Goal: Task Accomplishment & Management: Manage account settings

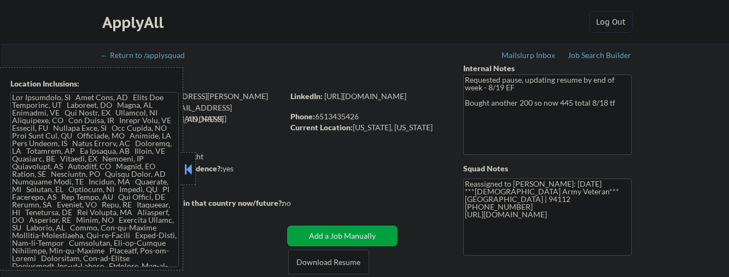
select select ""pending""
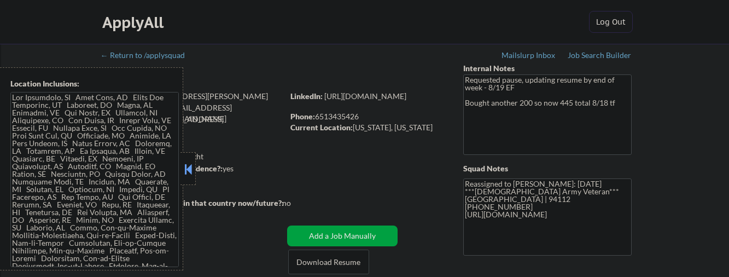
select select ""pending""
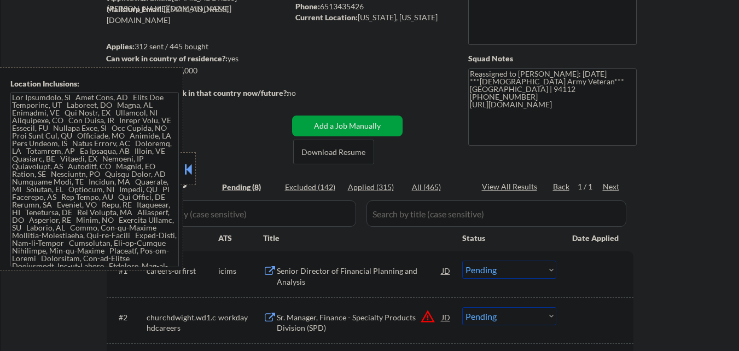
scroll to position [164, 0]
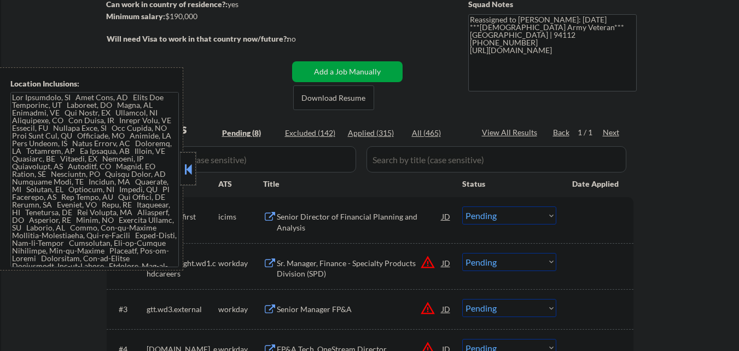
click at [184, 159] on div at bounding box center [188, 168] width 15 height 33
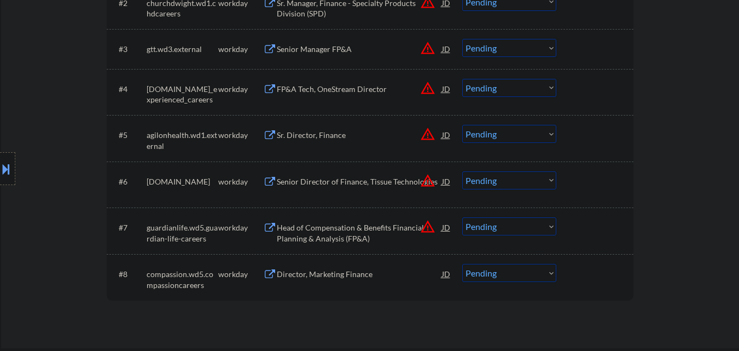
scroll to position [492, 0]
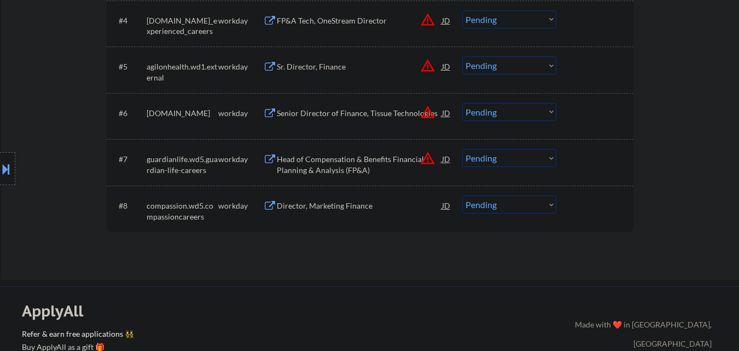
click at [350, 207] on div "Director, Marketing Finance" at bounding box center [359, 205] width 165 height 11
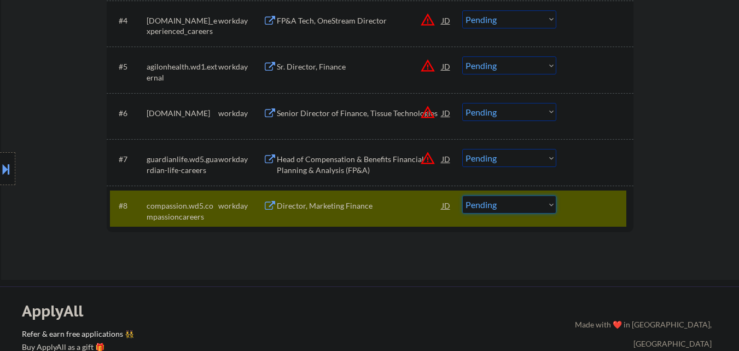
click at [537, 197] on select "Choose an option... Pending Applied Excluded (Questions) Excluded (Expired) Exc…" at bounding box center [509, 204] width 94 height 18
select select ""excluded__salary_""
click at [462, 195] on select "Choose an option... Pending Applied Excluded (Questions) Excluded (Expired) Exc…" at bounding box center [509, 204] width 94 height 18
click at [601, 197] on div at bounding box center [596, 205] width 48 height 20
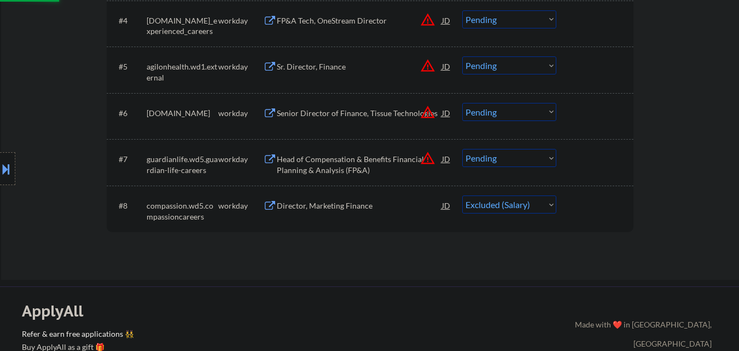
click at [391, 164] on div "Head of Compensation & Benefits Financial Planning & Analysis (FP&A)" at bounding box center [359, 164] width 165 height 21
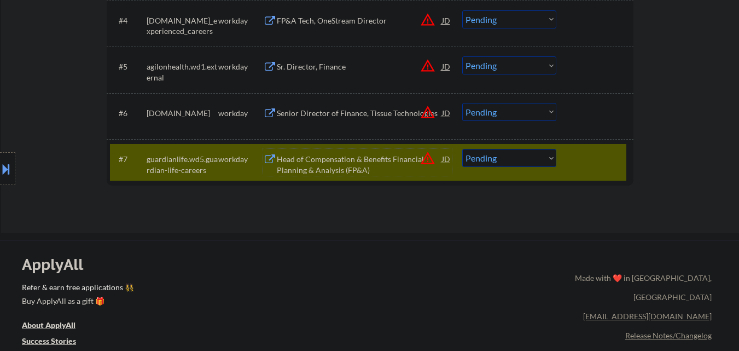
click at [369, 167] on div "Head of Compensation & Benefits Financial Planning & Analysis (FP&A)" at bounding box center [359, 164] width 165 height 21
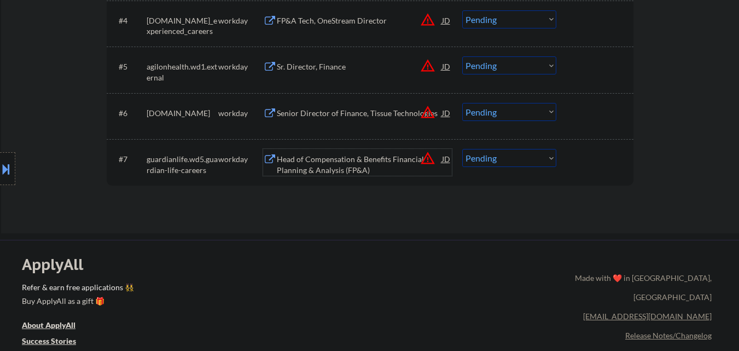
click at [431, 158] on button "warning_amber" at bounding box center [427, 157] width 15 height 15
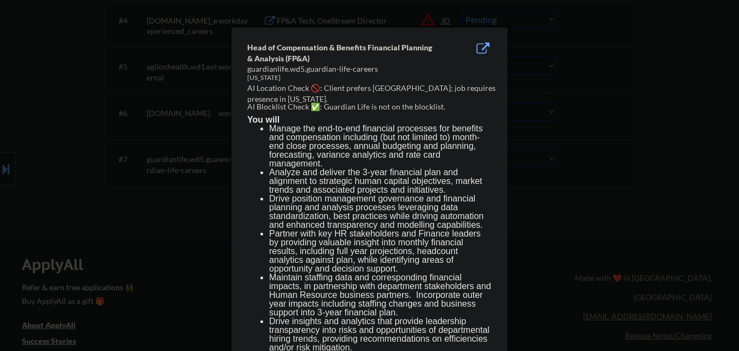
click at [550, 194] on div at bounding box center [369, 175] width 739 height 351
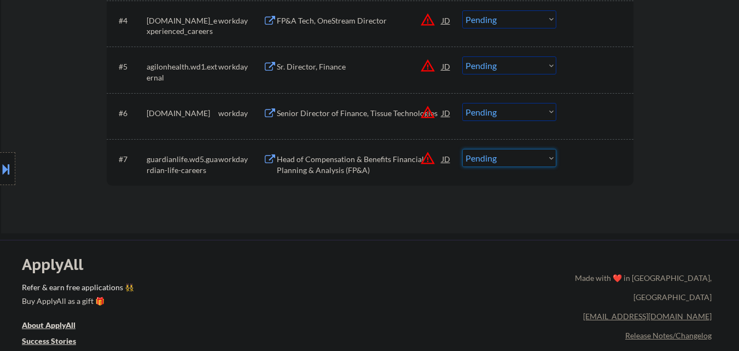
click at [514, 156] on select "Choose an option... Pending Applied Excluded (Questions) Excluded (Expired) Exc…" at bounding box center [509, 158] width 94 height 18
select select ""applied""
click at [462, 149] on select "Choose an option... Pending Applied Excluded (Questions) Excluded (Expired) Exc…" at bounding box center [509, 158] width 94 height 18
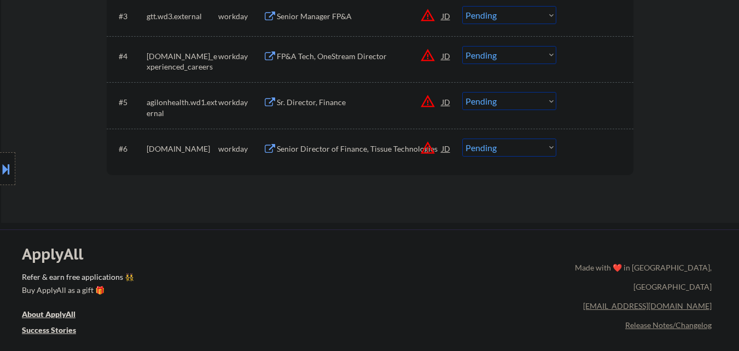
scroll to position [438, 0]
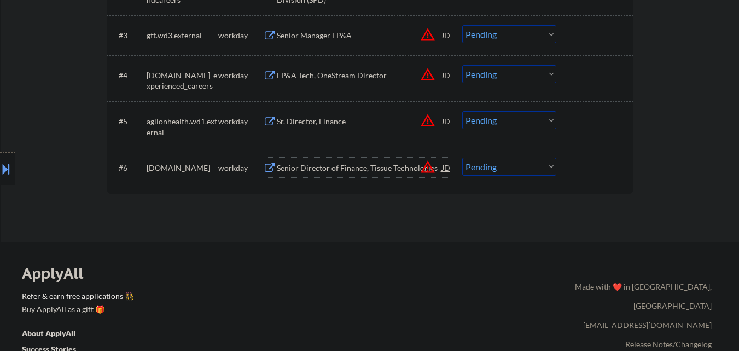
click at [385, 166] on div "Senior Director of Finance, Tissue Technologies" at bounding box center [359, 167] width 165 height 11
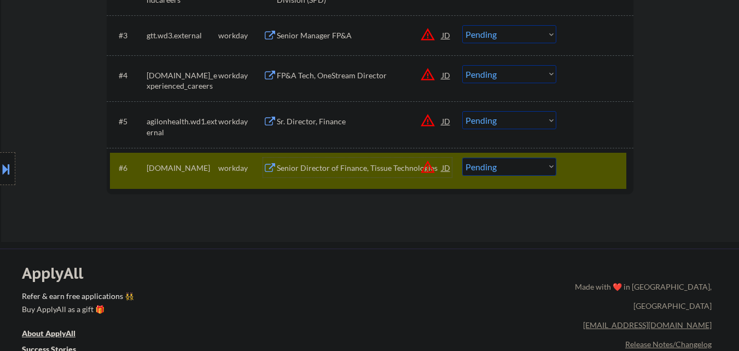
click at [378, 159] on div "Senior Director of Finance, Tissue Technologies" at bounding box center [359, 168] width 165 height 20
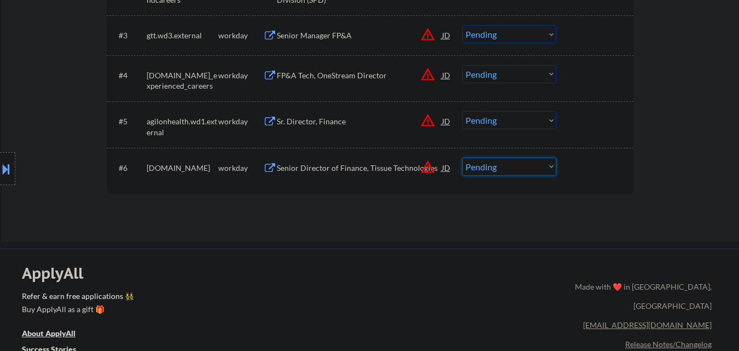
drag, startPoint x: 520, startPoint y: 167, endPoint x: 519, endPoint y: 175, distance: 7.7
click at [520, 167] on select "Choose an option... Pending Applied Excluded (Questions) Excluded (Expired) Exc…" at bounding box center [509, 167] width 94 height 18
select select ""applied""
click at [462, 158] on select "Choose an option... Pending Applied Excluded (Questions) Excluded (Expired) Exc…" at bounding box center [509, 167] width 94 height 18
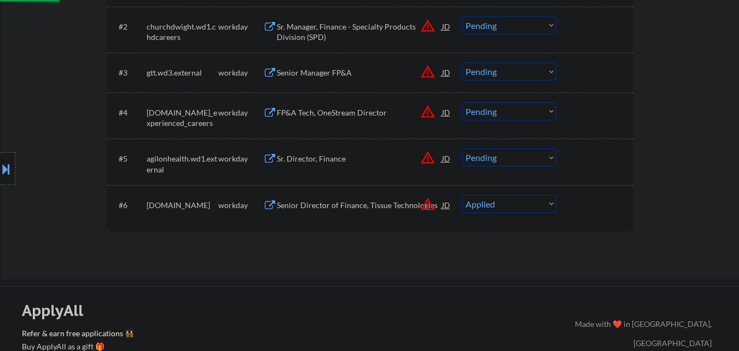
scroll to position [383, 0]
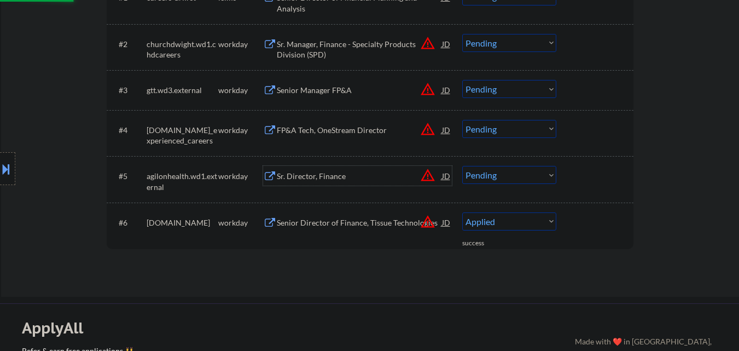
click at [377, 179] on div "Sr. Director, Finance" at bounding box center [359, 176] width 165 height 11
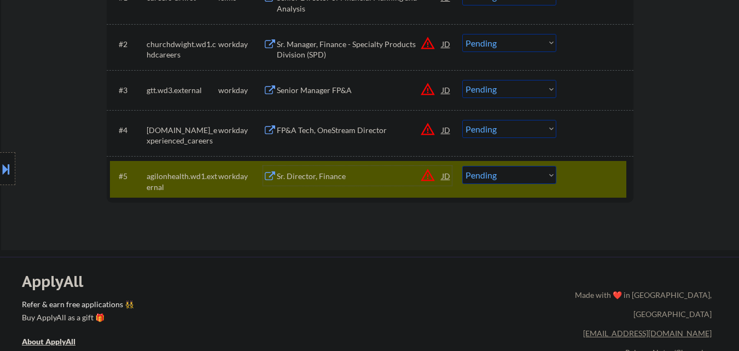
drag, startPoint x: 543, startPoint y: 172, endPoint x: 543, endPoint y: 183, distance: 10.4
click at [543, 172] on select "Choose an option... Pending Applied Excluded (Questions) Excluded (Expired) Exc…" at bounding box center [509, 175] width 94 height 18
select select ""excluded__location_""
click at [462, 166] on select "Choose an option... Pending Applied Excluded (Questions) Excluded (Expired) Exc…" at bounding box center [509, 175] width 94 height 18
click at [345, 130] on div "FP&A Tech, OneStream Director" at bounding box center [359, 130] width 165 height 11
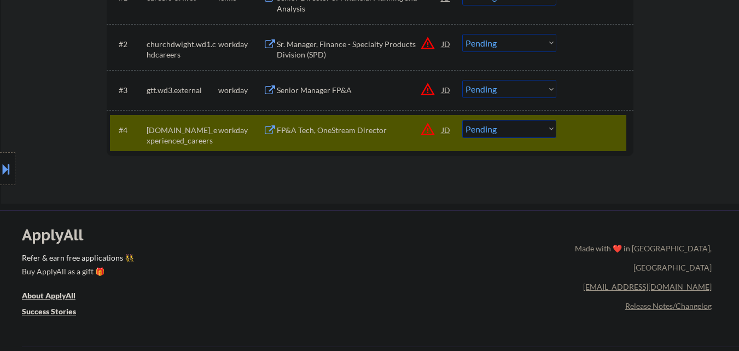
drag, startPoint x: 0, startPoint y: 162, endPoint x: 6, endPoint y: 163, distance: 6.0
click at [0, 163] on button at bounding box center [6, 169] width 12 height 18
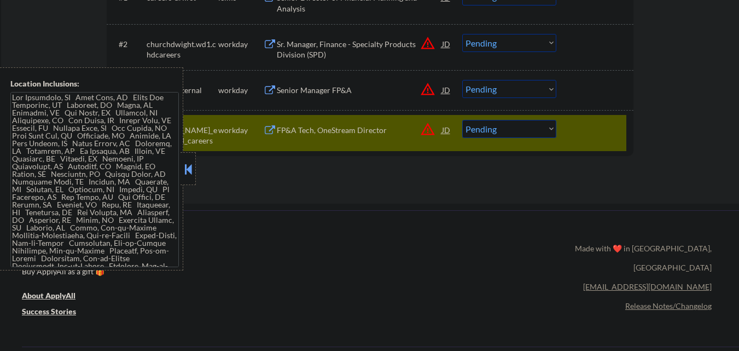
click at [330, 129] on div "FP&A Tech, OneStream Director" at bounding box center [359, 130] width 165 height 11
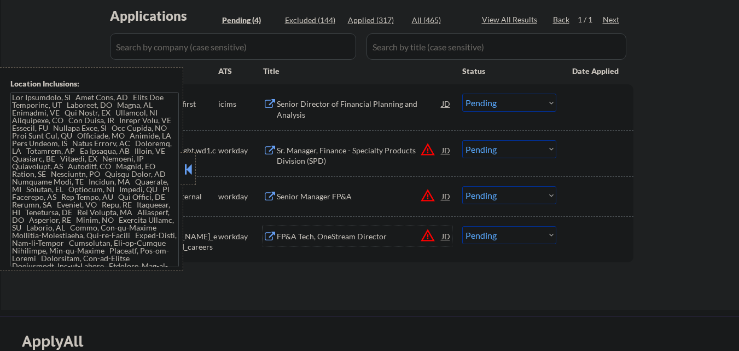
scroll to position [109, 0]
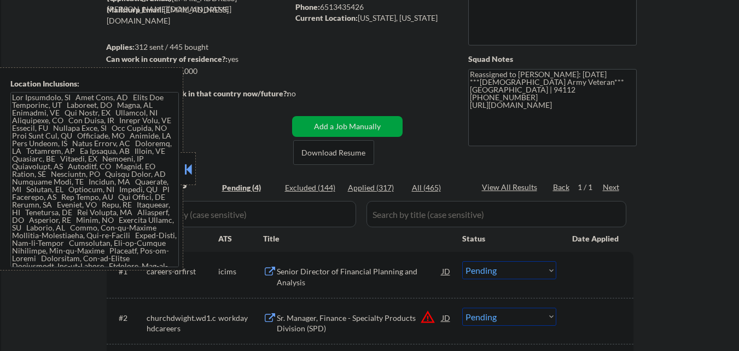
click at [192, 162] on button at bounding box center [188, 169] width 12 height 16
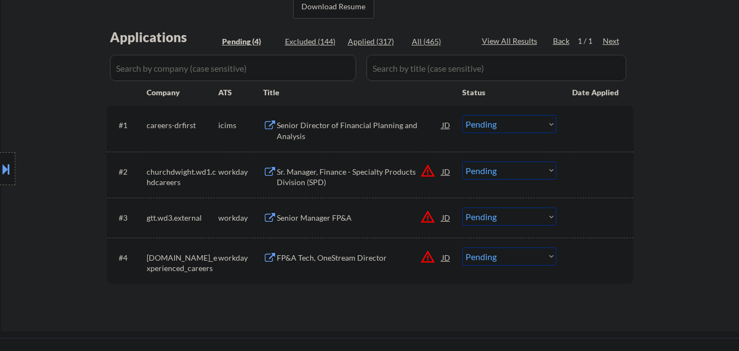
scroll to position [274, 0]
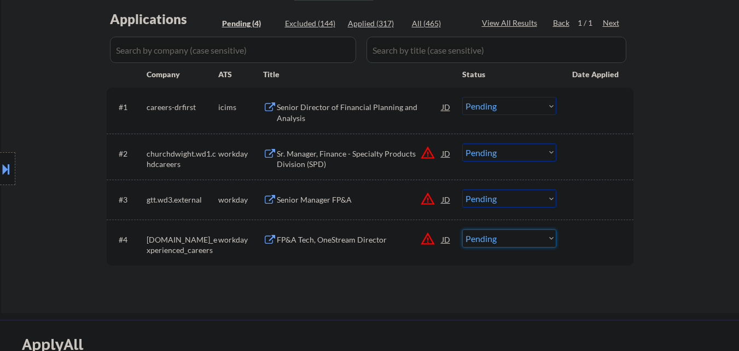
click at [487, 240] on select "Choose an option... Pending Applied Excluded (Questions) Excluded (Expired) Exc…" at bounding box center [509, 238] width 94 height 18
click at [542, 240] on select "Choose an option... Pending Applied Excluded (Questions) Excluded (Expired) Exc…" at bounding box center [509, 238] width 94 height 18
select select ""applied""
click at [462, 229] on select "Choose an option... Pending Applied Excluded (Questions) Excluded (Expired) Exc…" at bounding box center [509, 238] width 94 height 18
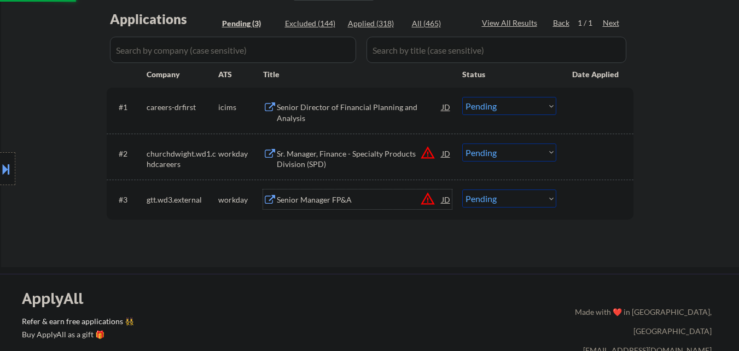
click at [342, 198] on div "Senior Manager FP&A" at bounding box center [359, 199] width 165 height 11
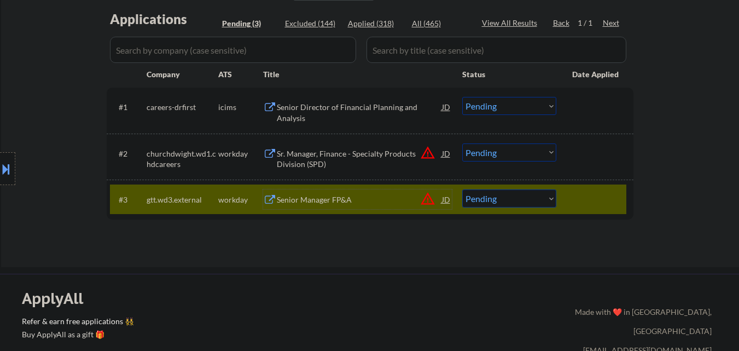
click at [508, 200] on select "Choose an option... Pending Applied Excluded (Questions) Excluded (Expired) Exc…" at bounding box center [509, 198] width 94 height 18
select select ""applied""
click at [462, 189] on select "Choose an option... Pending Applied Excluded (Questions) Excluded (Expired) Exc…" at bounding box center [509, 198] width 94 height 18
click at [588, 194] on div at bounding box center [596, 199] width 48 height 20
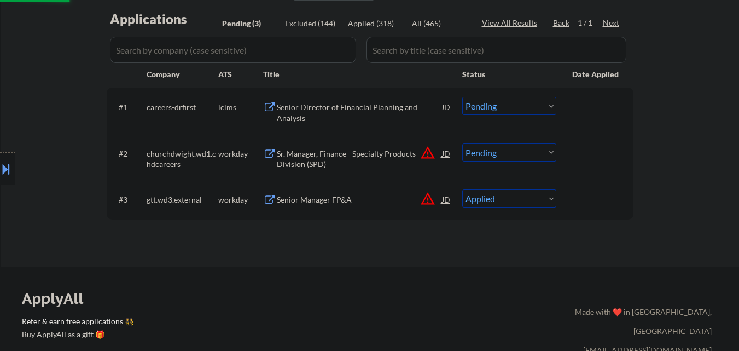
click at [373, 150] on div "Sr. Manager, Finance - Specialty Products Division (SPD)" at bounding box center [359, 158] width 165 height 21
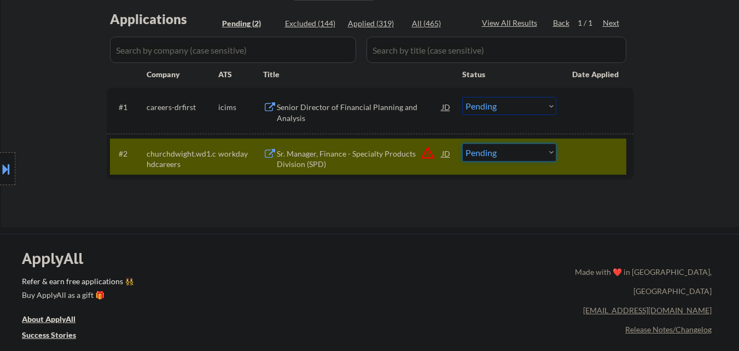
click at [537, 152] on select "Choose an option... Pending Applied Excluded (Questions) Excluded (Expired) Exc…" at bounding box center [509, 152] width 94 height 18
click at [426, 149] on button "warning_amber" at bounding box center [427, 152] width 15 height 15
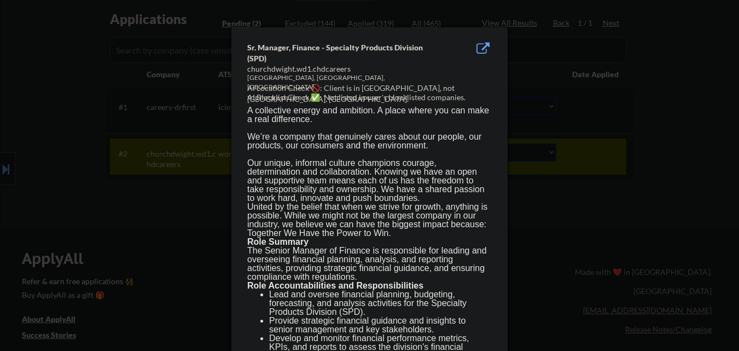
click at [566, 179] on div at bounding box center [369, 175] width 739 height 351
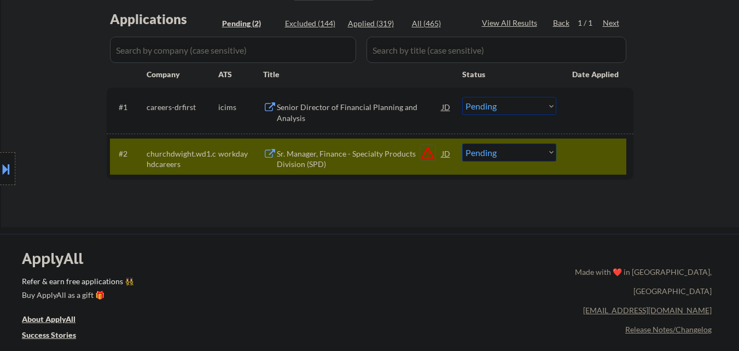
click at [429, 156] on button "warning_amber" at bounding box center [427, 152] width 15 height 15
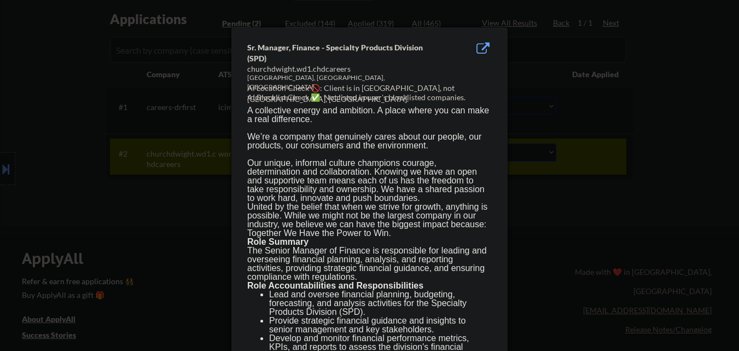
click at [274, 80] on div "USA, Ewing, NJ" at bounding box center [341, 82] width 189 height 19
click at [272, 79] on div "USA, Ewing, NJ" at bounding box center [341, 82] width 189 height 19
copy div "Ewing"
click at [90, 159] on div at bounding box center [369, 175] width 739 height 351
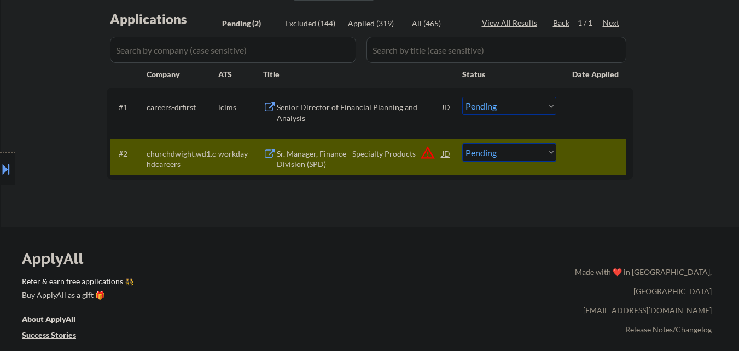
click at [0, 167] on button at bounding box center [6, 169] width 12 height 18
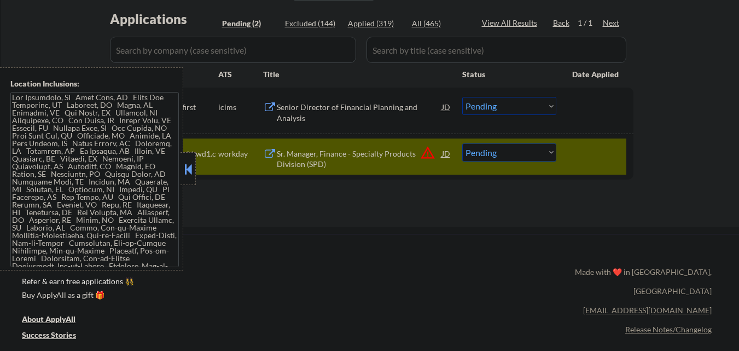
scroll to position [1414, 0]
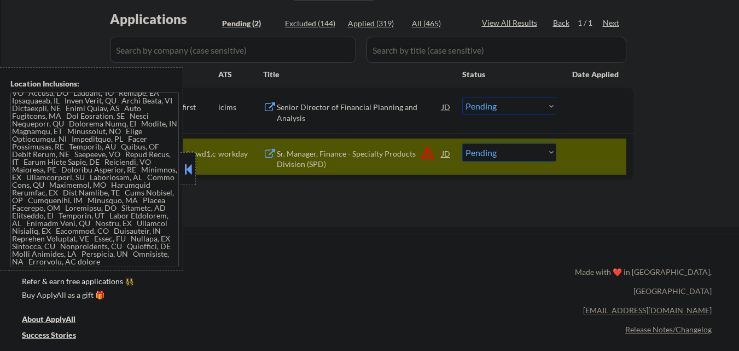
click at [191, 164] on button at bounding box center [188, 169] width 12 height 16
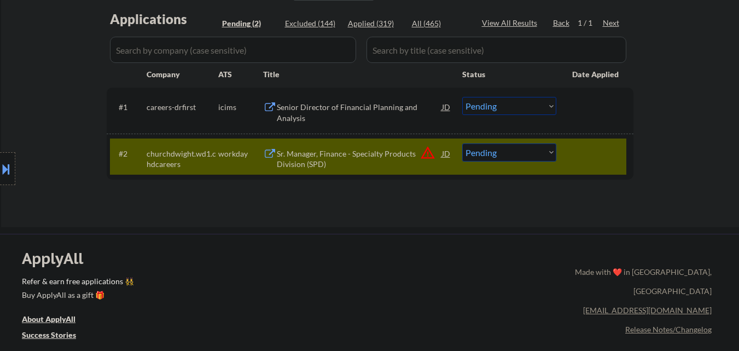
click at [530, 155] on select "Choose an option... Pending Applied Excluded (Questions) Excluded (Expired) Exc…" at bounding box center [509, 152] width 94 height 18
select select ""applied""
click at [462, 143] on select "Choose an option... Pending Applied Excluded (Questions) Excluded (Expired) Exc…" at bounding box center [509, 152] width 94 height 18
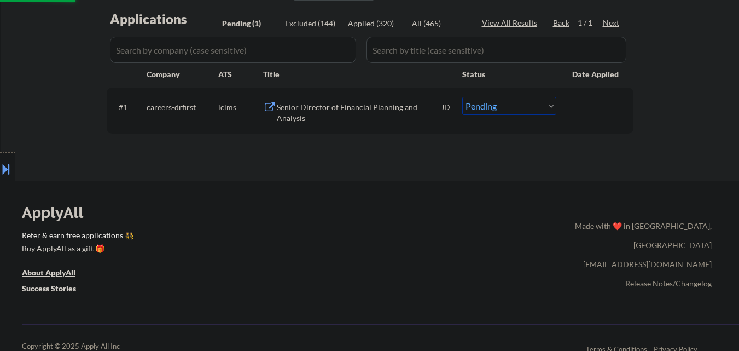
click at [339, 108] on div "Senior Director of Financial Planning and Analysis" at bounding box center [359, 112] width 165 height 21
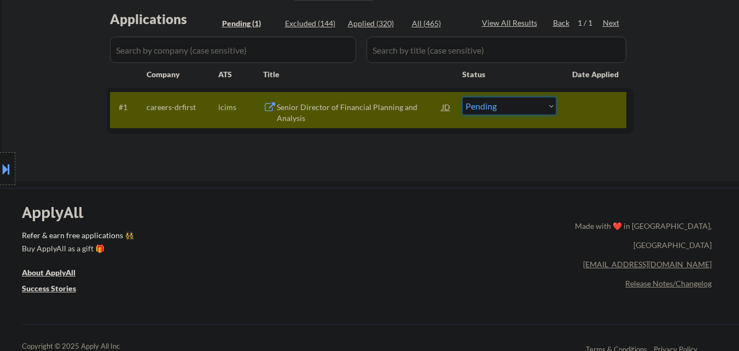
drag, startPoint x: 513, startPoint y: 103, endPoint x: 514, endPoint y: 113, distance: 9.4
click at [513, 104] on select "Choose an option... Pending Applied Excluded (Questions) Excluded (Expired) Exc…" at bounding box center [509, 106] width 94 height 18
select select ""excluded__other_""
click at [462, 97] on select "Choose an option... Pending Applied Excluded (Questions) Excluded (Expired) Exc…" at bounding box center [509, 106] width 94 height 18
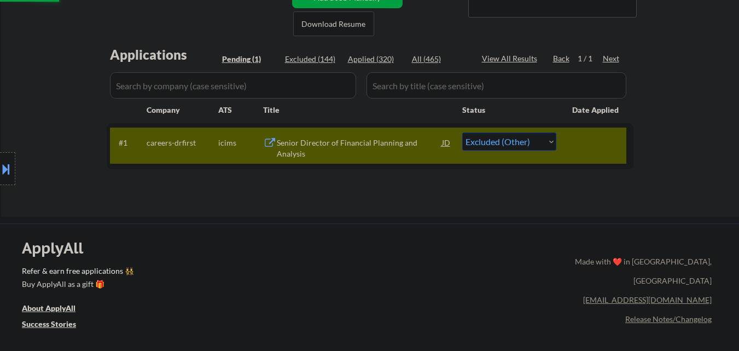
scroll to position [219, 0]
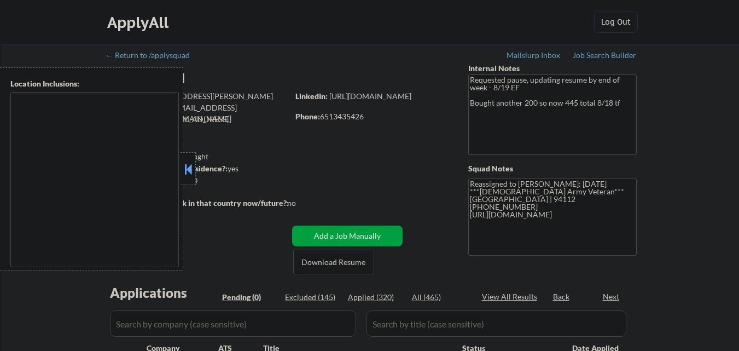
type textarea "Lor Ipsumdolo, SI Amet Cons, AD Elits Doe Temporinc, UT Laboreet, DO Magna, AL …"
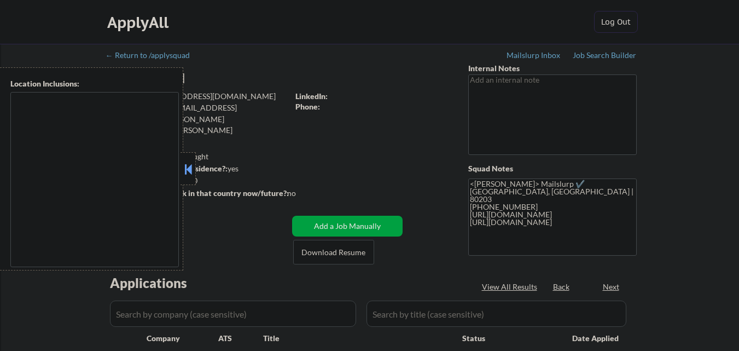
select select ""pending""
type textarea "Remote US Denver, CO Boulder CO Seattle, WA Redmond, WA Bellevue, WA Portland, …"
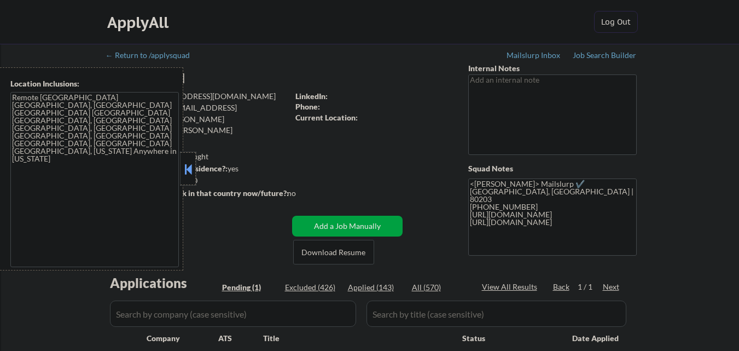
click at [190, 179] on div at bounding box center [188, 168] width 15 height 33
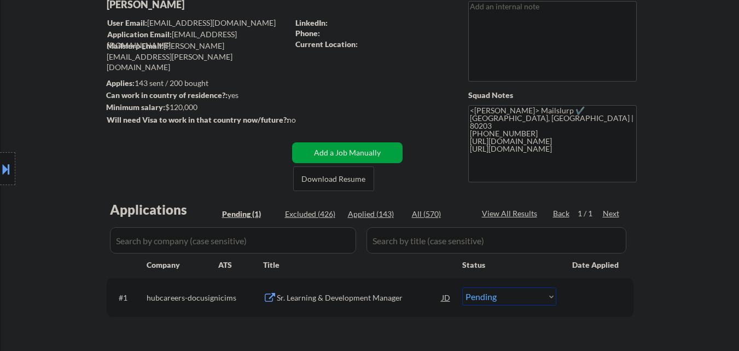
scroll to position [164, 0]
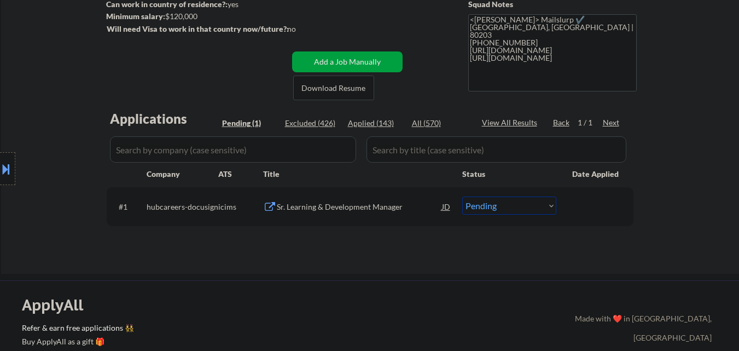
click at [365, 206] on div "Sr. Learning & Development Manager" at bounding box center [359, 206] width 165 height 11
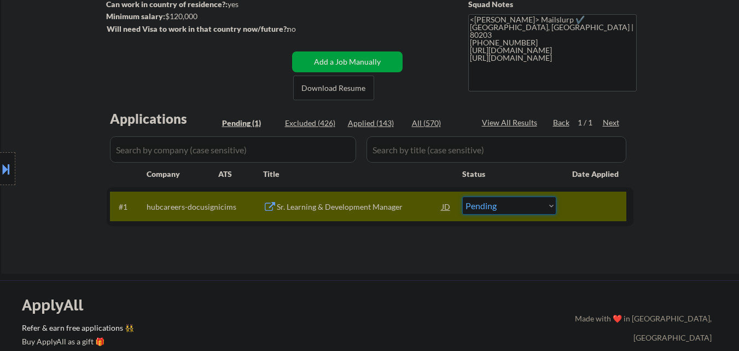
click at [526, 206] on select "Choose an option... Pending Applied Excluded (Questions) Excluded (Expired) Exc…" at bounding box center [509, 205] width 94 height 18
select select ""excluded__expired_""
click at [462, 196] on select "Choose an option... Pending Applied Excluded (Questions) Excluded (Expired) Exc…" at bounding box center [509, 205] width 94 height 18
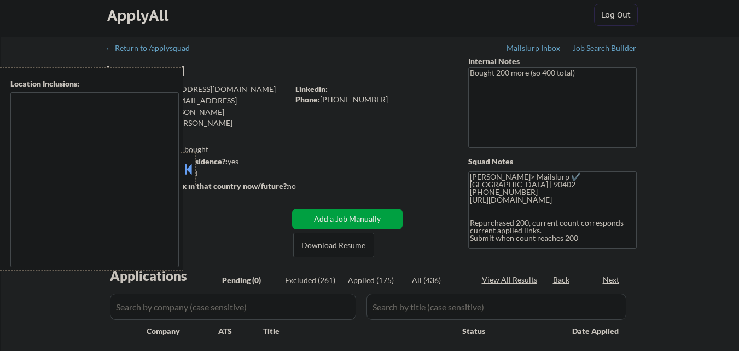
type textarea "Santa Monica, CA Culver City, CA Beverly Hills, CA West Hollywood, CA Inglewood…"
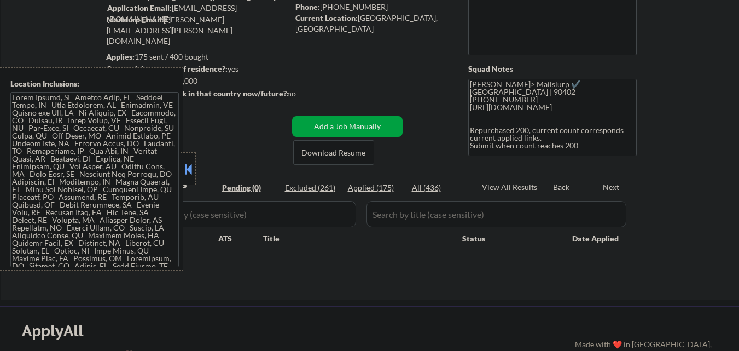
scroll to position [109, 0]
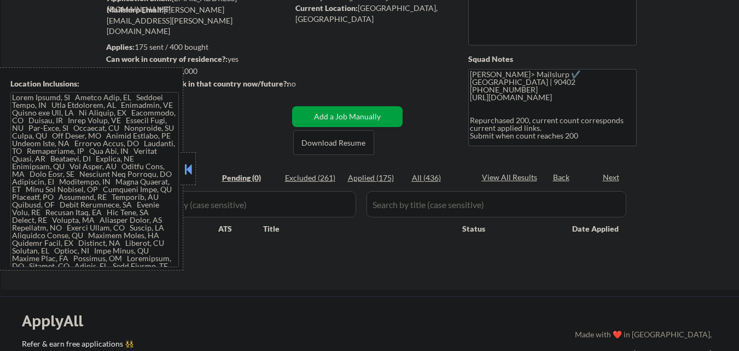
click at [191, 170] on button at bounding box center [188, 169] width 12 height 16
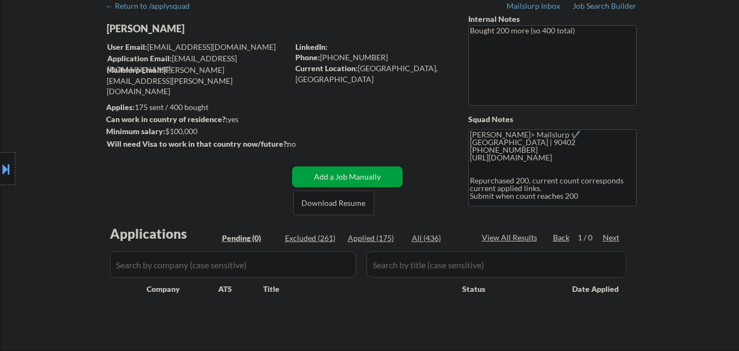
scroll to position [0, 0]
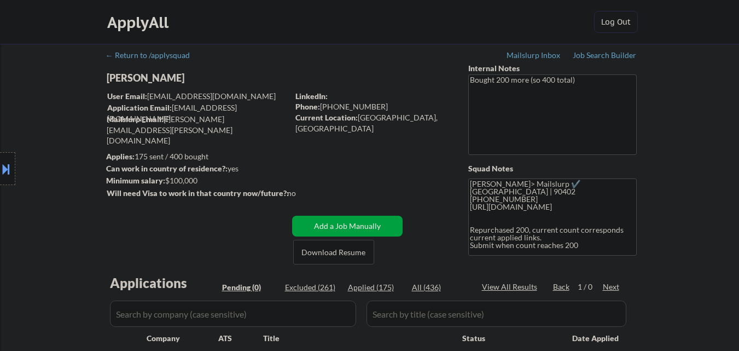
click at [618, 54] on div "Job Search Builder" at bounding box center [605, 55] width 64 height 8
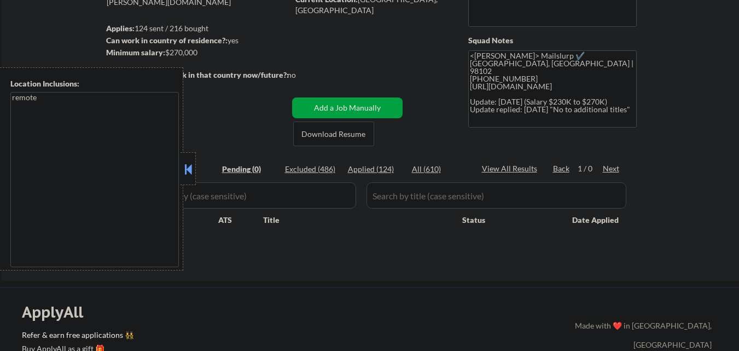
scroll to position [219, 0]
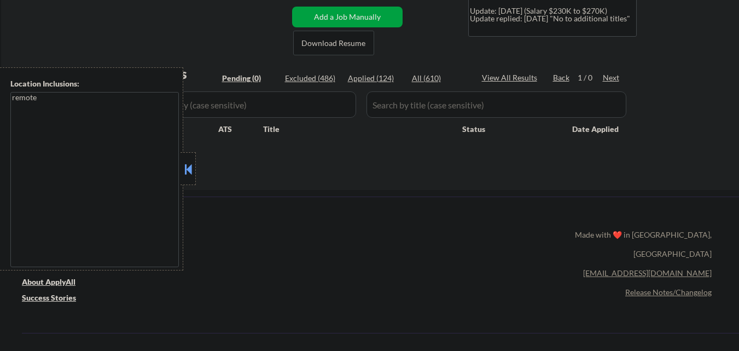
click at [192, 171] on button at bounding box center [188, 169] width 12 height 16
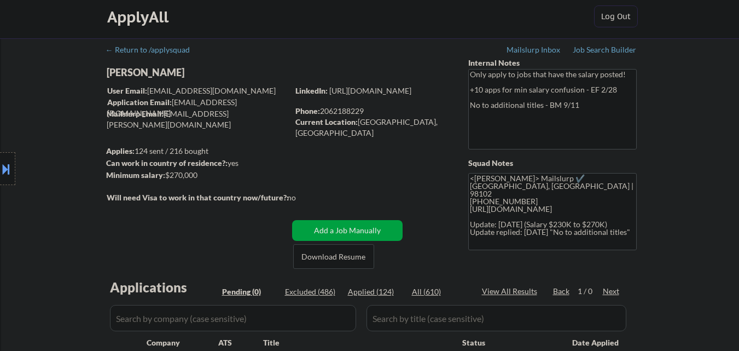
scroll to position [0, 0]
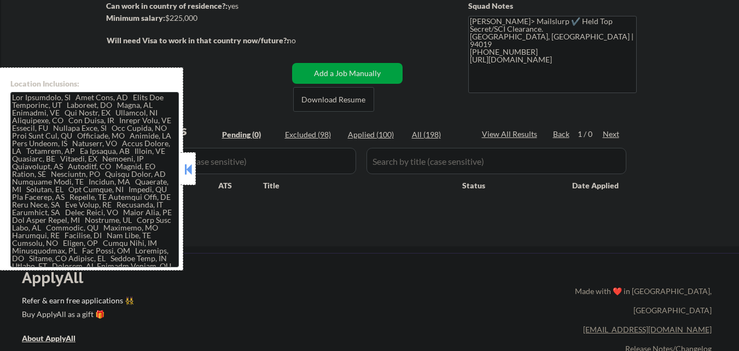
scroll to position [164, 0]
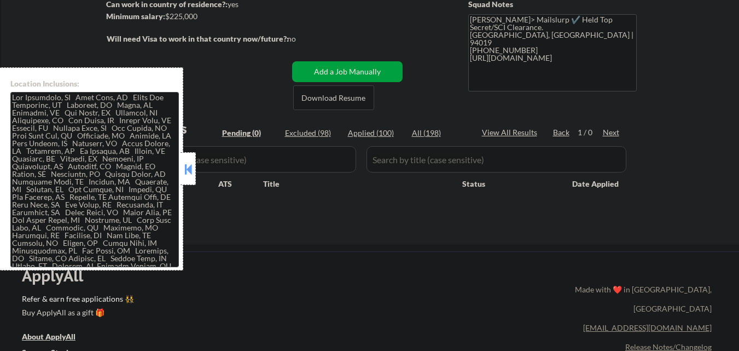
click at [192, 171] on button at bounding box center [188, 169] width 12 height 16
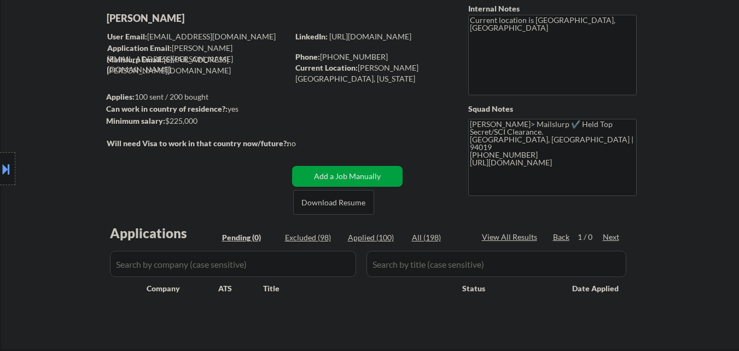
scroll to position [0, 0]
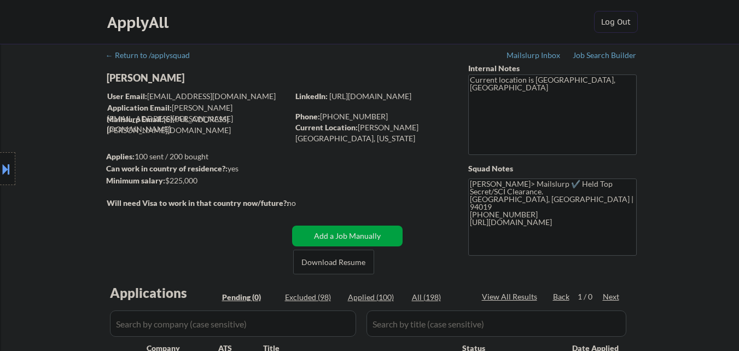
click at [616, 51] on div "← Return to /applysquad Mailslurp Inbox Job Search Builder [PERSON_NAME] User E…" at bounding box center [370, 222] width 546 height 356
click at [614, 55] on div "Job Search Builder" at bounding box center [605, 55] width 64 height 8
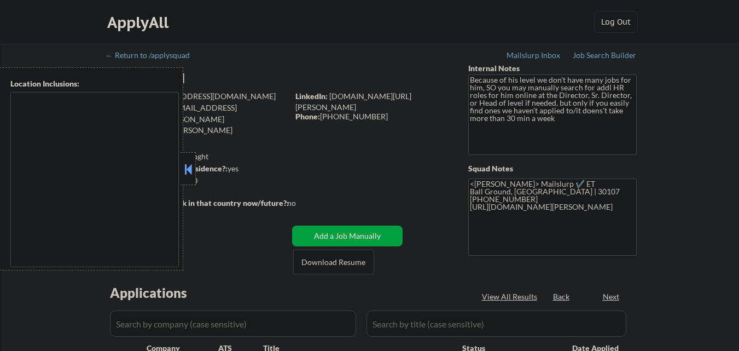
select select ""pending""
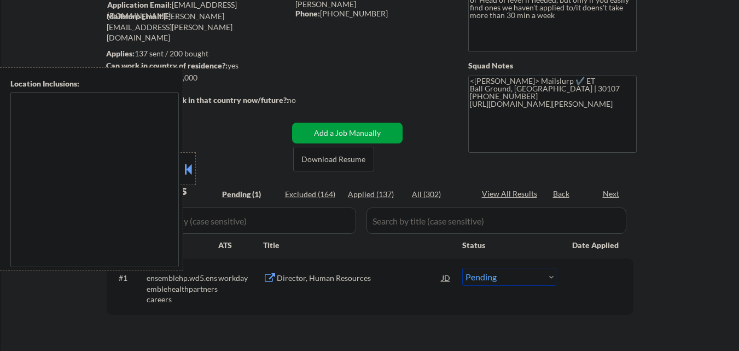
scroll to position [109, 0]
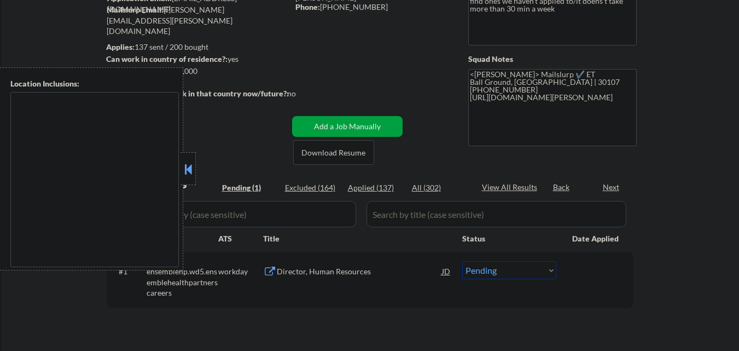
type textarea "[GEOGRAPHIC_DATA], [GEOGRAPHIC_DATA] [GEOGRAPHIC_DATA], [GEOGRAPHIC_DATA] [GEOG…"
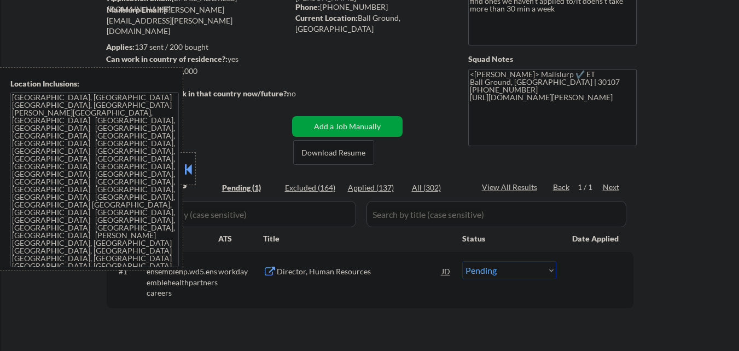
click at [188, 172] on button at bounding box center [188, 169] width 12 height 16
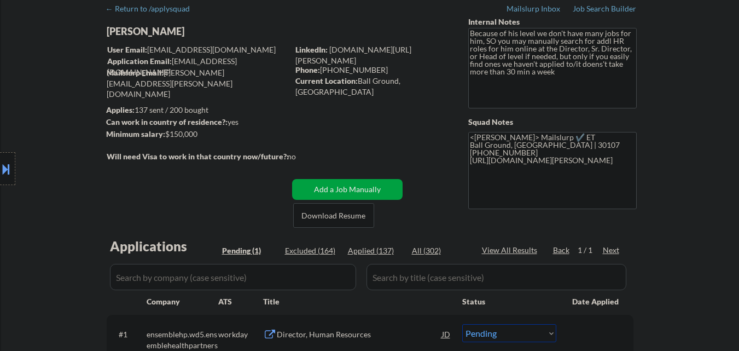
scroll to position [0, 0]
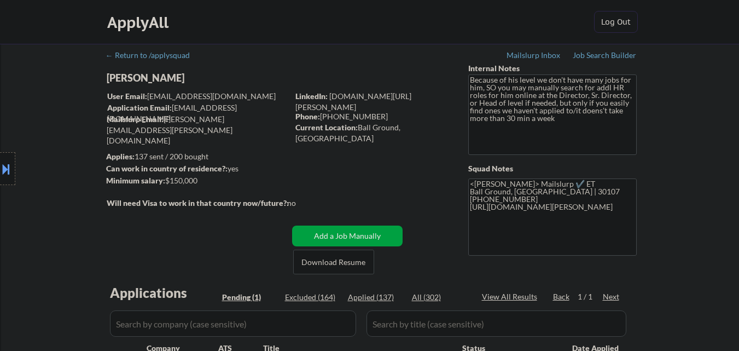
click at [4, 169] on button at bounding box center [6, 169] width 12 height 18
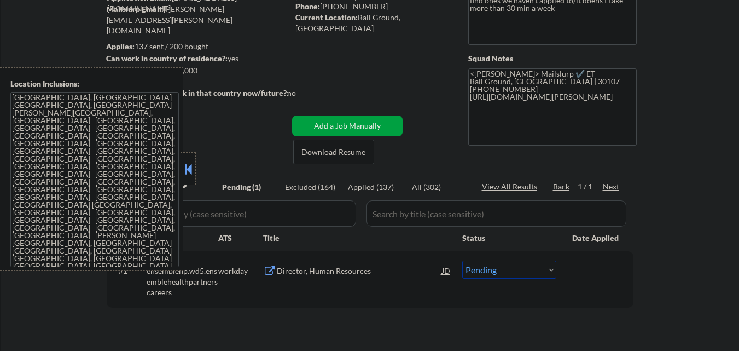
scroll to position [219, 0]
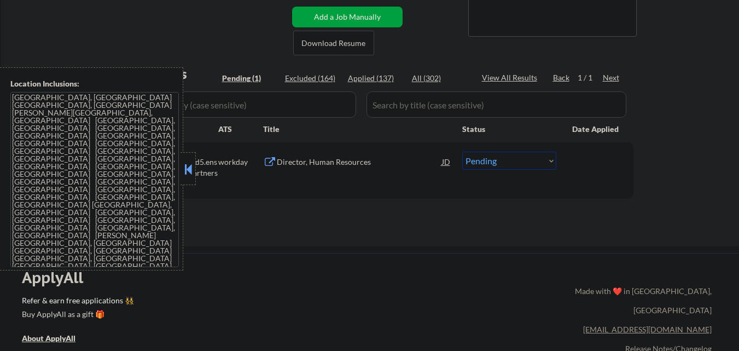
drag, startPoint x: 190, startPoint y: 171, endPoint x: 195, endPoint y: 168, distance: 5.6
click at [191, 171] on button at bounding box center [188, 169] width 12 height 16
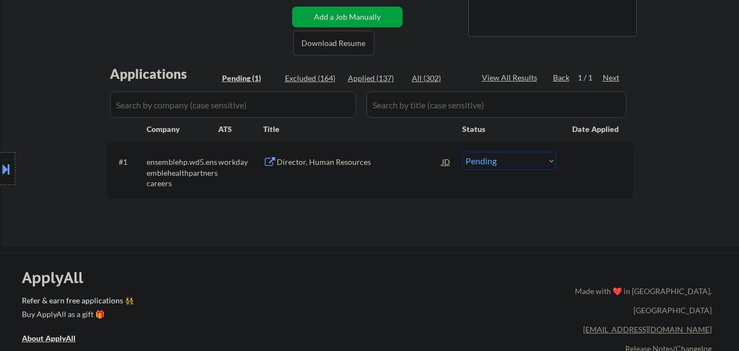
click at [340, 164] on div "Director, Human Resources" at bounding box center [359, 161] width 165 height 11
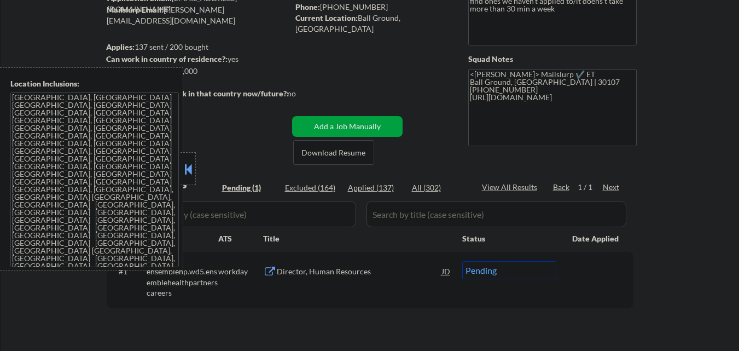
drag, startPoint x: 187, startPoint y: 170, endPoint x: 225, endPoint y: 177, distance: 38.9
click at [189, 170] on button at bounding box center [188, 169] width 12 height 16
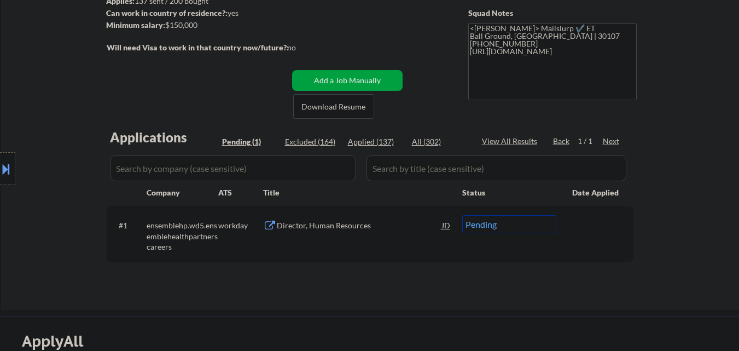
scroll to position [219, 0]
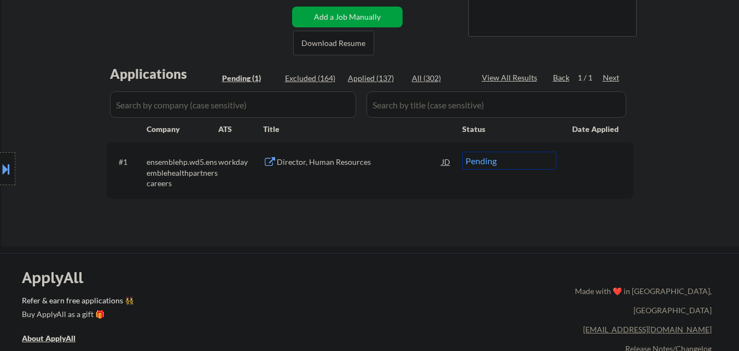
click at [541, 160] on select "Choose an option... Pending Applied Excluded (Questions) Excluded (Expired) Exc…" at bounding box center [509, 161] width 94 height 18
click at [531, 163] on select "Choose an option... Pending Applied Excluded (Questions) Excluded (Expired) Exc…" at bounding box center [509, 161] width 94 height 18
select select ""excluded""
click at [462, 152] on select "Choose an option... Pending Applied Excluded (Questions) Excluded (Expired) Exc…" at bounding box center [509, 161] width 94 height 18
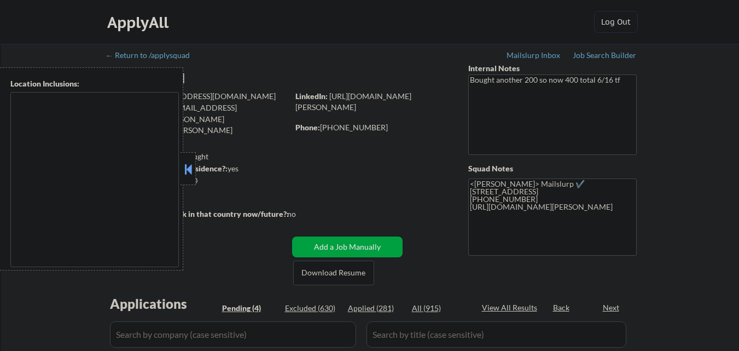
select select ""pending""
type textarea "[GEOGRAPHIC_DATA], [GEOGRAPHIC_DATA] [GEOGRAPHIC_DATA], [GEOGRAPHIC_DATA] [GEOG…"
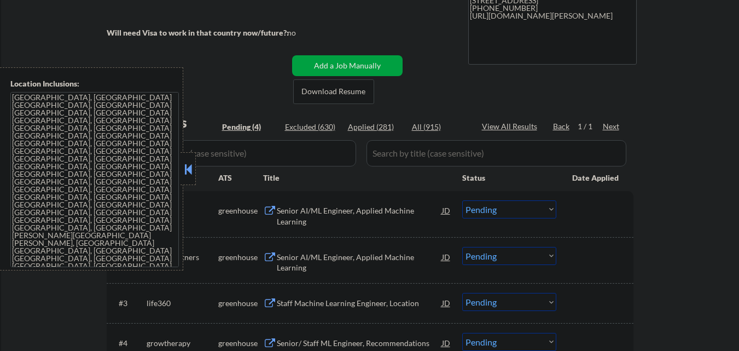
scroll to position [219, 0]
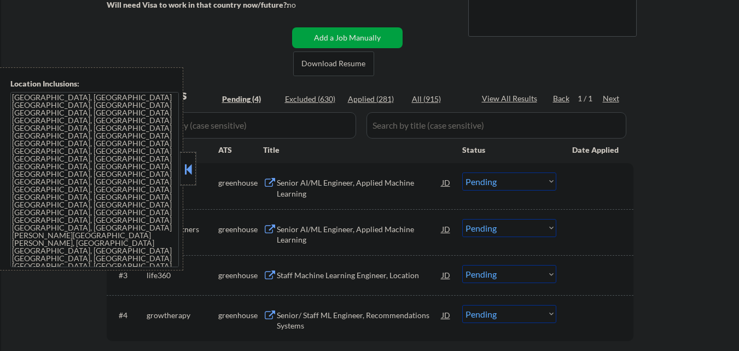
click at [195, 166] on div at bounding box center [188, 168] width 15 height 33
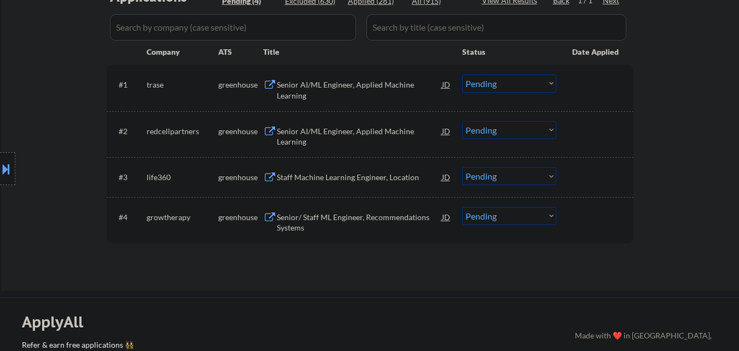
scroll to position [328, 0]
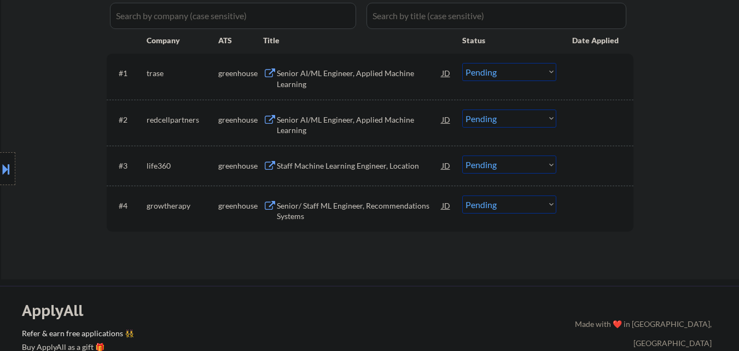
click at [2, 169] on button at bounding box center [6, 169] width 12 height 18
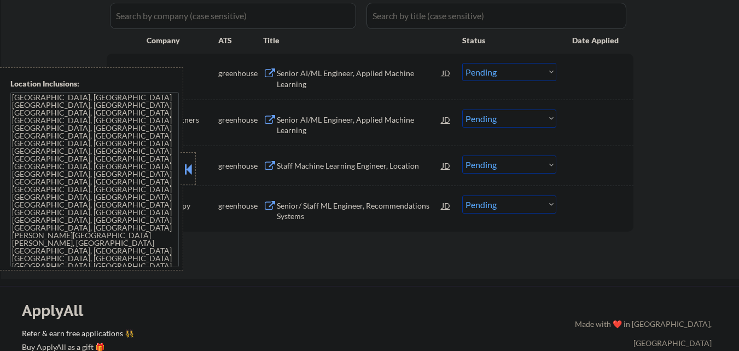
click at [192, 172] on button at bounding box center [188, 169] width 12 height 16
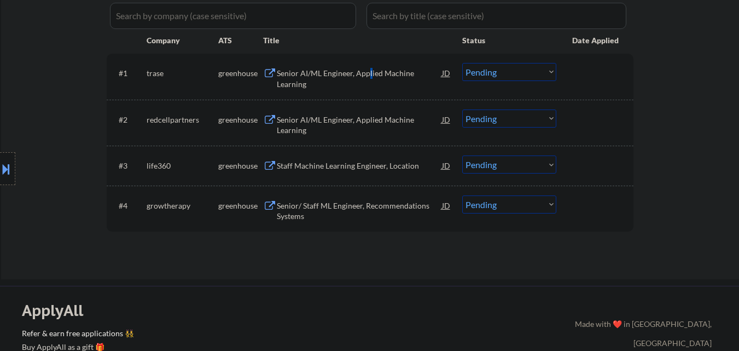
click at [370, 77] on div "Senior AI/ML Engineer, Applied Machine Learning" at bounding box center [359, 78] width 165 height 21
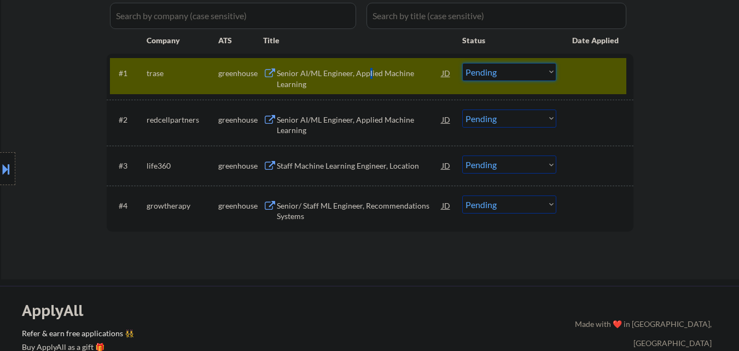
click at [544, 73] on select "Choose an option... Pending Applied Excluded (Questions) Excluded (Expired) Exc…" at bounding box center [509, 72] width 94 height 18
click at [462, 63] on select "Choose an option... Pending Applied Excluded (Questions) Excluded (Expired) Exc…" at bounding box center [509, 72] width 94 height 18
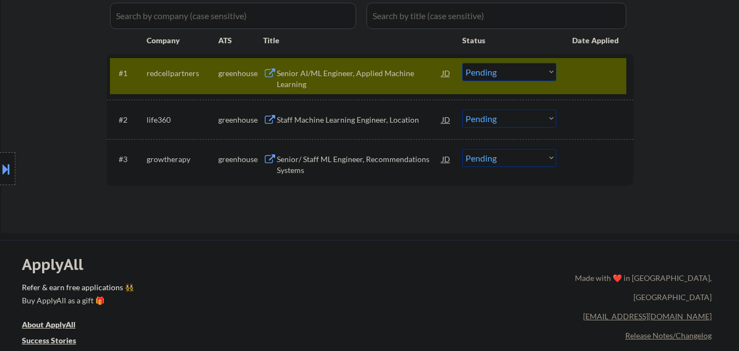
click at [364, 79] on div "Senior AI/ML Engineer, Applied Machine Learning" at bounding box center [359, 78] width 165 height 21
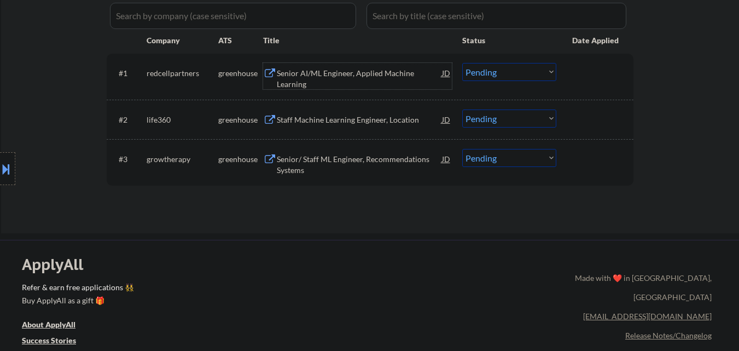
click at [539, 71] on select "Choose an option... Pending Applied Excluded (Questions) Excluded (Expired) Exc…" at bounding box center [509, 72] width 94 height 18
click at [462, 63] on select "Choose an option... Pending Applied Excluded (Questions) Excluded (Expired) Exc…" at bounding box center [509, 72] width 94 height 18
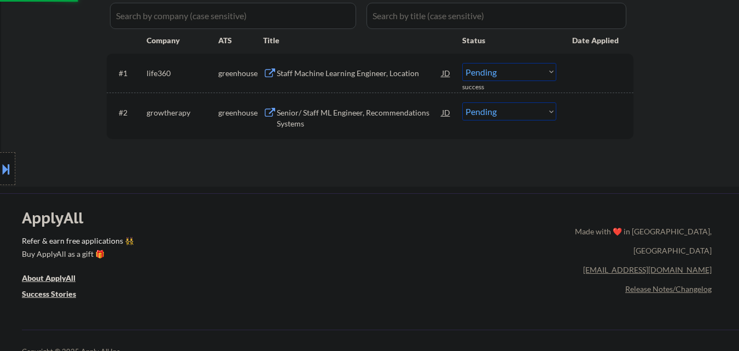
click at [382, 77] on div "Staff Machine Learning Engineer, Location" at bounding box center [359, 73] width 165 height 11
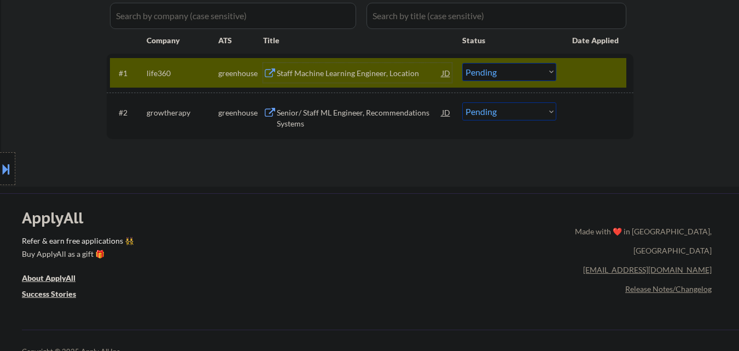
click at [503, 72] on select "Choose an option... Pending Applied Excluded (Questions) Excluded (Expired) Exc…" at bounding box center [509, 72] width 94 height 18
click at [462, 63] on select "Choose an option... Pending Applied Excluded (Questions) Excluded (Expired) Exc…" at bounding box center [509, 72] width 94 height 18
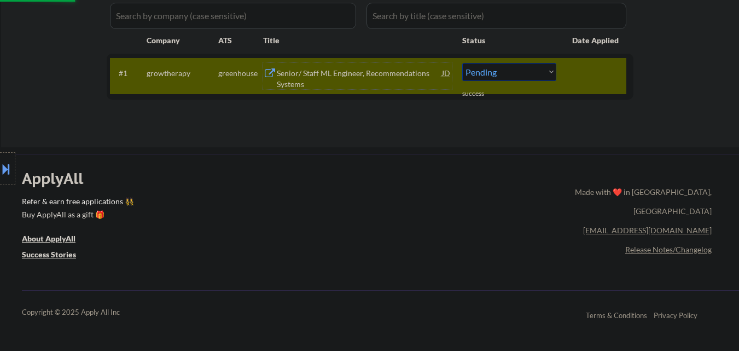
click at [368, 72] on div "Senior/ Staff ML Engineer, Recommendations Systems" at bounding box center [359, 78] width 165 height 21
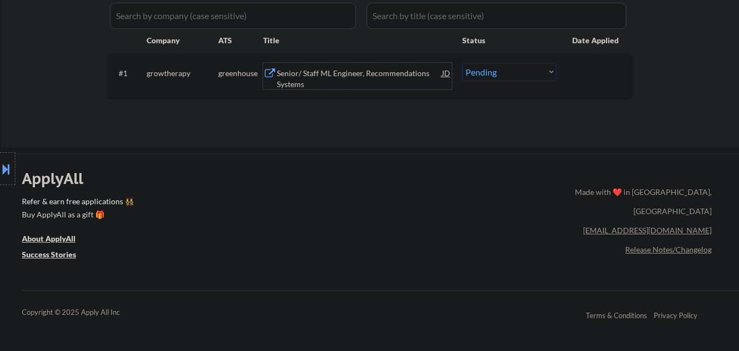
click at [536, 74] on select "Choose an option... Pending Applied Excluded (Questions) Excluded (Expired) Exc…" at bounding box center [509, 72] width 94 height 18
select select ""excluded""
click at [462, 63] on select "Choose an option... Pending Applied Excluded (Questions) Excluded (Expired) Exc…" at bounding box center [509, 72] width 94 height 18
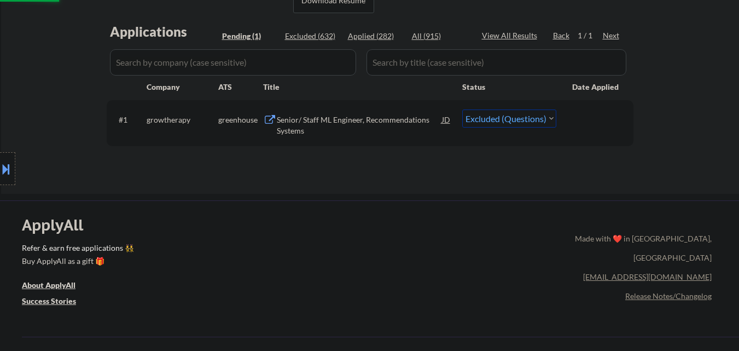
scroll to position [219, 0]
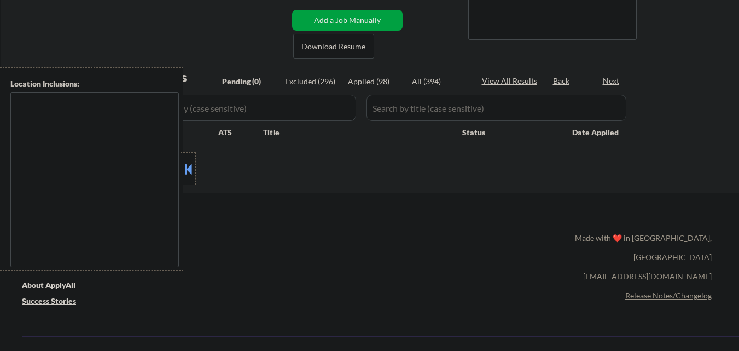
scroll to position [219, 0]
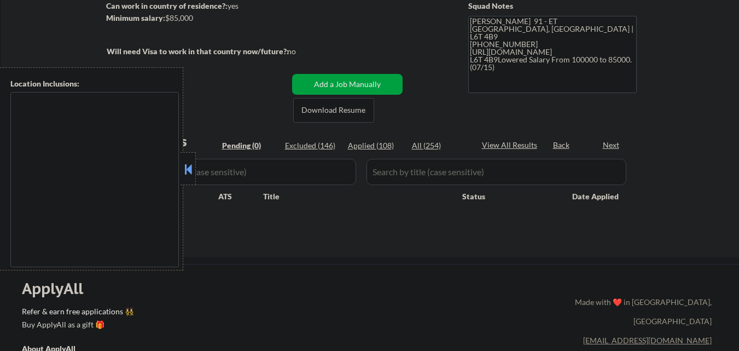
scroll to position [164, 0]
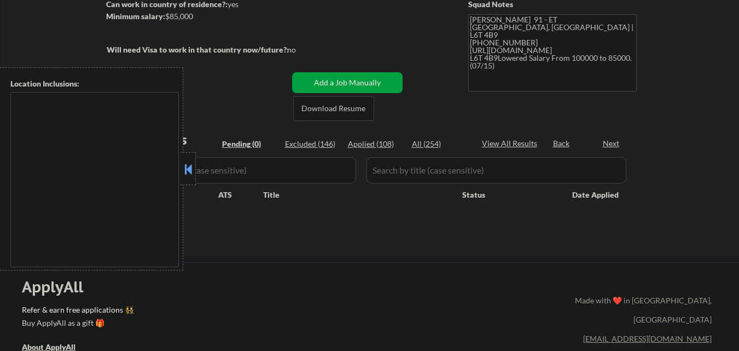
click at [182, 168] on div "Location Inclusions:" at bounding box center [98, 168] width 196 height 203
type textarea "[GEOGRAPHIC_DATA], ON [GEOGRAPHIC_DATA], ON [GEOGRAPHIC_DATA], ON [GEOGRAPHIC_D…"
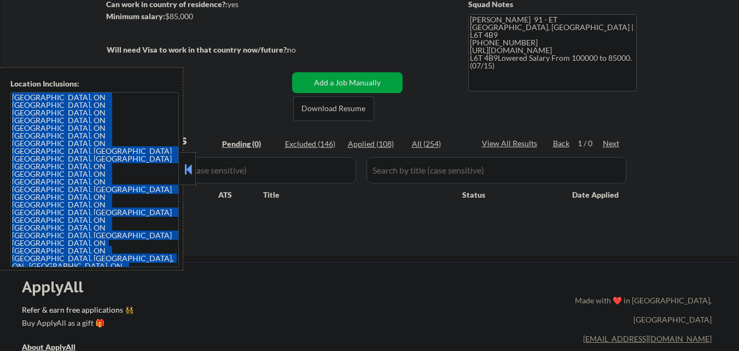
click at [185, 167] on button at bounding box center [188, 169] width 12 height 16
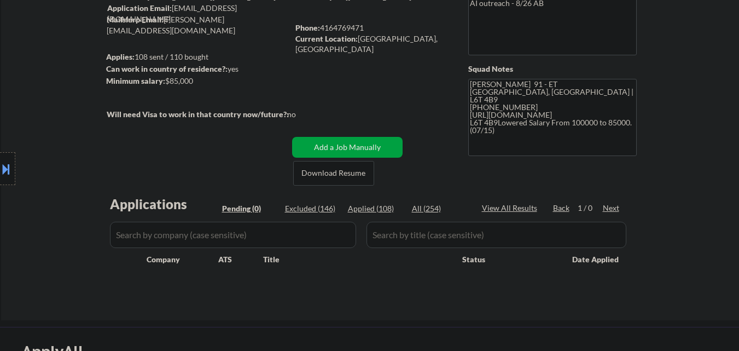
scroll to position [0, 0]
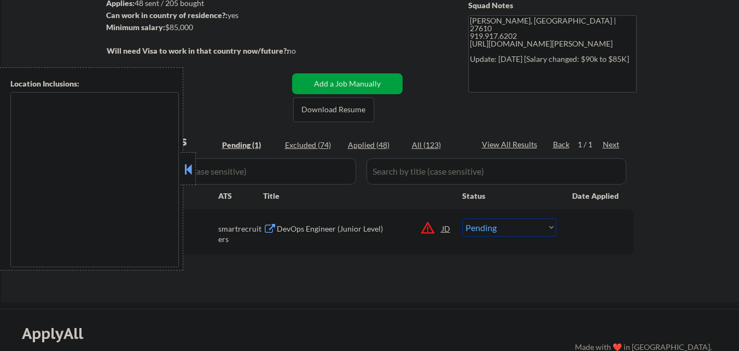
scroll to position [164, 0]
click at [190, 170] on button at bounding box center [188, 169] width 12 height 16
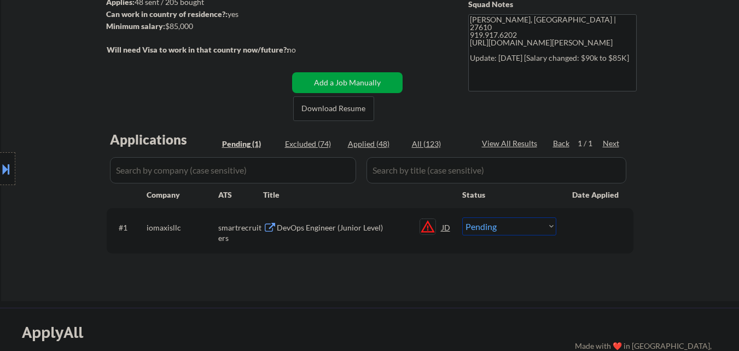
click at [429, 225] on button "warning_amber" at bounding box center [427, 226] width 15 height 15
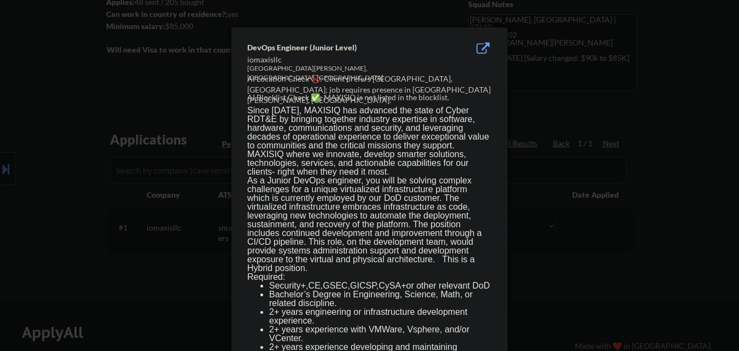
click at [207, 274] on div at bounding box center [369, 175] width 739 height 351
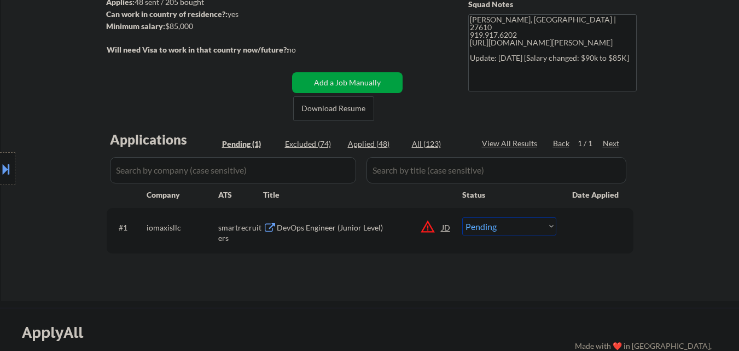
click at [324, 229] on div "DevOps Engineer (Junior Level)" at bounding box center [359, 227] width 165 height 11
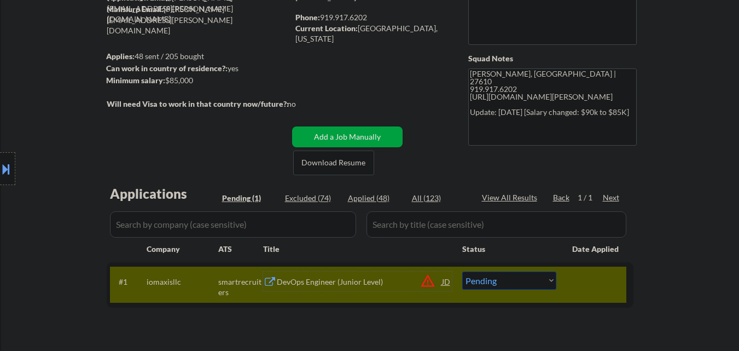
scroll to position [109, 0]
click at [1, 185] on div "Location Inclusions:" at bounding box center [98, 168] width 196 height 203
click at [5, 175] on button at bounding box center [6, 169] width 12 height 18
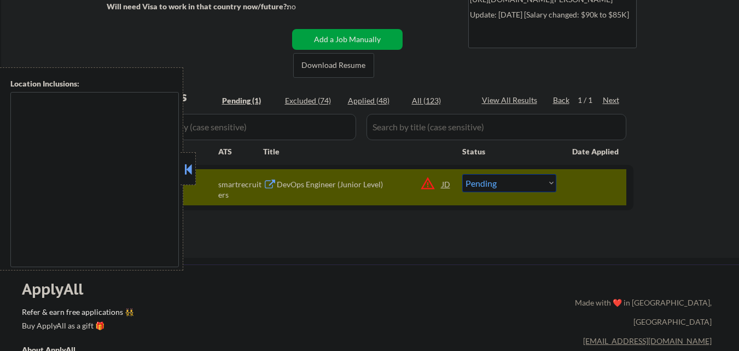
scroll to position [219, 0]
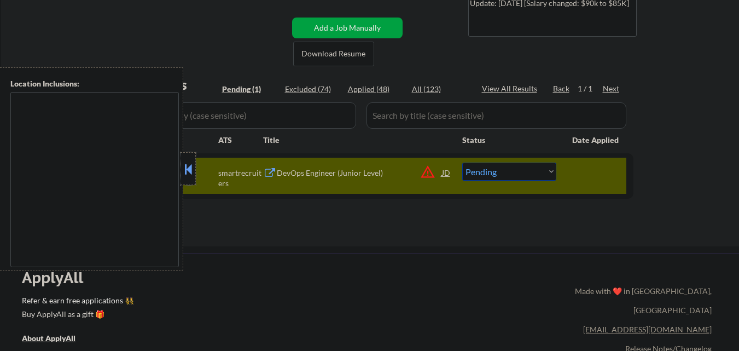
click at [195, 166] on div at bounding box center [188, 168] width 15 height 33
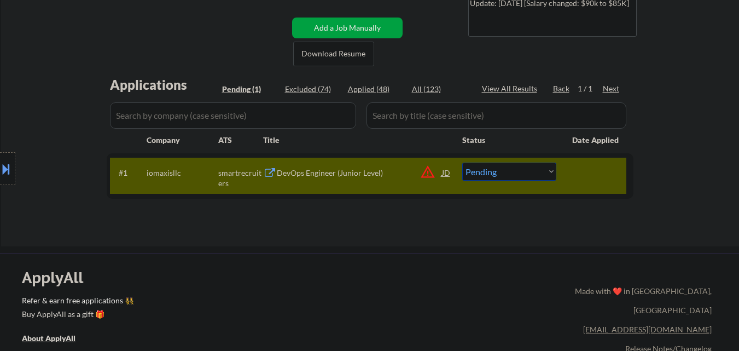
click at [528, 171] on select "Choose an option... Pending Applied Excluded (Questions) Excluded (Expired) Exc…" at bounding box center [509, 171] width 94 height 18
select select ""excluded__location_""
click at [462, 162] on select "Choose an option... Pending Applied Excluded (Questions) Excluded (Expired) Exc…" at bounding box center [509, 171] width 94 height 18
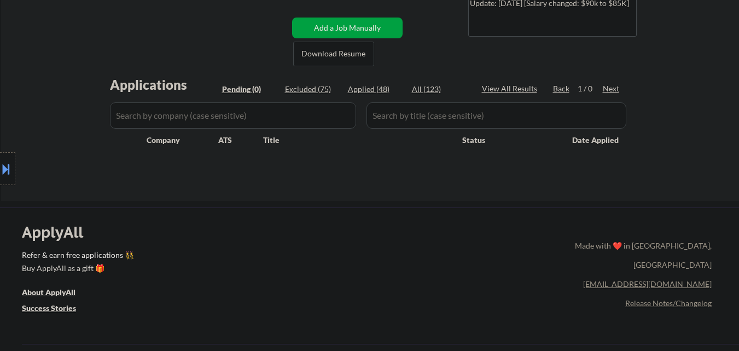
click at [426, 299] on div "ApplyAll Refer & earn free applications 👯‍♀️ Buy ApplyAll as a gift 🎁 About App…" at bounding box center [369, 301] width 739 height 173
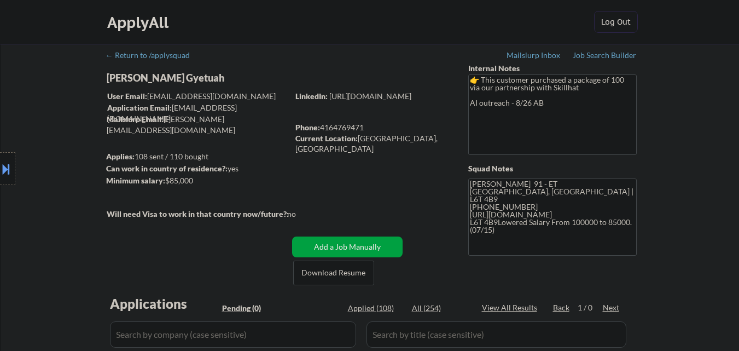
scroll to position [109, 0]
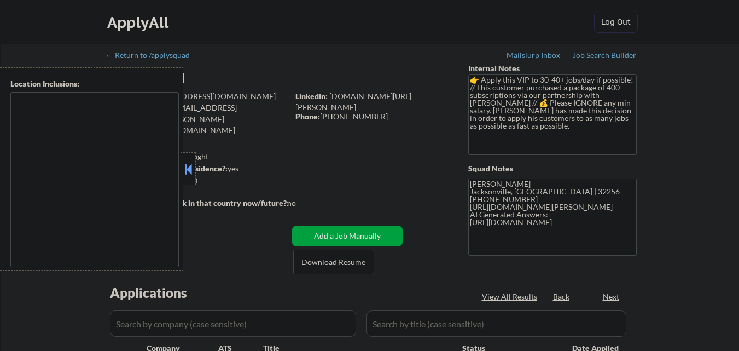
select select ""pending""
type textarea "remote"
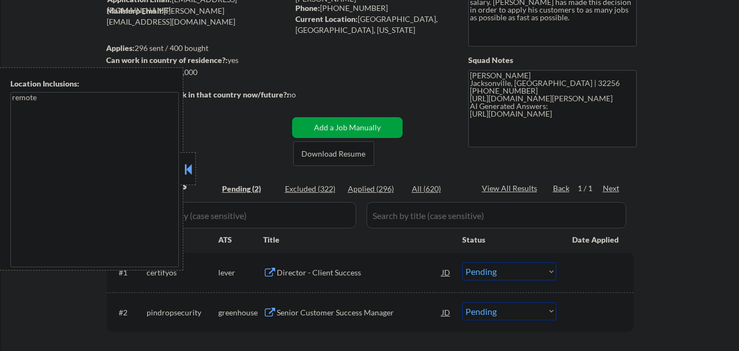
scroll to position [109, 0]
click at [187, 160] on div at bounding box center [188, 168] width 15 height 33
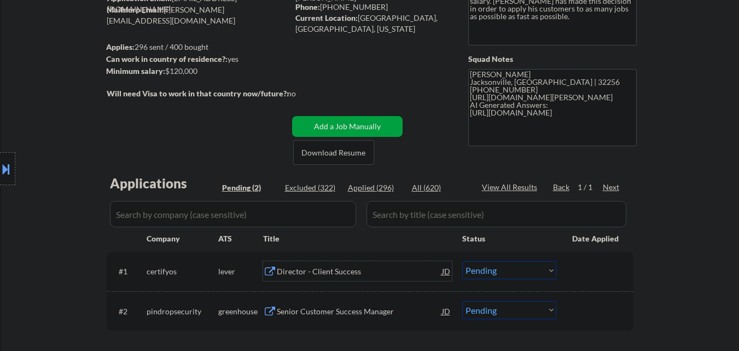
click at [348, 270] on div "Director - Client Success" at bounding box center [359, 271] width 165 height 11
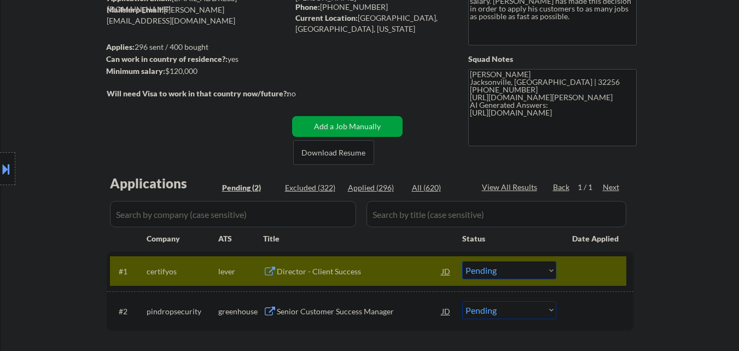
click at [1, 170] on button at bounding box center [6, 169] width 12 height 18
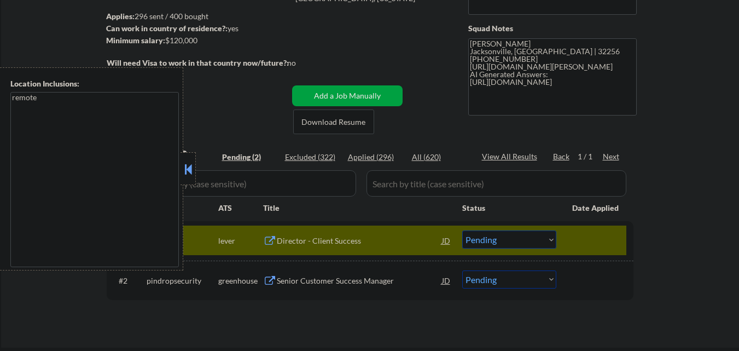
scroll to position [164, 0]
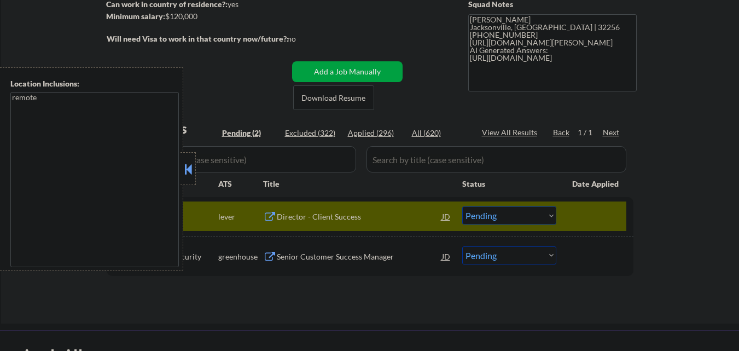
click at [189, 166] on button at bounding box center [188, 169] width 12 height 16
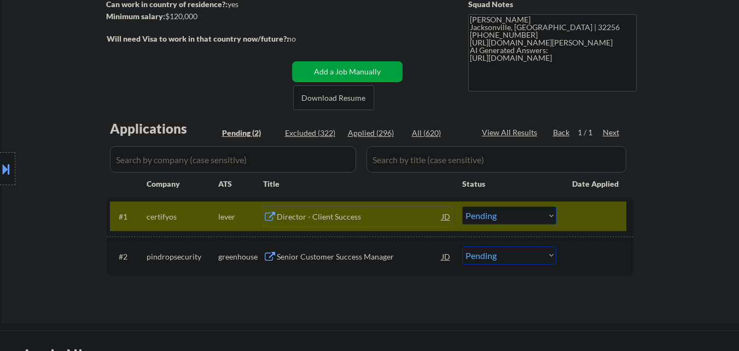
click at [335, 216] on div "Director - Client Success" at bounding box center [359, 216] width 165 height 11
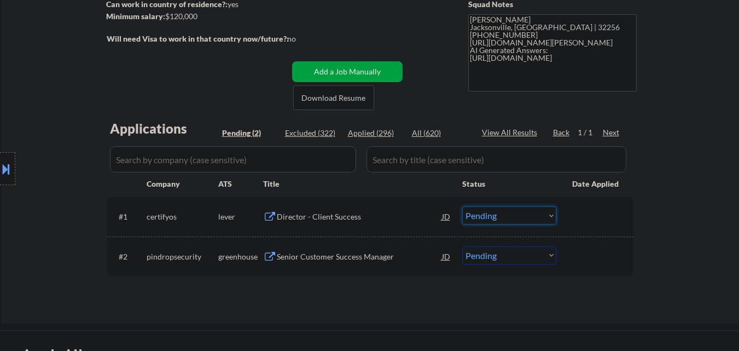
click at [489, 217] on select "Choose an option... Pending Applied Excluded (Questions) Excluded (Expired) Exc…" at bounding box center [509, 215] width 94 height 18
click at [462, 206] on select "Choose an option... Pending Applied Excluded (Questions) Excluded (Expired) Exc…" at bounding box center [509, 215] width 94 height 18
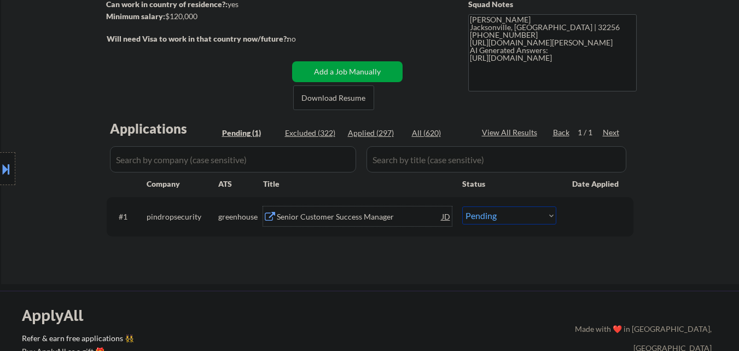
click at [340, 222] on div "Senior Customer Success Manager" at bounding box center [359, 216] width 165 height 11
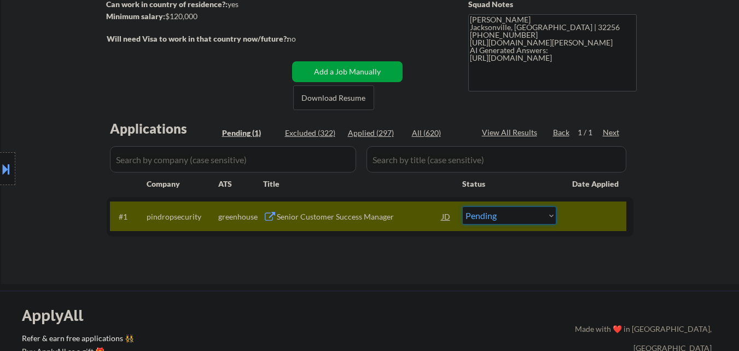
click at [507, 216] on select "Choose an option... Pending Applied Excluded (Questions) Excluded (Expired) Exc…" at bounding box center [509, 215] width 94 height 18
select select ""applied""
click at [462, 206] on select "Choose an option... Pending Applied Excluded (Questions) Excluded (Expired) Exc…" at bounding box center [509, 215] width 94 height 18
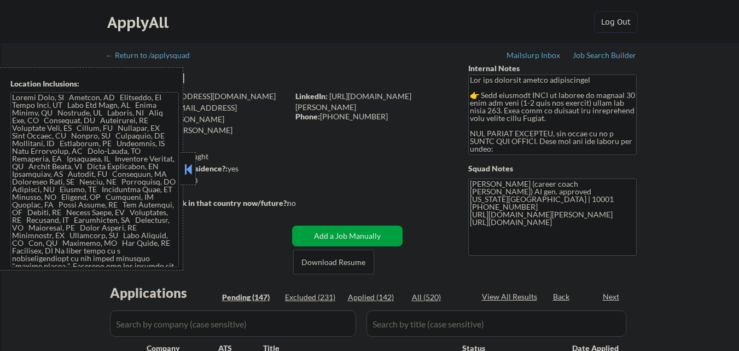
select select ""pending""
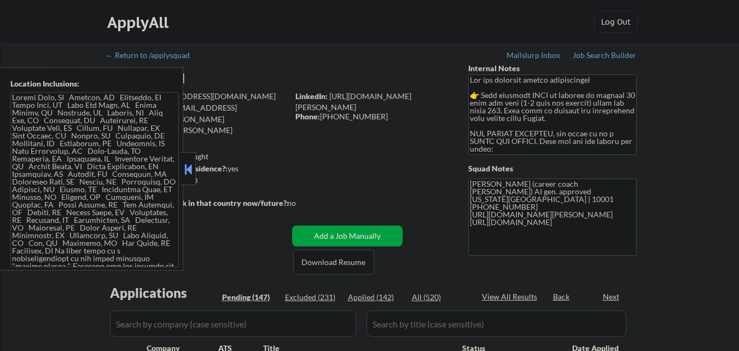
select select ""pending""
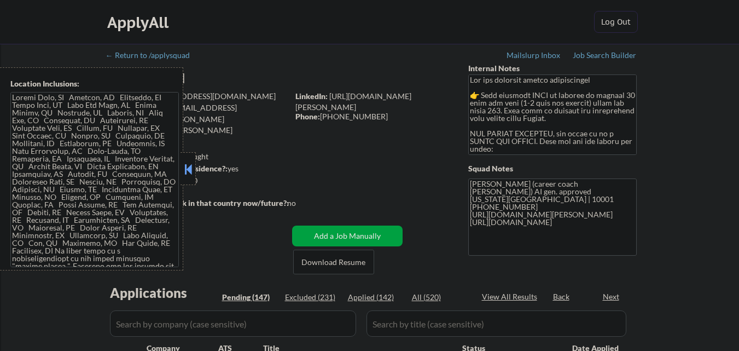
select select ""pending""
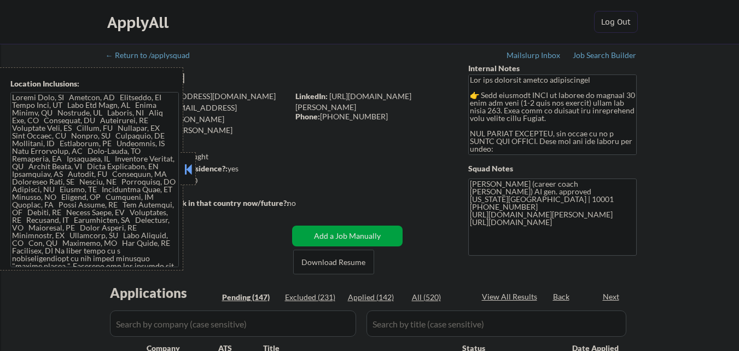
select select ""pending""
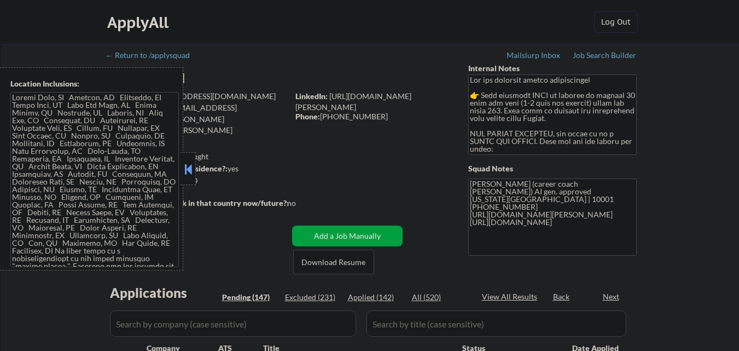
select select ""pending""
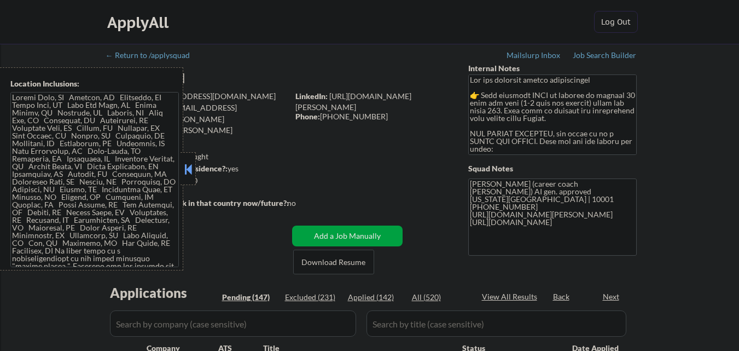
select select ""pending""
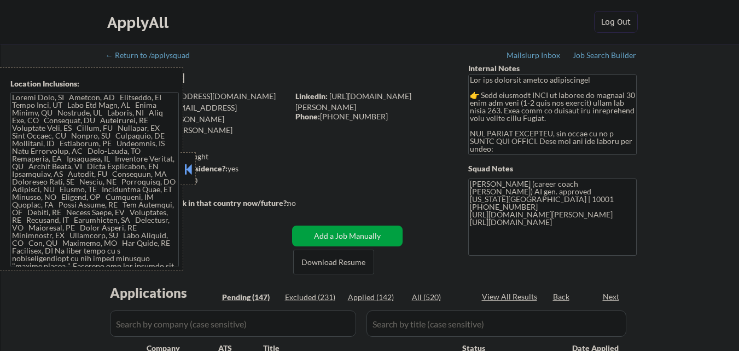
select select ""pending""
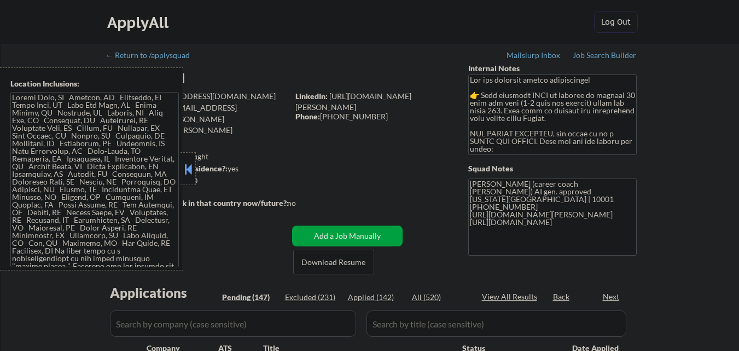
select select ""pending""
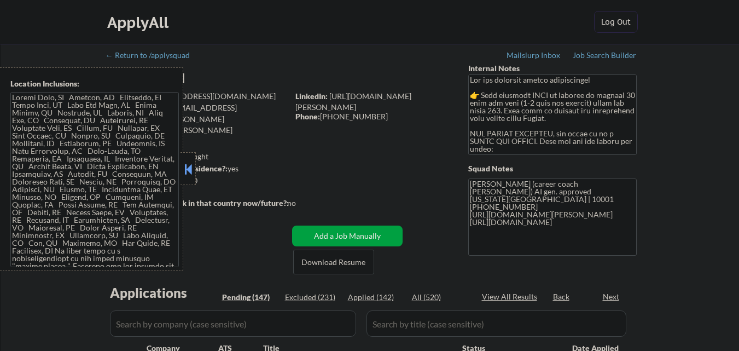
select select ""pending""
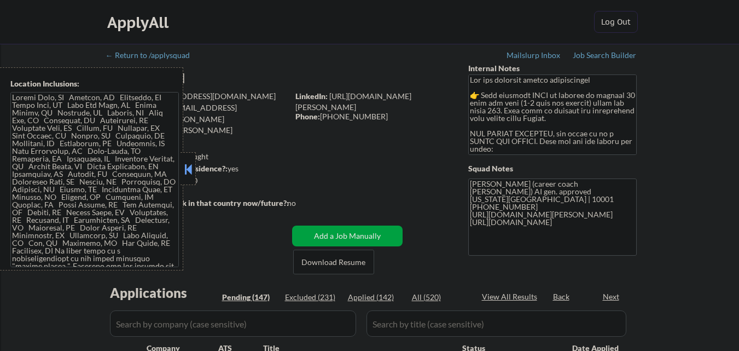
select select ""pending""
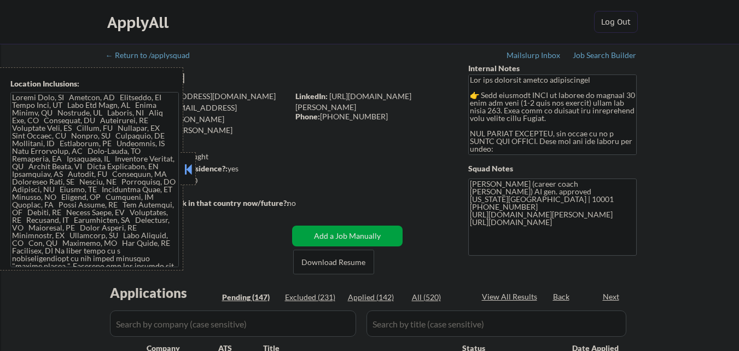
select select ""pending""
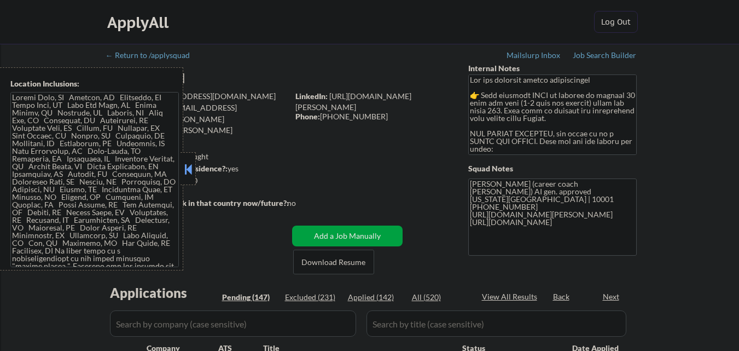
select select ""pending""
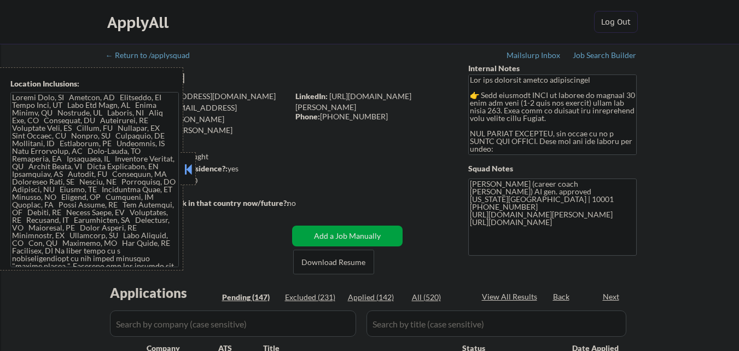
select select ""pending""
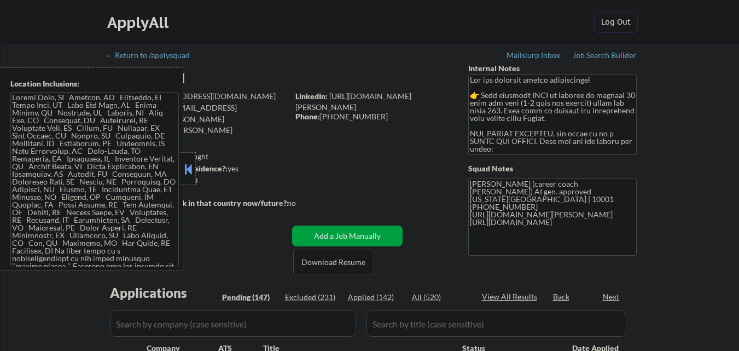
select select ""pending""
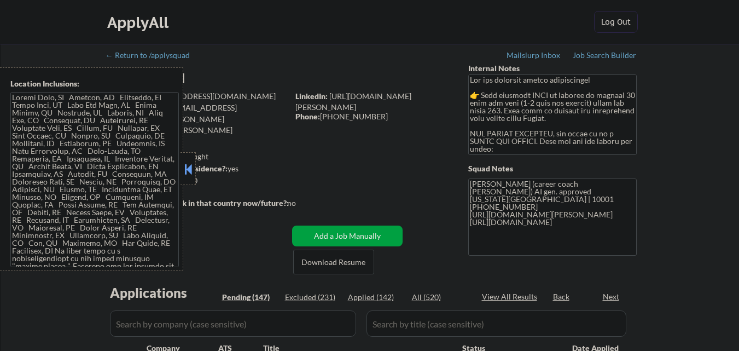
select select ""pending""
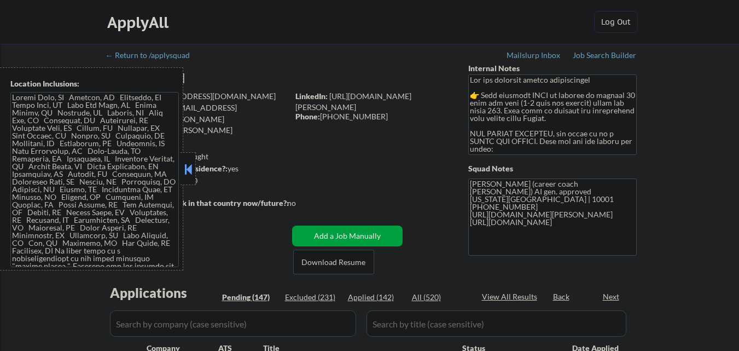
select select ""pending""
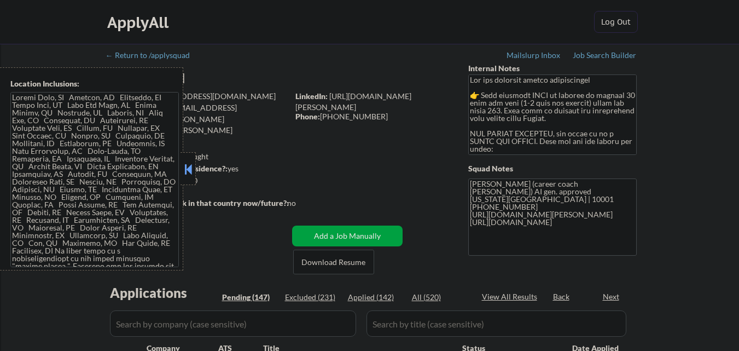
select select ""pending""
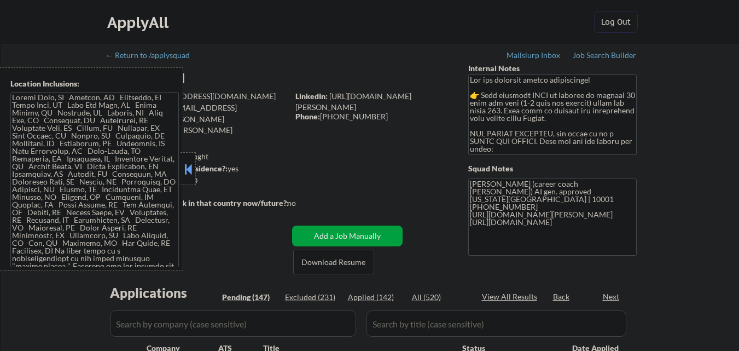
select select ""pending""
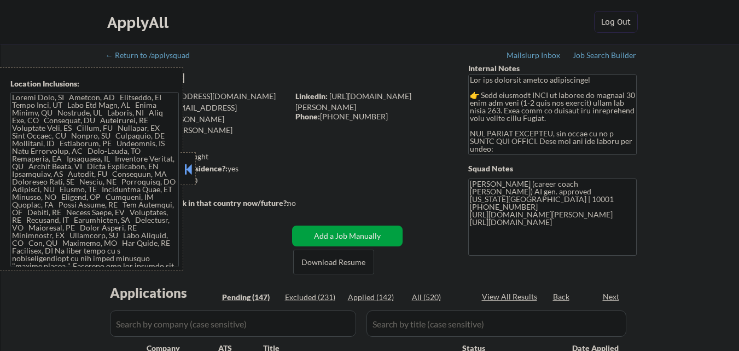
select select ""pending""
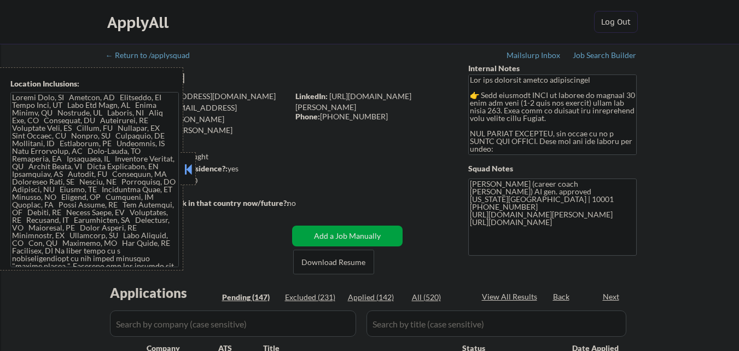
select select ""pending""
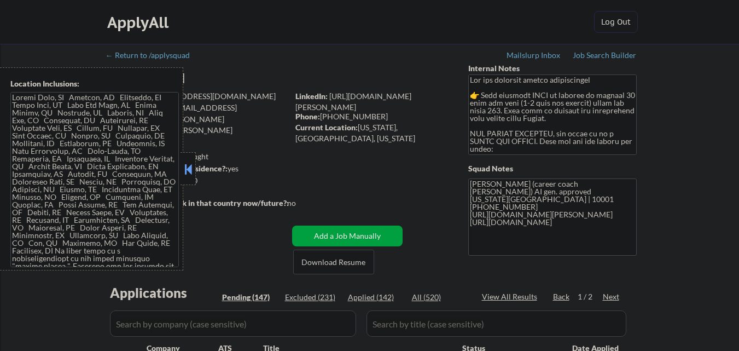
click at [187, 176] on button at bounding box center [188, 169] width 12 height 16
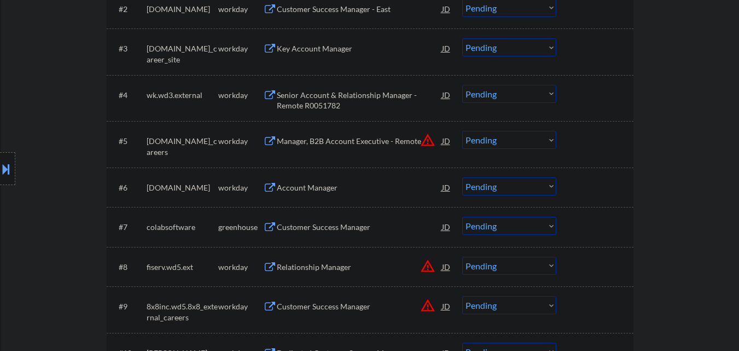
scroll to position [438, 0]
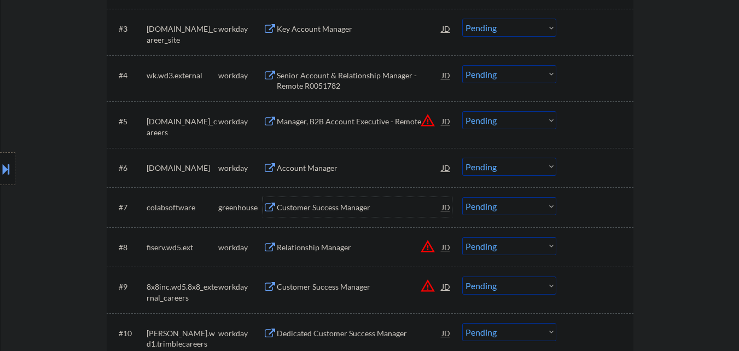
click at [355, 209] on div "Customer Success Manager" at bounding box center [359, 207] width 165 height 11
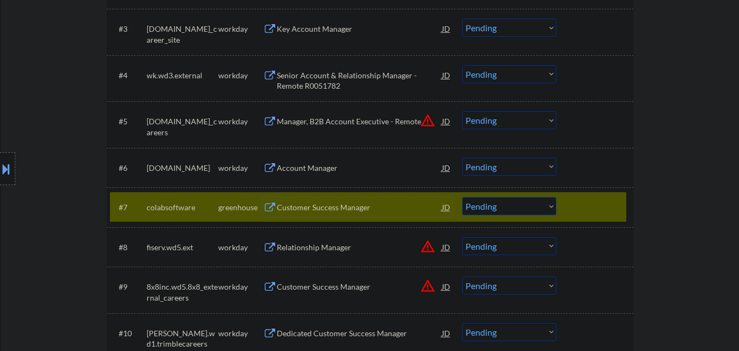
click at [587, 209] on div at bounding box center [596, 207] width 48 height 20
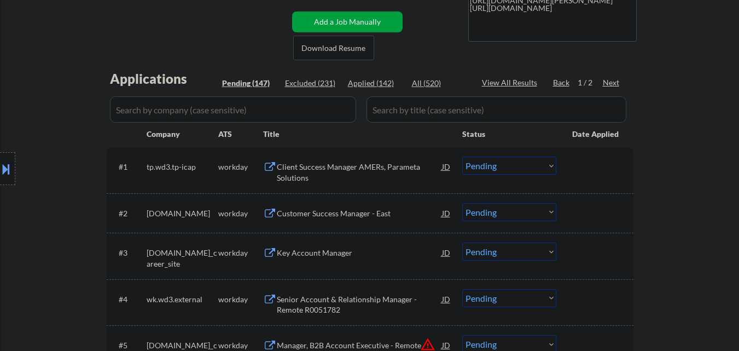
scroll to position [219, 0]
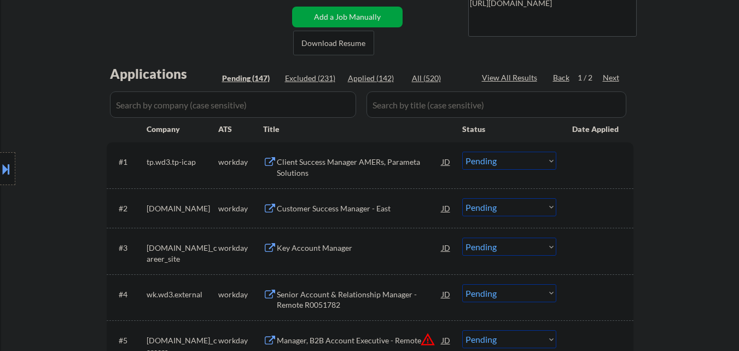
click at [362, 168] on div "Client Success Manager AMERs, Parameta Solutions" at bounding box center [359, 166] width 165 height 21
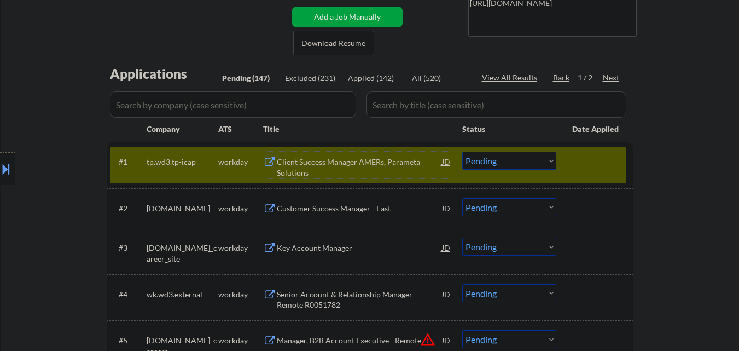
click at [526, 161] on select "Choose an option... Pending Applied Excluded (Questions) Excluded (Expired) Exc…" at bounding box center [509, 161] width 94 height 18
click at [462, 152] on select "Choose an option... Pending Applied Excluded (Questions) Excluded (Expired) Exc…" at bounding box center [509, 161] width 94 height 18
click at [591, 162] on div at bounding box center [596, 162] width 48 height 20
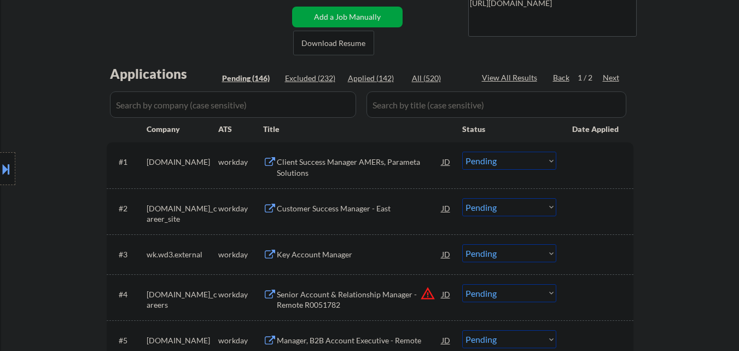
click at [394, 160] on div "Client Success Manager AMERs, Parameta Solutions" at bounding box center [359, 166] width 165 height 21
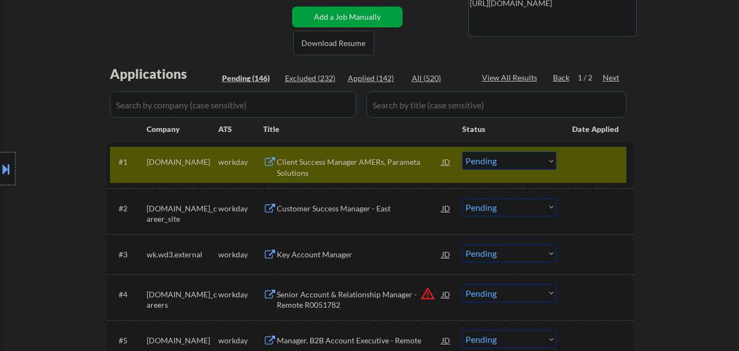
drag, startPoint x: 1, startPoint y: 158, endPoint x: 39, endPoint y: 184, distance: 46.4
click at [2, 159] on div at bounding box center [7, 168] width 15 height 33
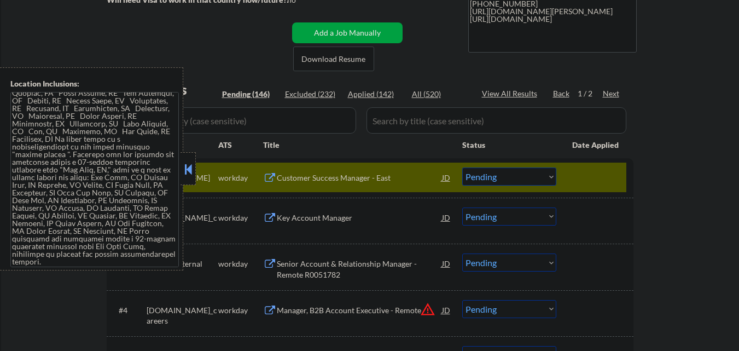
scroll to position [55, 0]
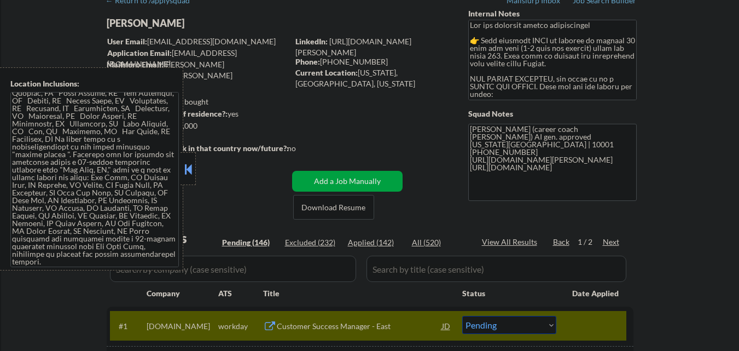
click at [185, 164] on button at bounding box center [188, 169] width 12 height 16
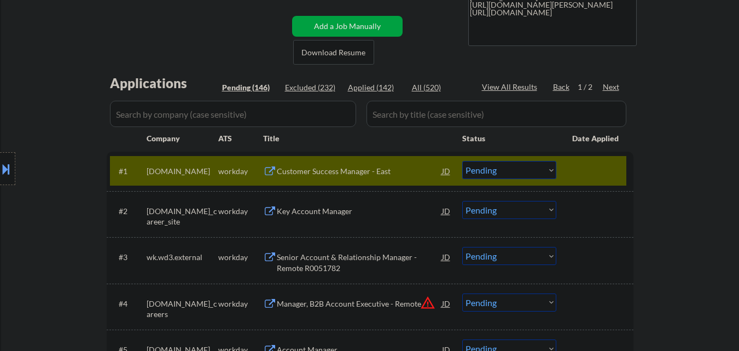
scroll to position [274, 0]
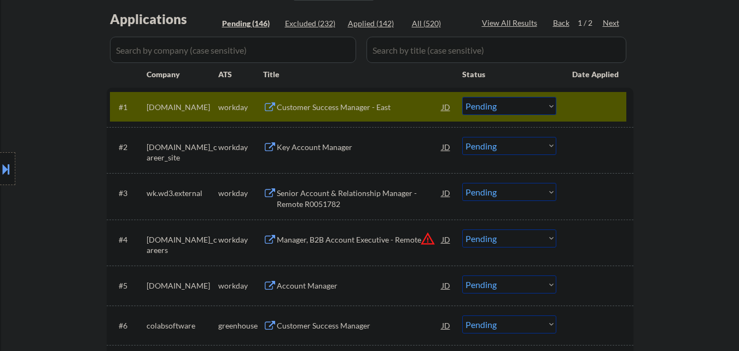
click at [496, 105] on select "Choose an option... Pending Applied Excluded (Questions) Excluded (Expired) Exc…" at bounding box center [509, 106] width 94 height 18
click at [462, 97] on select "Choose an option... Pending Applied Excluded (Questions) Excluded (Expired) Exc…" at bounding box center [509, 106] width 94 height 18
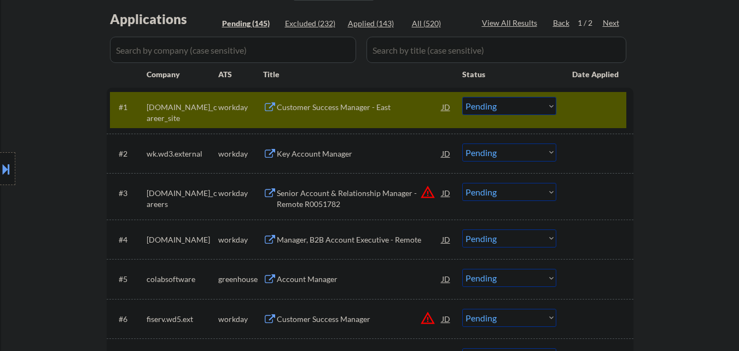
click at [353, 105] on div "Customer Success Manager - East" at bounding box center [359, 107] width 165 height 11
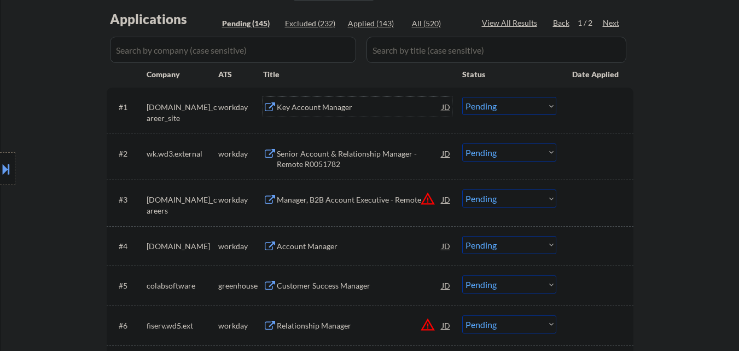
click at [371, 26] on div "Applied (143)" at bounding box center [375, 23] width 55 height 11
select select ""applied""
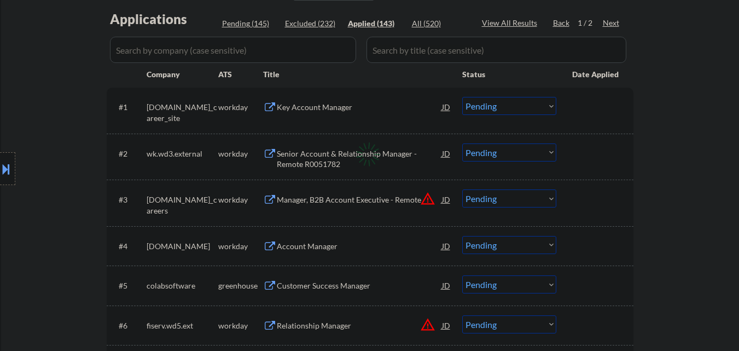
select select ""applied""
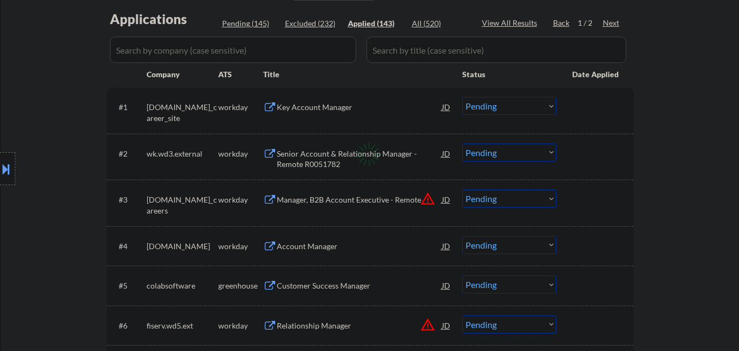
select select ""applied""
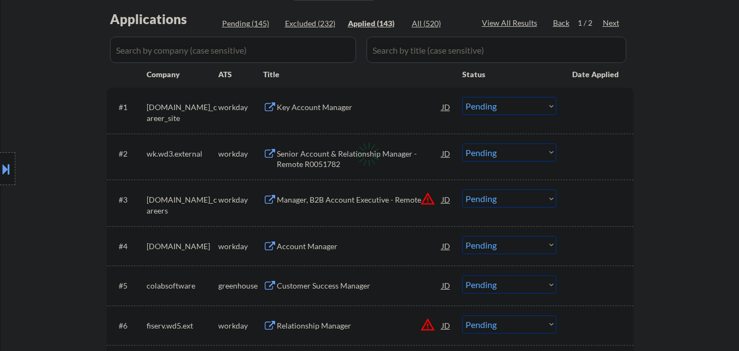
select select ""applied""
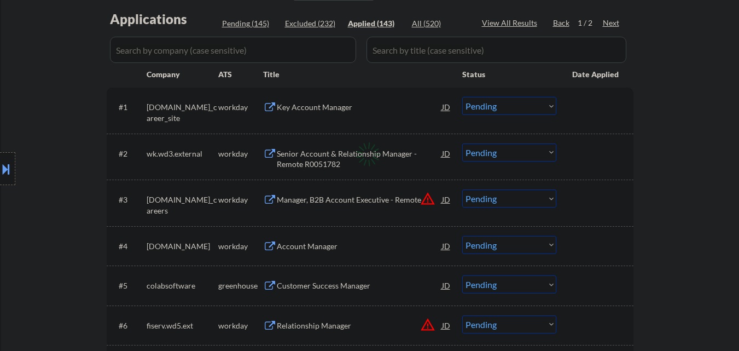
select select ""applied""
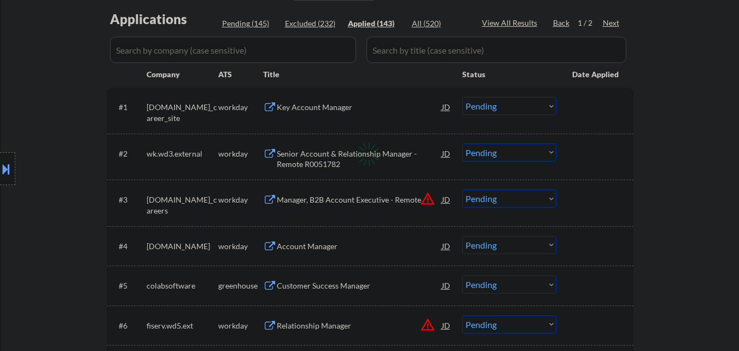
select select ""applied""
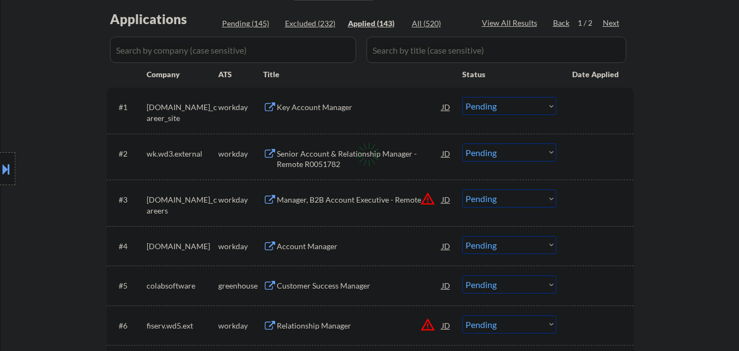
select select ""applied""
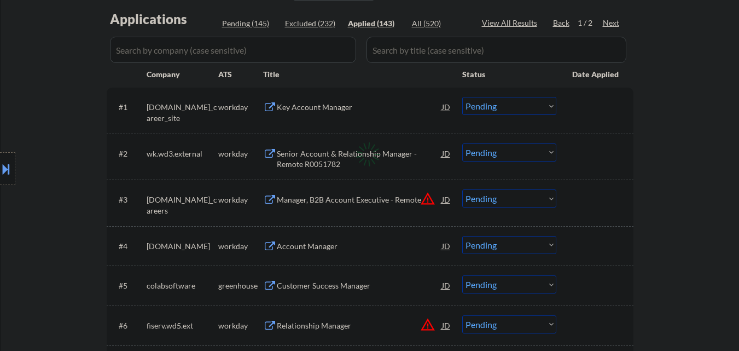
select select ""applied""
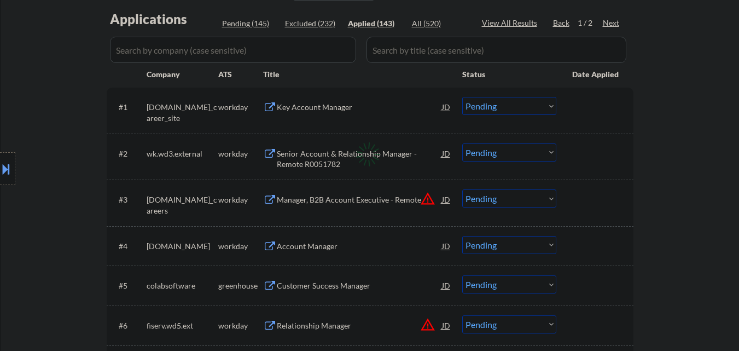
select select ""applied""
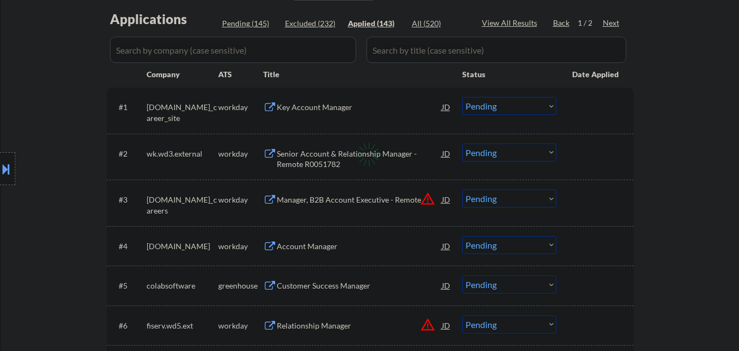
select select ""applied""
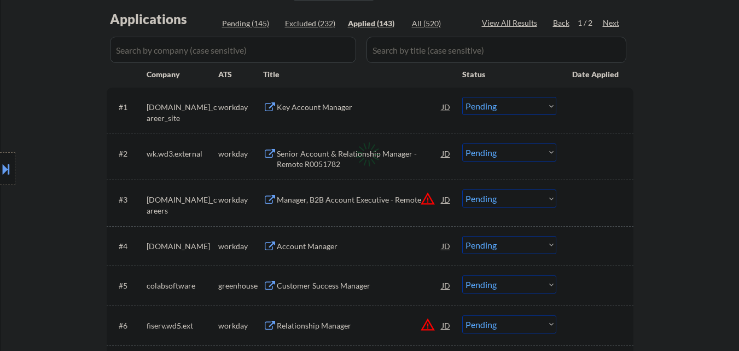
select select ""applied""
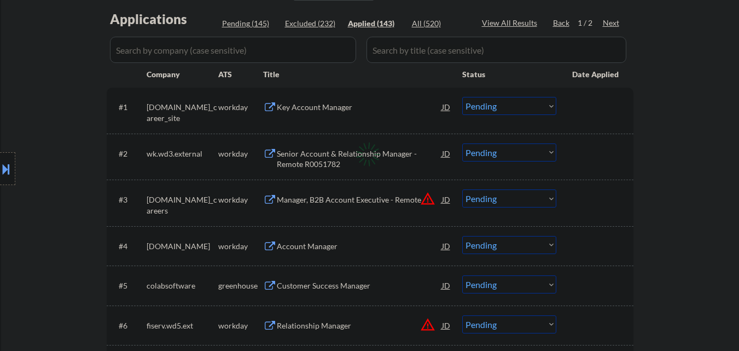
select select ""applied""
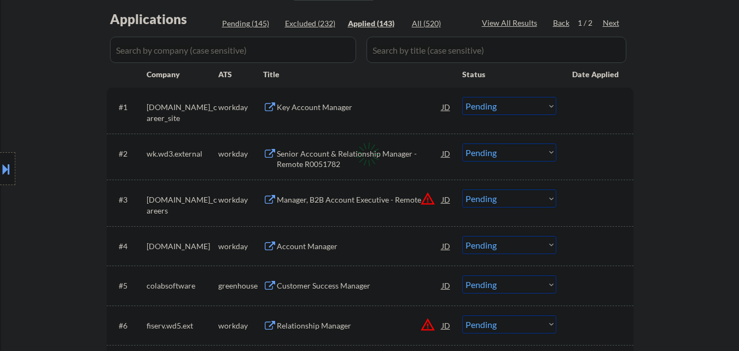
select select ""applied""
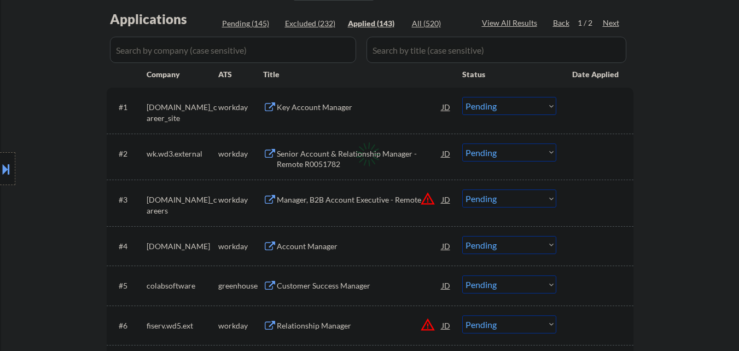
select select ""applied""
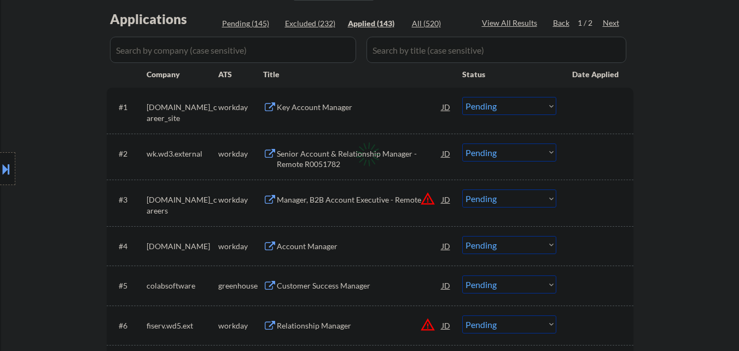
select select ""applied""
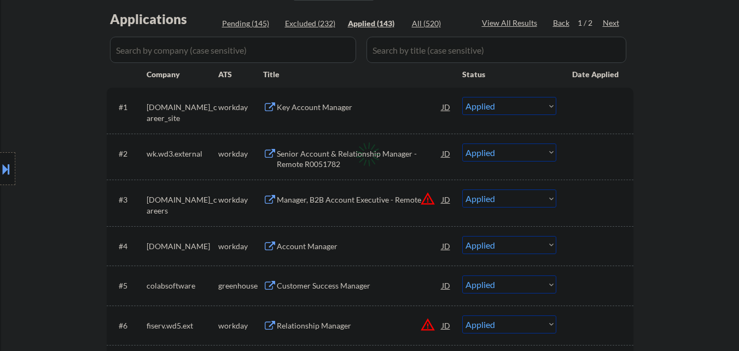
select select ""applied""
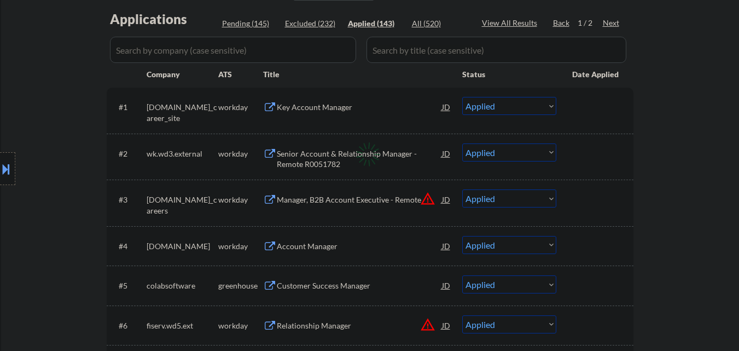
select select ""applied""
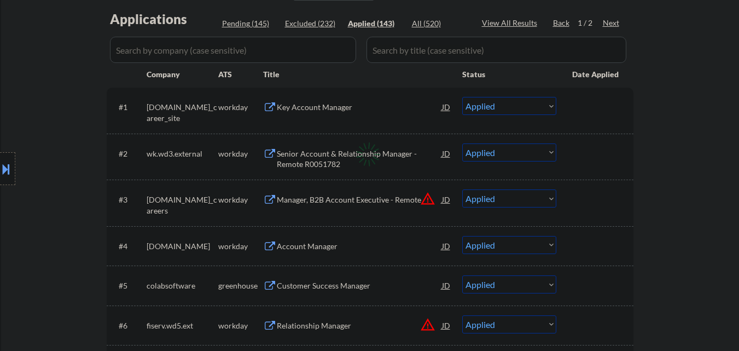
select select ""applied""
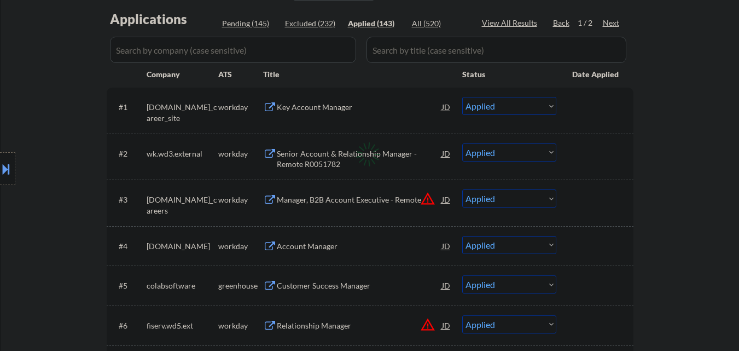
select select ""applied""
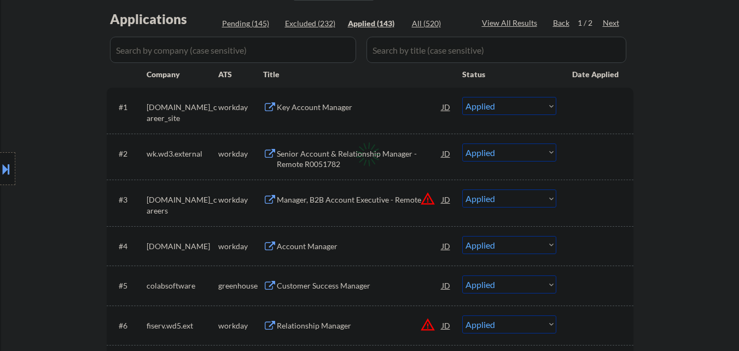
select select ""applied""
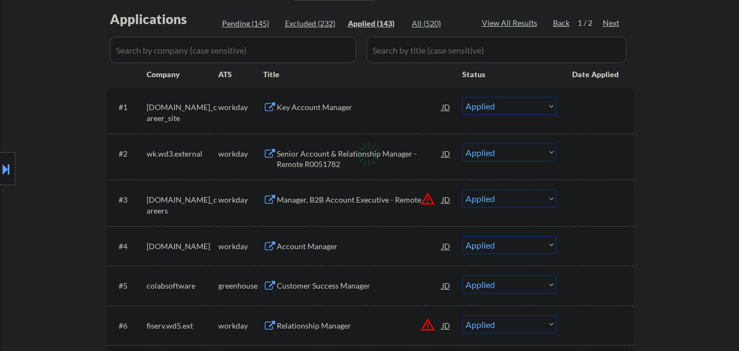
select select ""applied""
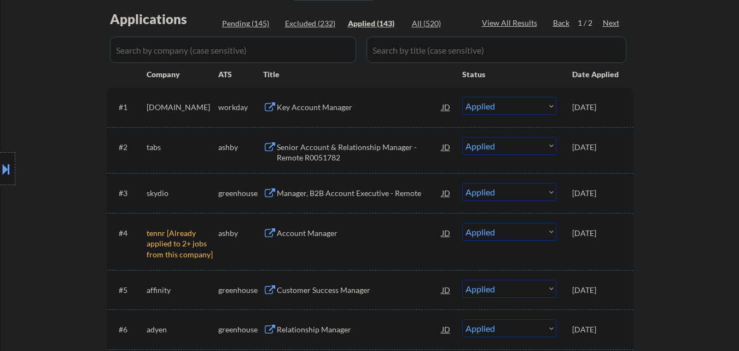
click at [318, 107] on div "Key Account Manager" at bounding box center [359, 107] width 165 height 11
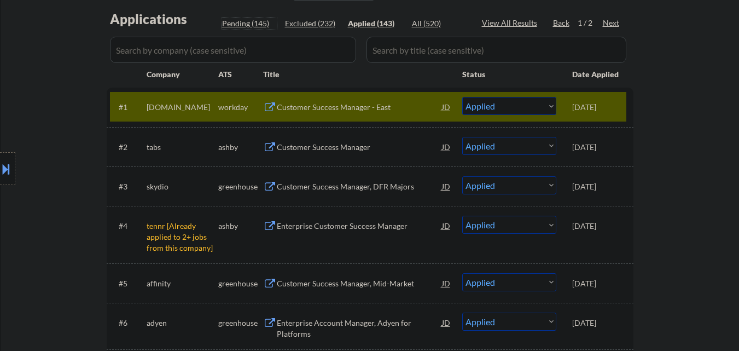
drag, startPoint x: 255, startPoint y: 22, endPoint x: 284, endPoint y: 40, distance: 34.3
click at [255, 22] on div "Pending (145)" at bounding box center [249, 23] width 55 height 11
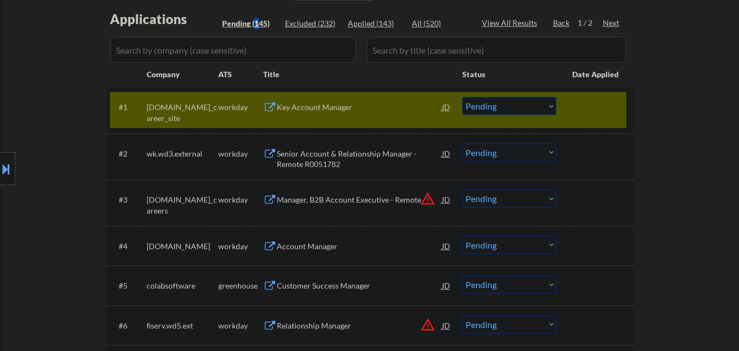
click at [536, 117] on div "#1 solera.wd5.global_career_site workday Key Account Manager JD Choose an optio…" at bounding box center [368, 110] width 516 height 36
click at [541, 105] on select "Choose an option... Pending Applied Excluded (Questions) Excluded (Expired) Exc…" at bounding box center [509, 106] width 94 height 18
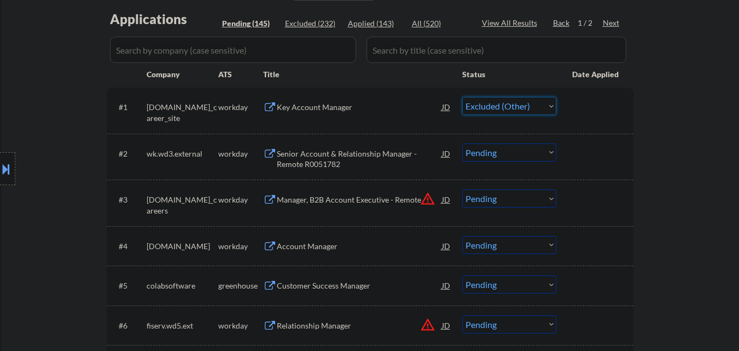
click at [462, 97] on select "Choose an option... Pending Applied Excluded (Questions) Excluded (Expired) Exc…" at bounding box center [509, 106] width 94 height 18
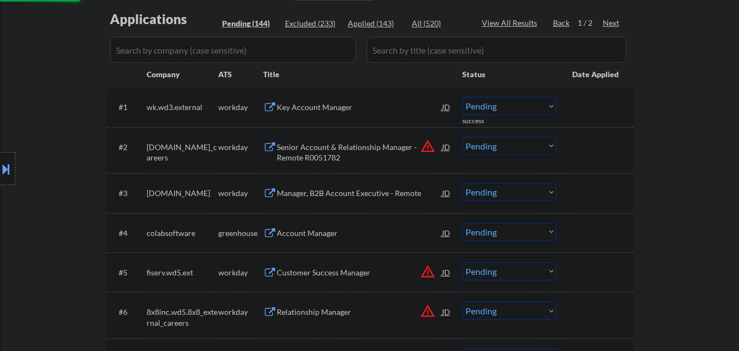
click at [361, 104] on div "Key Account Manager" at bounding box center [359, 107] width 165 height 11
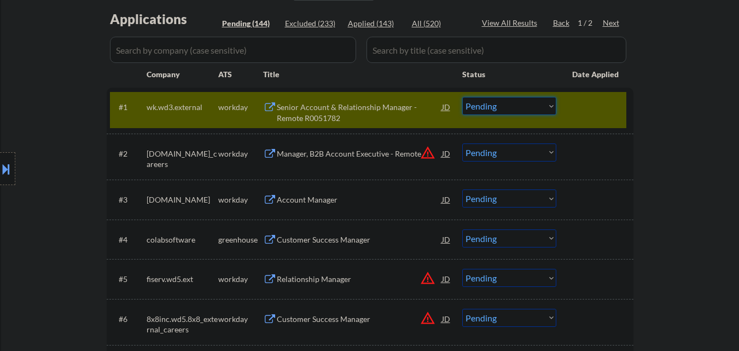
click at [551, 100] on select "Choose an option... Pending Applied Excluded (Questions) Excluded (Expired) Exc…" at bounding box center [509, 106] width 94 height 18
click at [462, 97] on select "Choose an option... Pending Applied Excluded (Questions) Excluded (Expired) Exc…" at bounding box center [509, 106] width 94 height 18
click at [600, 100] on div at bounding box center [596, 107] width 48 height 20
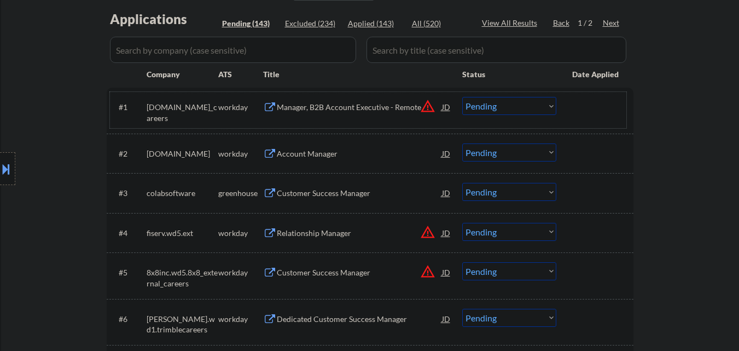
click at [354, 107] on div "Manager, B2B Account Executive - Remote" at bounding box center [359, 107] width 165 height 11
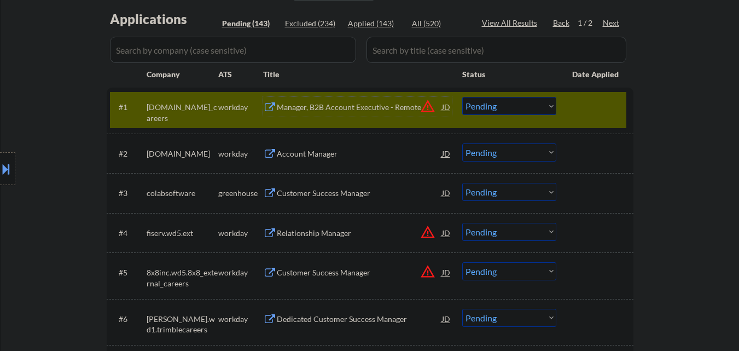
click at [533, 104] on select "Choose an option... Pending Applied Excluded (Questions) Excluded (Expired) Exc…" at bounding box center [509, 106] width 94 height 18
click at [462, 97] on select "Choose an option... Pending Applied Excluded (Questions) Excluded (Expired) Exc…" at bounding box center [509, 106] width 94 height 18
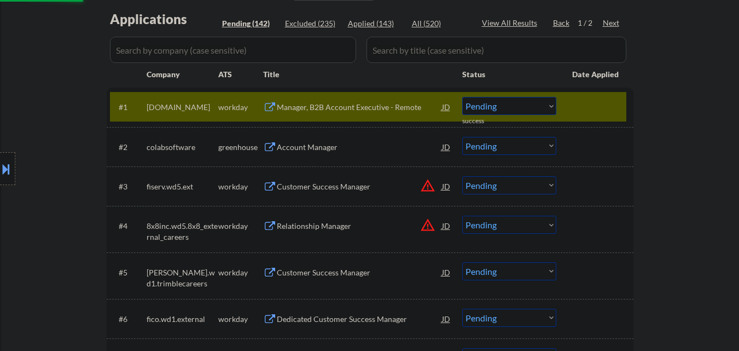
click at [391, 112] on div "Manager, B2B Account Executive - Remote" at bounding box center [359, 107] width 165 height 20
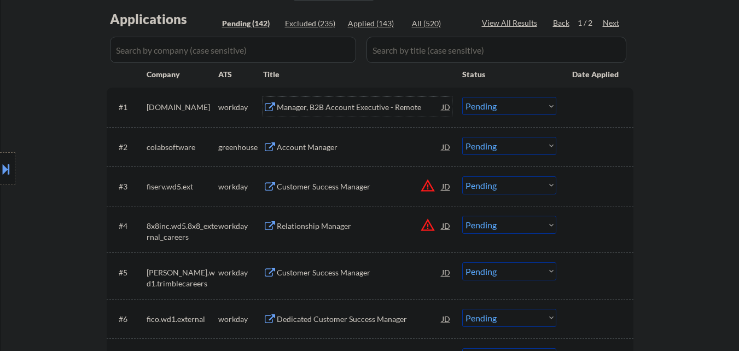
click at [539, 107] on select "Choose an option... Pending Applied Excluded (Questions) Excluded (Expired) Exc…" at bounding box center [509, 106] width 94 height 18
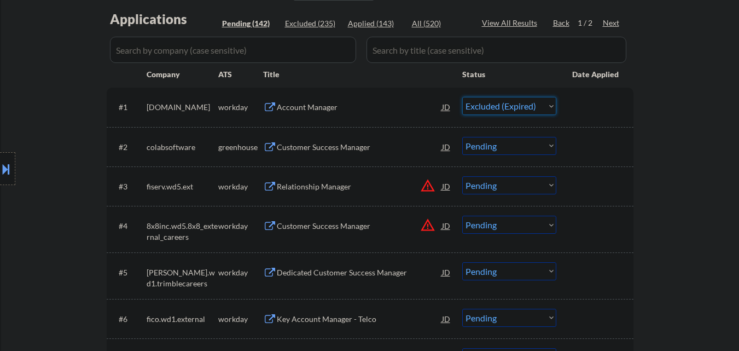
click at [462, 97] on select "Choose an option... Pending Applied Excluded (Questions) Excluded (Expired) Exc…" at bounding box center [509, 106] width 94 height 18
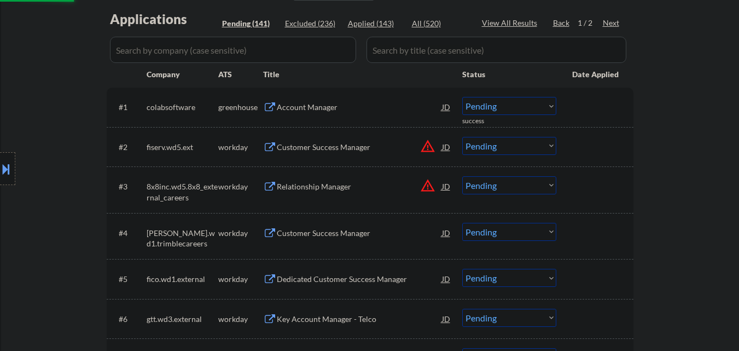
click at [353, 107] on div "Account Manager" at bounding box center [359, 107] width 165 height 11
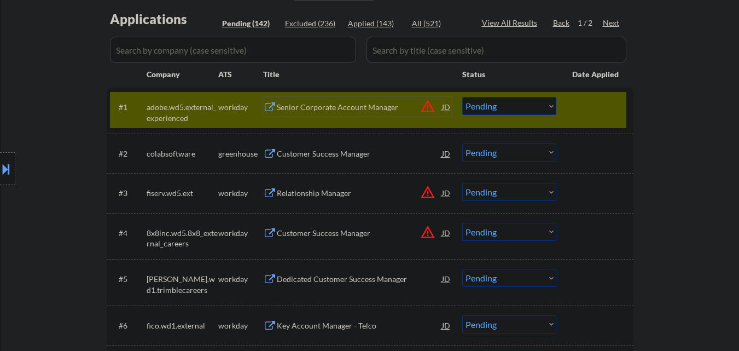
click at [606, 112] on div at bounding box center [596, 107] width 48 height 20
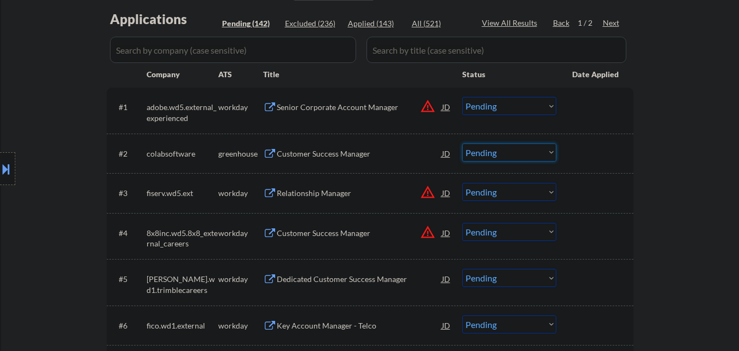
click at [520, 149] on select "Choose an option... Pending Applied Excluded (Questions) Excluded (Expired) Exc…" at bounding box center [509, 152] width 94 height 18
click at [462, 143] on select "Choose an option... Pending Applied Excluded (Questions) Excluded (Expired) Exc…" at bounding box center [509, 152] width 94 height 18
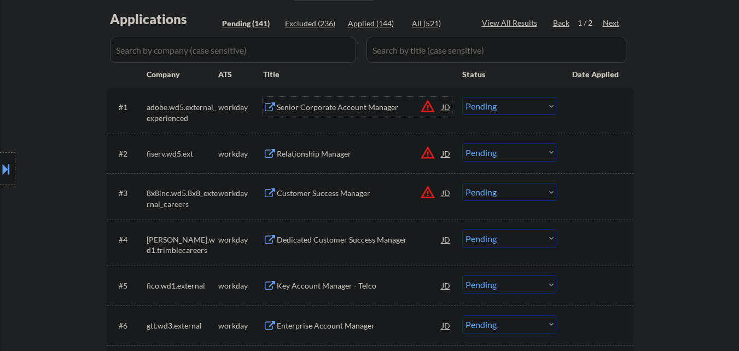
click at [319, 117] on div "Senior Corporate Account Manager" at bounding box center [359, 107] width 165 height 20
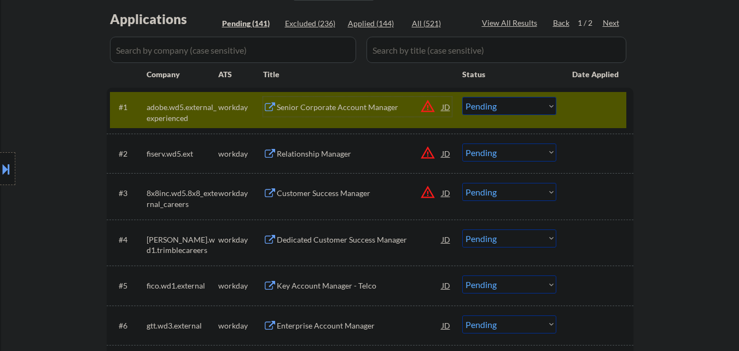
click at [546, 107] on select "Choose an option... Pending Applied Excluded (Questions) Excluded (Expired) Exc…" at bounding box center [509, 106] width 94 height 18
click at [462, 97] on select "Choose an option... Pending Applied Excluded (Questions) Excluded (Expired) Exc…" at bounding box center [509, 106] width 94 height 18
click at [594, 109] on div at bounding box center [596, 107] width 48 height 20
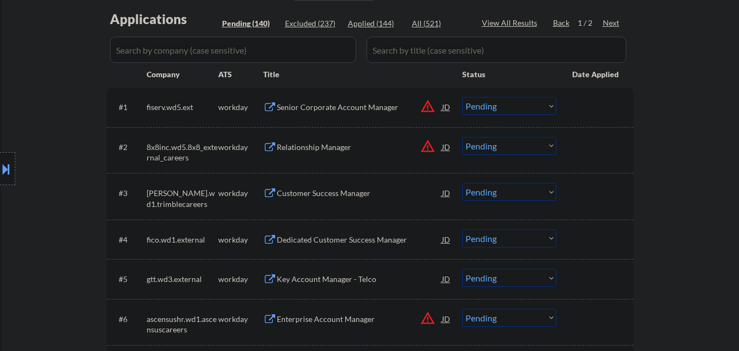
click at [381, 108] on div "Senior Corporate Account Manager" at bounding box center [359, 107] width 165 height 11
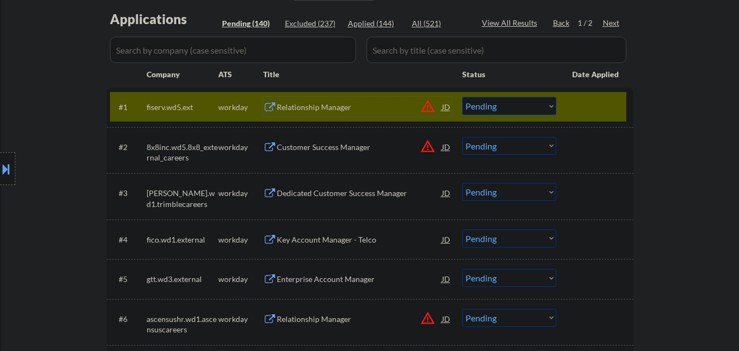
drag, startPoint x: 498, startPoint y: 101, endPoint x: 509, endPoint y: 94, distance: 12.8
click at [498, 101] on select "Choose an option... Pending Applied Excluded (Questions) Excluded (Expired) Exc…" at bounding box center [509, 106] width 94 height 18
click at [462, 97] on select "Choose an option... Pending Applied Excluded (Questions) Excluded (Expired) Exc…" at bounding box center [509, 106] width 94 height 18
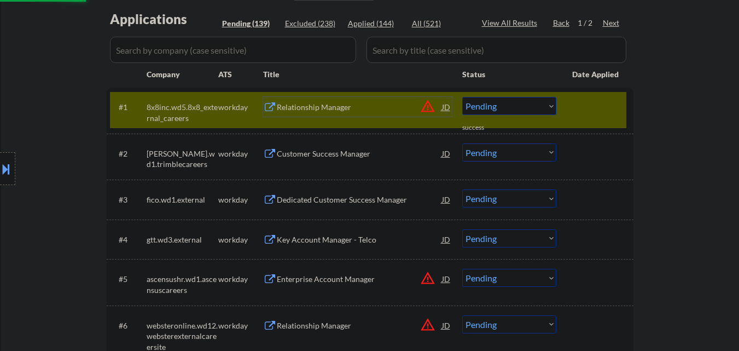
click at [366, 109] on div "Relationship Manager" at bounding box center [359, 107] width 165 height 11
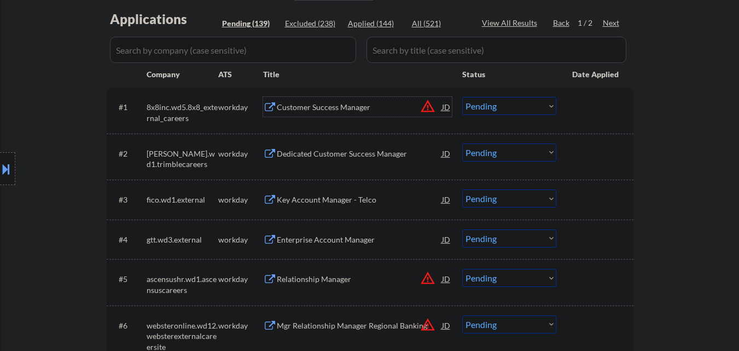
click at [426, 107] on button "warning_amber" at bounding box center [427, 105] width 15 height 15
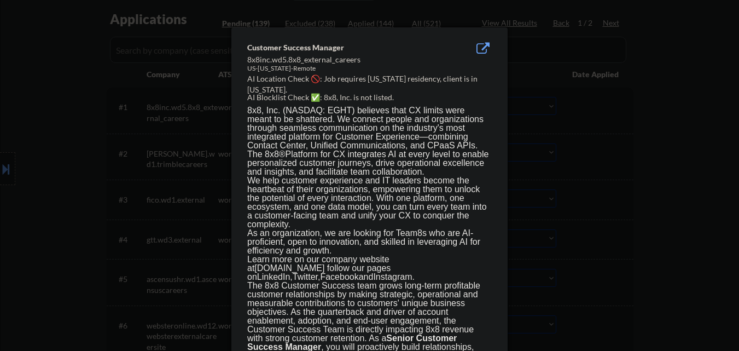
click at [522, 113] on div at bounding box center [369, 175] width 739 height 351
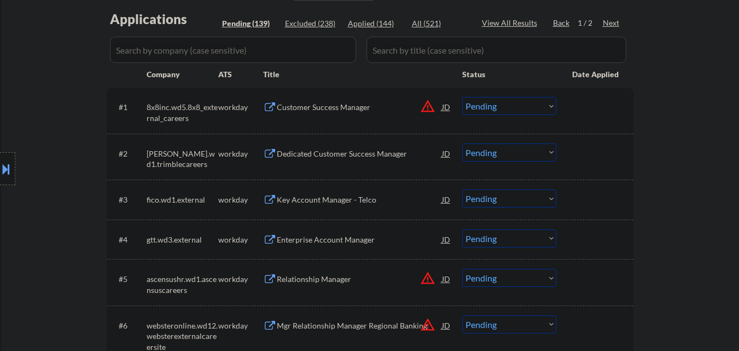
click at [427, 106] on button "warning_amber" at bounding box center [427, 105] width 15 height 15
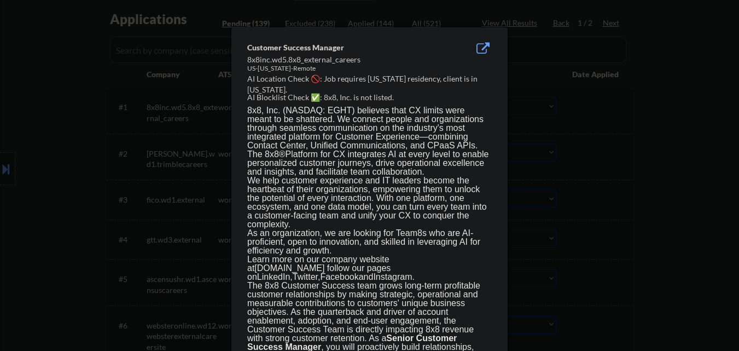
click at [555, 118] on div at bounding box center [369, 175] width 739 height 351
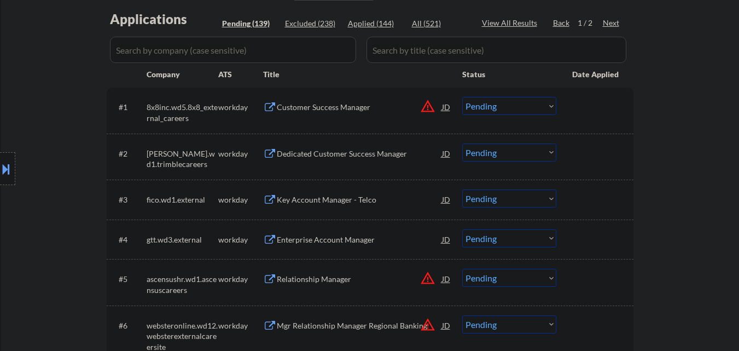
click at [341, 108] on div "Customer Success Manager" at bounding box center [359, 107] width 165 height 11
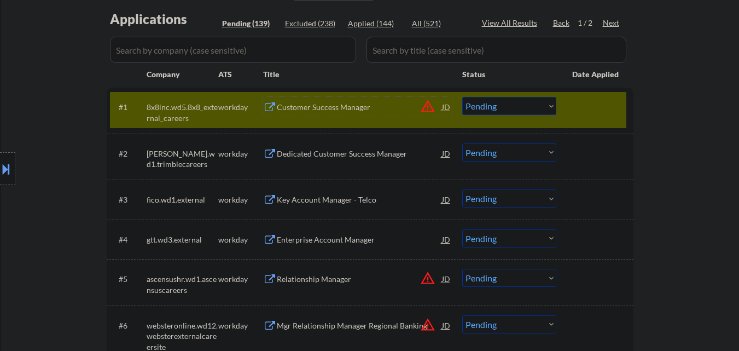
click at [492, 106] on select "Choose an option... Pending Applied Excluded (Questions) Excluded (Expired) Exc…" at bounding box center [509, 106] width 94 height 18
click at [462, 97] on select "Choose an option... Pending Applied Excluded (Questions) Excluded (Expired) Exc…" at bounding box center [509, 106] width 94 height 18
click at [608, 105] on div at bounding box center [596, 107] width 48 height 20
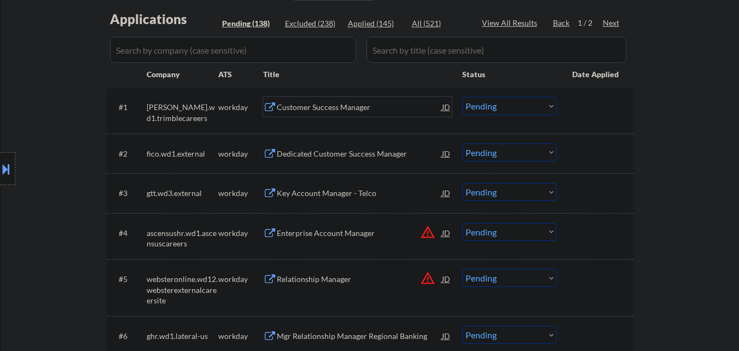
click at [366, 107] on div "Customer Success Manager" at bounding box center [359, 107] width 165 height 11
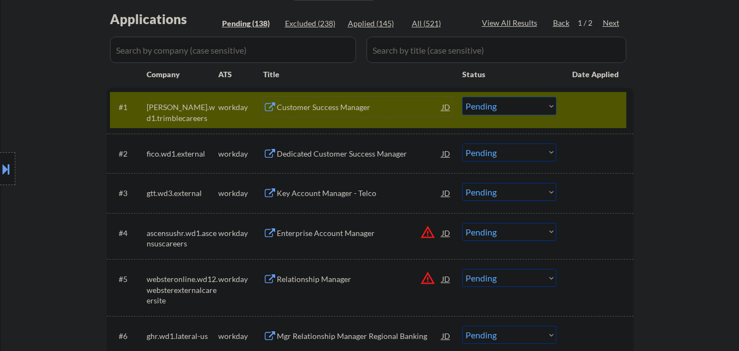
click at [525, 109] on select "Choose an option... Pending Applied Excluded (Questions) Excluded (Expired) Exc…" at bounding box center [509, 106] width 94 height 18
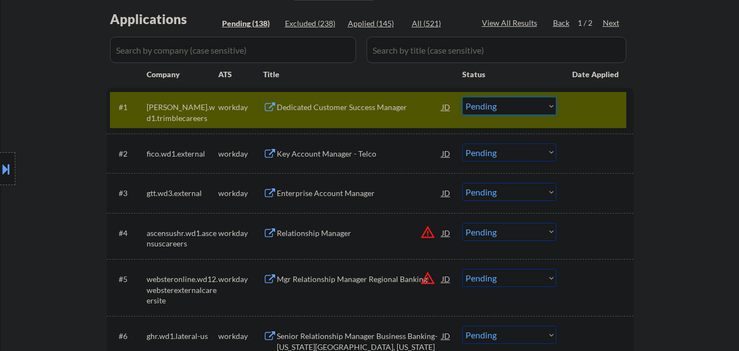
click at [514, 109] on select "Choose an option... Pending Applied Excluded (Questions) Excluded (Expired) Exc…" at bounding box center [509, 106] width 94 height 18
click at [462, 97] on select "Choose an option... Pending Applied Excluded (Questions) Excluded (Expired) Exc…" at bounding box center [509, 106] width 94 height 18
click at [592, 104] on div at bounding box center [596, 107] width 48 height 20
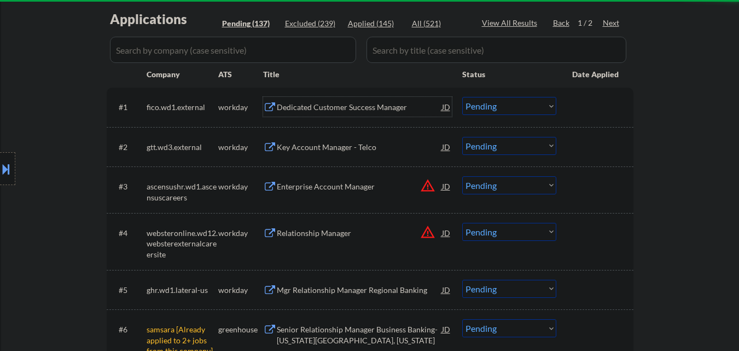
click at [380, 111] on div "Dedicated Customer Success Manager" at bounding box center [359, 107] width 165 height 11
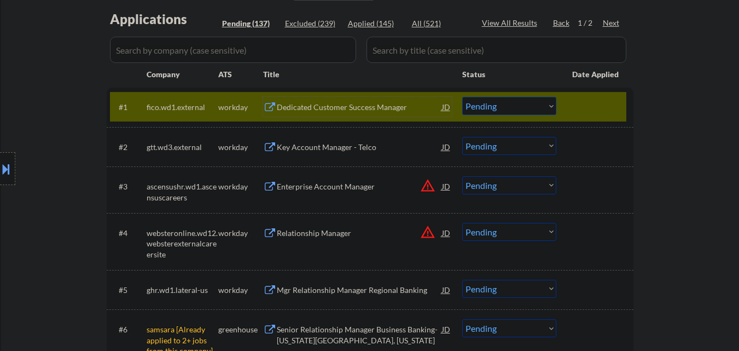
drag, startPoint x: 515, startPoint y: 108, endPoint x: 518, endPoint y: 114, distance: 6.4
click at [515, 108] on select "Choose an option... Pending Applied Excluded (Questions) Excluded (Expired) Exc…" at bounding box center [509, 106] width 94 height 18
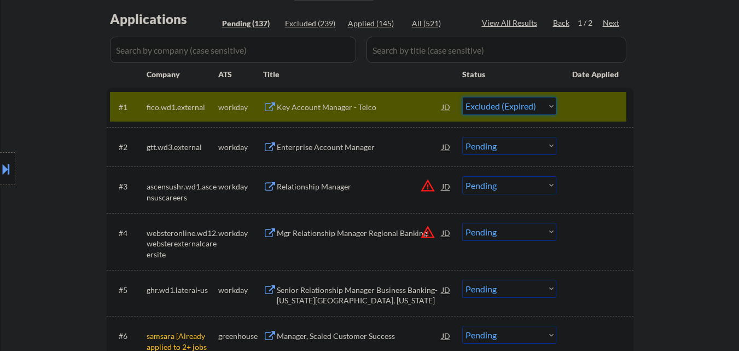
click at [462, 97] on select "Choose an option... Pending Applied Excluded (Questions) Excluded (Expired) Exc…" at bounding box center [509, 106] width 94 height 18
click at [606, 100] on div at bounding box center [596, 107] width 48 height 20
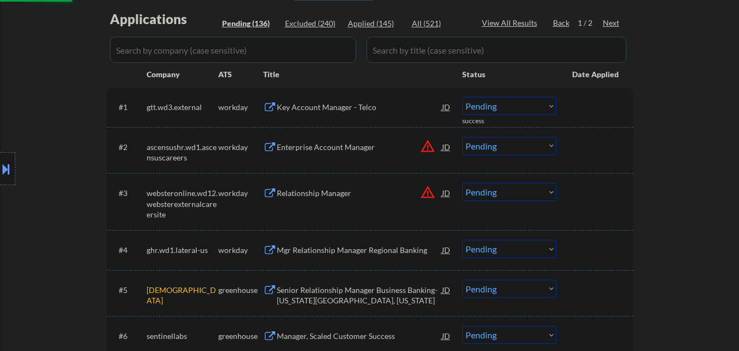
click at [598, 108] on div at bounding box center [596, 107] width 48 height 20
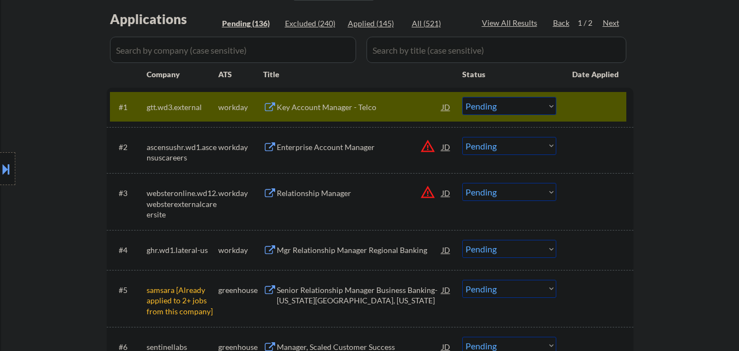
click at [526, 291] on select "Choose an option... Pending Applied Excluded (Questions) Excluded (Expired) Exc…" at bounding box center [509, 289] width 94 height 18
click at [462, 280] on select "Choose an option... Pending Applied Excluded (Questions) Excluded (Expired) Exc…" at bounding box center [509, 289] width 94 height 18
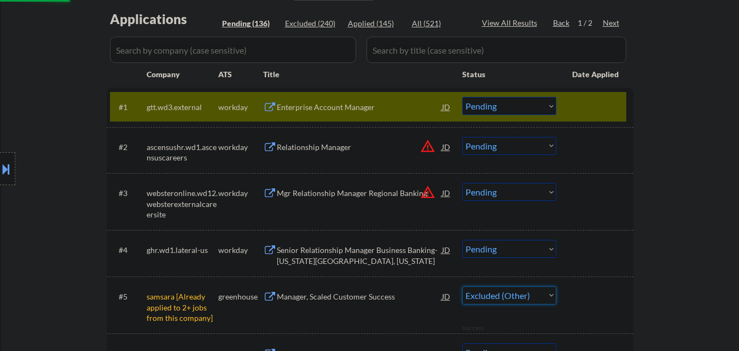
click at [347, 106] on div "Enterprise Account Manager" at bounding box center [359, 107] width 165 height 11
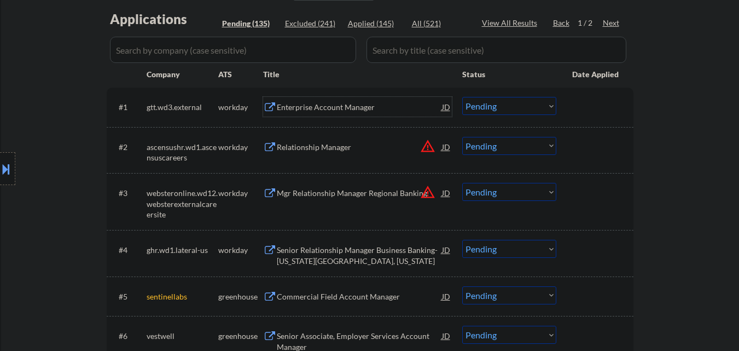
click at [328, 115] on div "Enterprise Account Manager" at bounding box center [359, 107] width 165 height 20
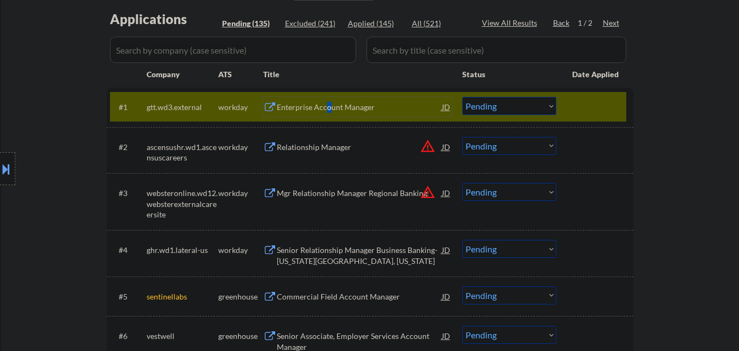
click at [514, 98] on select "Choose an option... Pending Applied Excluded (Questions) Excluded (Expired) Exc…" at bounding box center [509, 106] width 94 height 18
click at [462, 97] on select "Choose an option... Pending Applied Excluded (Questions) Excluded (Expired) Exc…" at bounding box center [509, 106] width 94 height 18
click at [605, 102] on div at bounding box center [596, 107] width 48 height 20
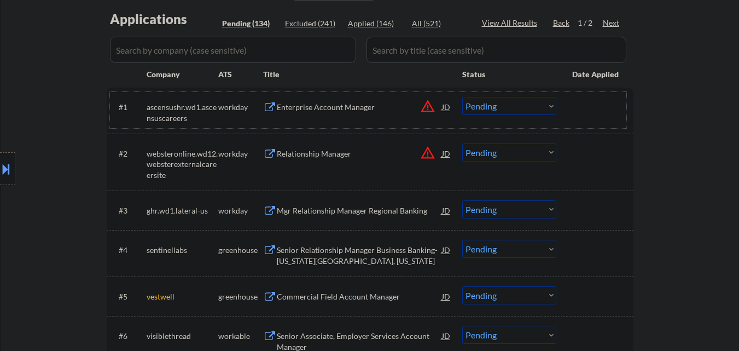
click at [350, 110] on div "Enterprise Account Manager" at bounding box center [359, 107] width 165 height 11
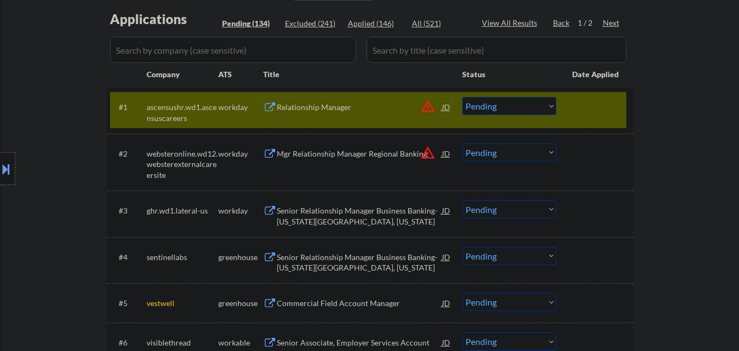
click at [2, 172] on button at bounding box center [6, 169] width 12 height 18
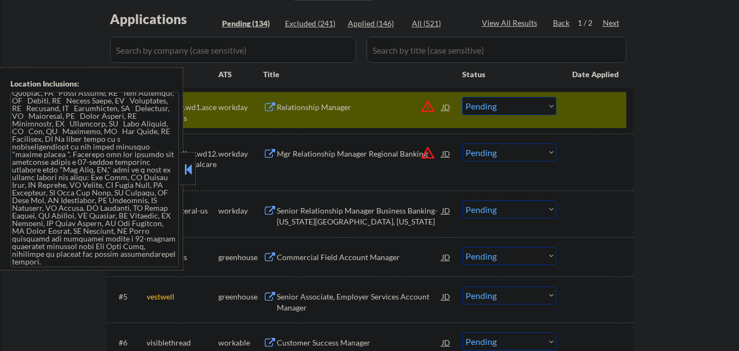
click at [190, 179] on div at bounding box center [188, 168] width 15 height 33
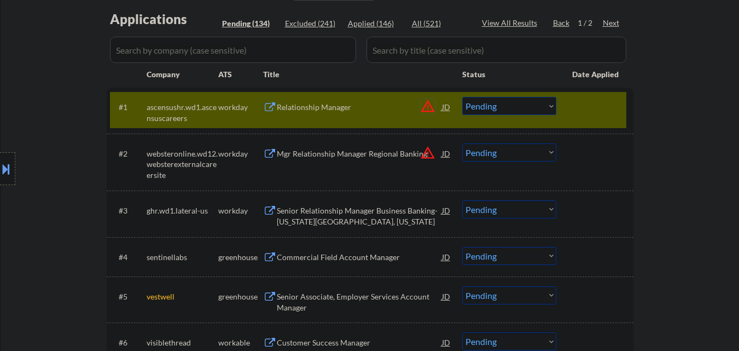
click at [429, 103] on button "warning_amber" at bounding box center [427, 105] width 15 height 15
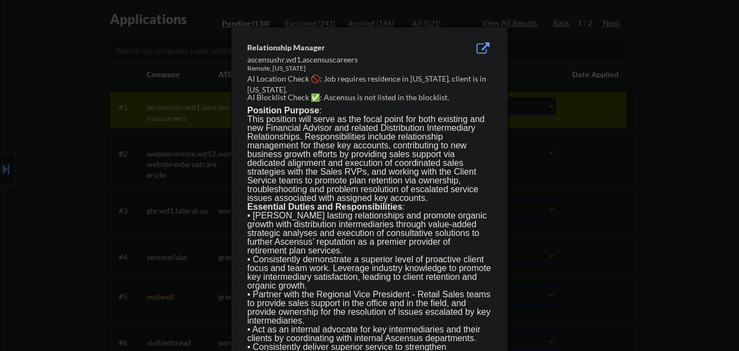
click at [666, 147] on div at bounding box center [369, 175] width 739 height 351
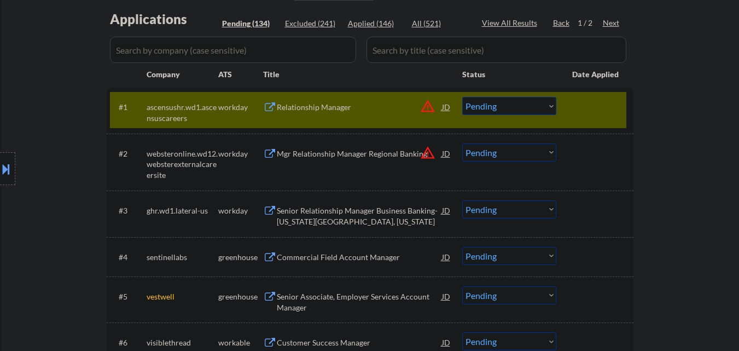
click at [0, 168] on button at bounding box center [6, 169] width 12 height 18
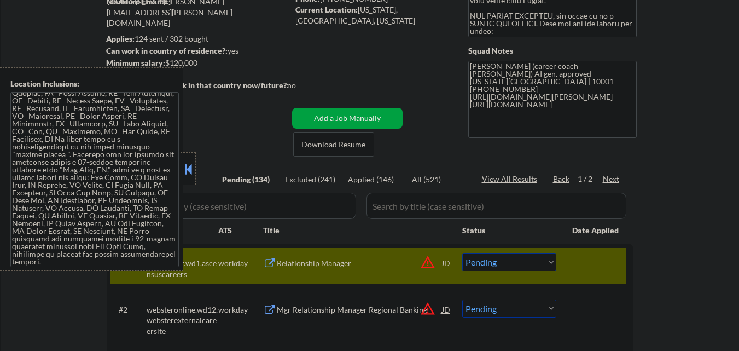
scroll to position [109, 0]
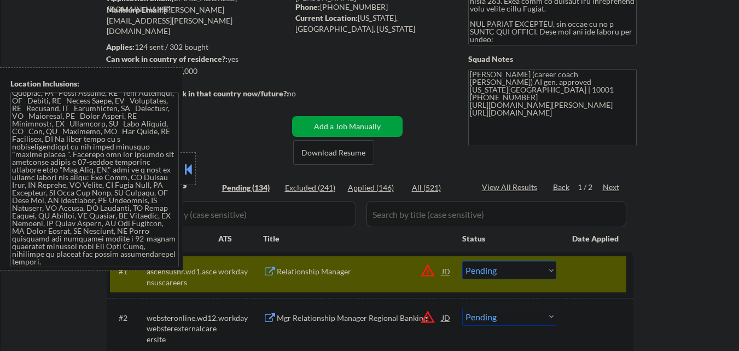
click at [185, 168] on button at bounding box center [188, 169] width 12 height 16
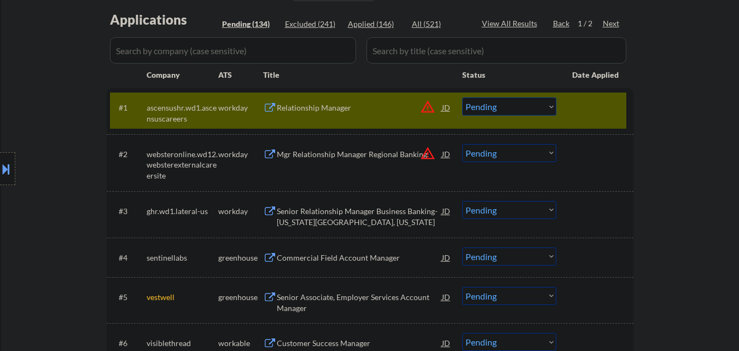
scroll to position [274, 0]
click at [535, 101] on select "Choose an option... Pending Applied Excluded (Questions) Excluded (Expired) Exc…" at bounding box center [509, 106] width 94 height 18
click at [462, 97] on select "Choose an option... Pending Applied Excluded (Questions) Excluded (Expired) Exc…" at bounding box center [509, 106] width 94 height 18
click at [605, 95] on div "#1 ascensushr.wd1.ascensuscareers workday Relationship Manager JD warning_amber…" at bounding box center [368, 110] width 516 height 36
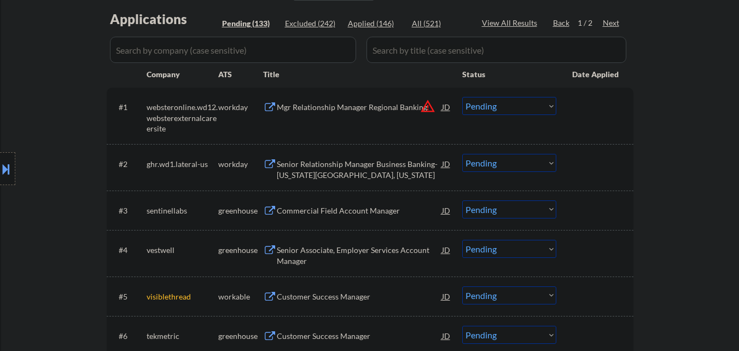
click at [427, 107] on button "warning_amber" at bounding box center [427, 105] width 15 height 15
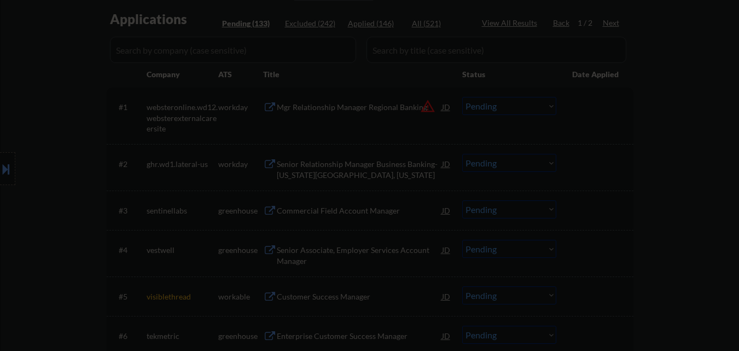
drag, startPoint x: 656, startPoint y: 141, endPoint x: 548, endPoint y: 117, distance: 110.8
click at [656, 141] on div at bounding box center [369, 175] width 739 height 351
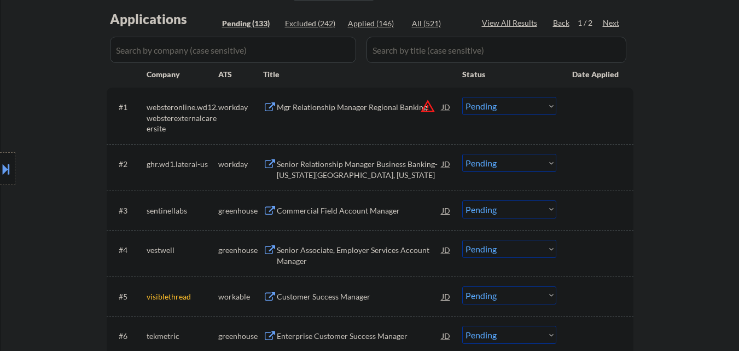
click at [428, 109] on button "warning_amber" at bounding box center [427, 105] width 15 height 15
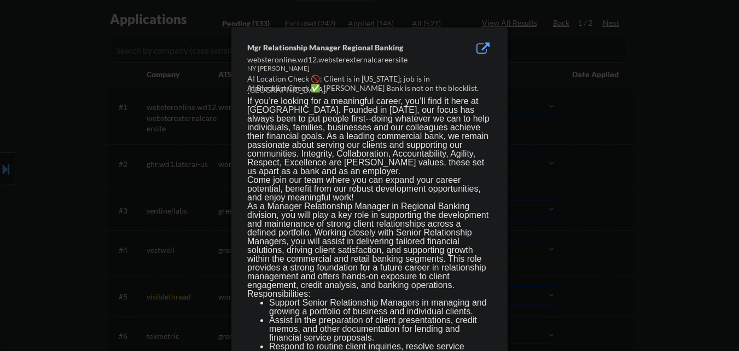
click at [633, 150] on div at bounding box center [369, 175] width 739 height 351
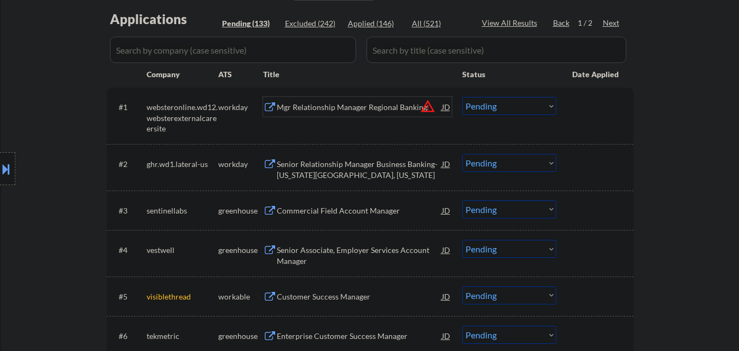
click at [369, 106] on div "Mgr Relationship Manager Regional Banking" at bounding box center [359, 107] width 165 height 11
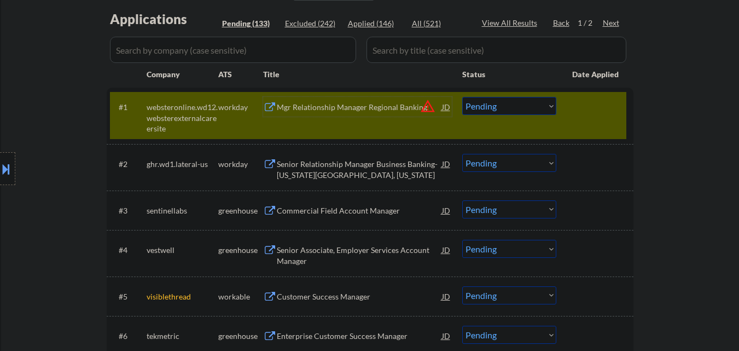
click at [516, 106] on select "Choose an option... Pending Applied Excluded (Questions) Excluded (Expired) Exc…" at bounding box center [509, 106] width 94 height 18
click at [462, 97] on select "Choose an option... Pending Applied Excluded (Questions) Excluded (Expired) Exc…" at bounding box center [509, 106] width 94 height 18
click at [596, 104] on div at bounding box center [596, 107] width 48 height 20
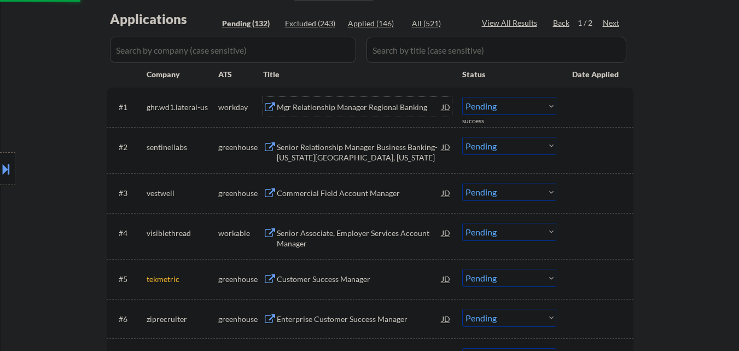
click at [343, 110] on div "Mgr Relationship Manager Regional Banking" at bounding box center [359, 107] width 165 height 11
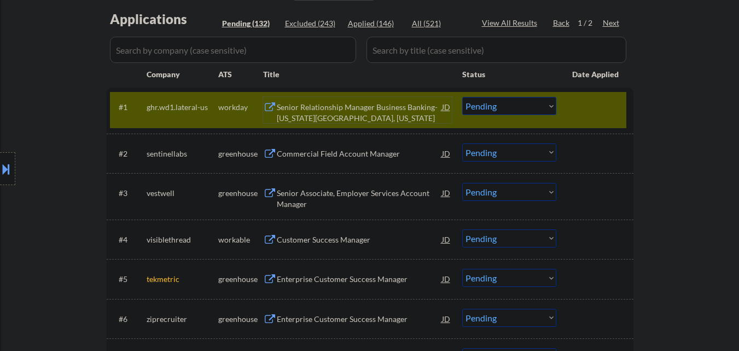
scroll to position [219, 0]
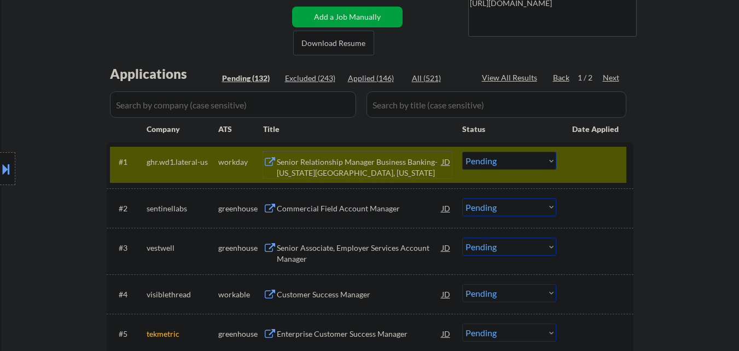
click at [537, 159] on select "Choose an option... Pending Applied Excluded (Questions) Excluded (Expired) Exc…" at bounding box center [509, 161] width 94 height 18
click at [462, 152] on select "Choose an option... Pending Applied Excluded (Questions) Excluded (Expired) Exc…" at bounding box center [509, 161] width 94 height 18
click at [600, 153] on div at bounding box center [596, 162] width 48 height 20
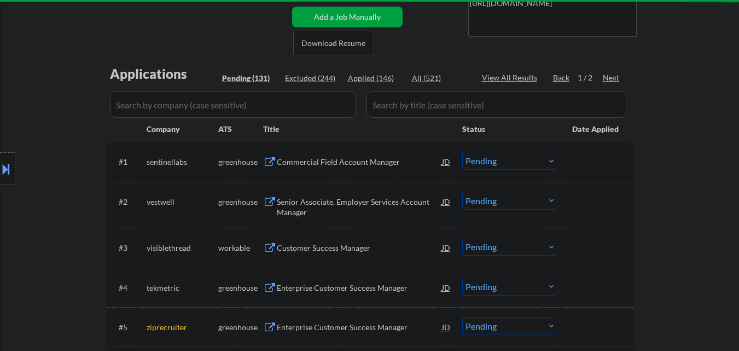
click at [382, 157] on div "Commercial Field Account Manager" at bounding box center [359, 161] width 165 height 11
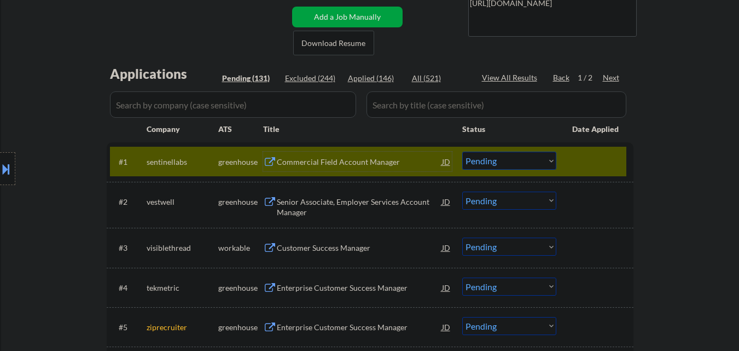
click at [533, 162] on select "Choose an option... Pending Applied Excluded (Questions) Excluded (Expired) Exc…" at bounding box center [509, 161] width 94 height 18
click at [462, 152] on select "Choose an option... Pending Applied Excluded (Questions) Excluded (Expired) Exc…" at bounding box center [509, 161] width 94 height 18
click at [596, 164] on div at bounding box center [596, 162] width 48 height 20
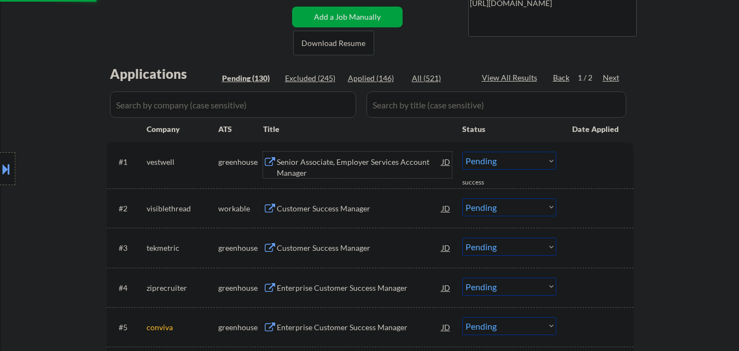
click at [383, 165] on div "Senior Associate, Employer Services Account Manager" at bounding box center [359, 166] width 165 height 21
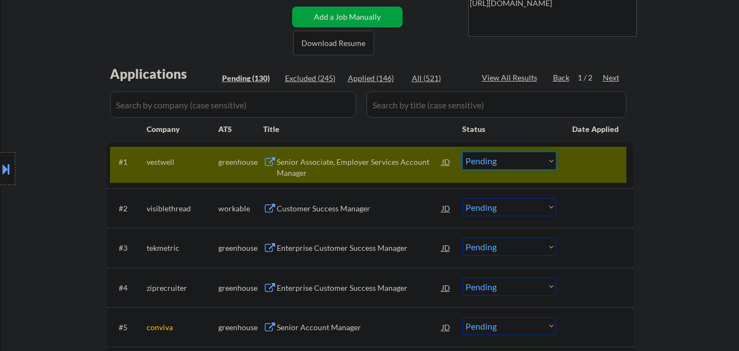
click at [528, 158] on select "Choose an option... Pending Applied Excluded (Questions) Excluded (Expired) Exc…" at bounding box center [509, 161] width 94 height 18
click at [462, 152] on select "Choose an option... Pending Applied Excluded (Questions) Excluded (Expired) Exc…" at bounding box center [509, 161] width 94 height 18
click at [362, 160] on div "Senior Associate, Employer Services Account Manager" at bounding box center [359, 166] width 165 height 21
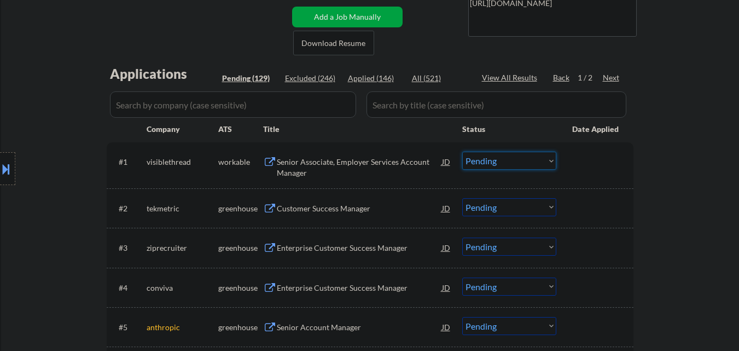
click at [524, 164] on select "Choose an option... Pending Applied Excluded (Questions) Excluded (Expired) Exc…" at bounding box center [509, 161] width 94 height 18
click at [462, 152] on select "Choose an option... Pending Applied Excluded (Questions) Excluded (Expired) Exc…" at bounding box center [509, 161] width 94 height 18
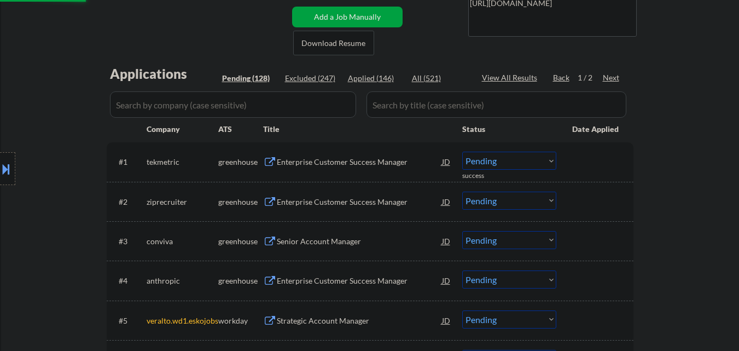
click at [341, 156] on div "Enterprise Customer Success Manager" at bounding box center [359, 162] width 165 height 20
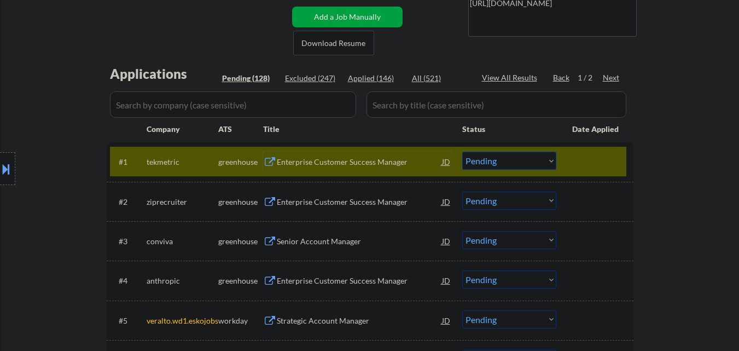
click at [479, 161] on select "Choose an option... Pending Applied Excluded (Questions) Excluded (Expired) Exc…" at bounding box center [509, 161] width 94 height 18
click at [462, 152] on select "Choose an option... Pending Applied Excluded (Questions) Excluded (Expired) Exc…" at bounding box center [509, 161] width 94 height 18
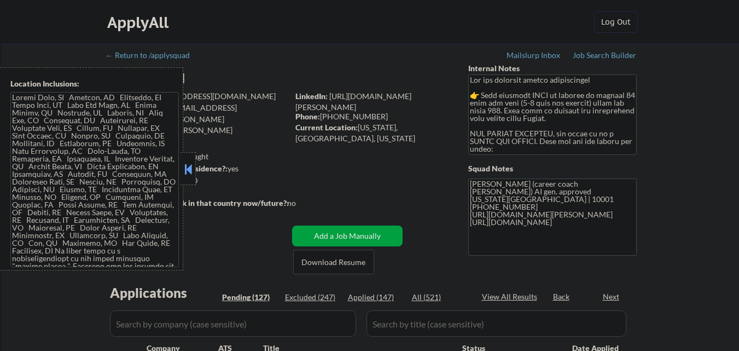
select select ""pending""
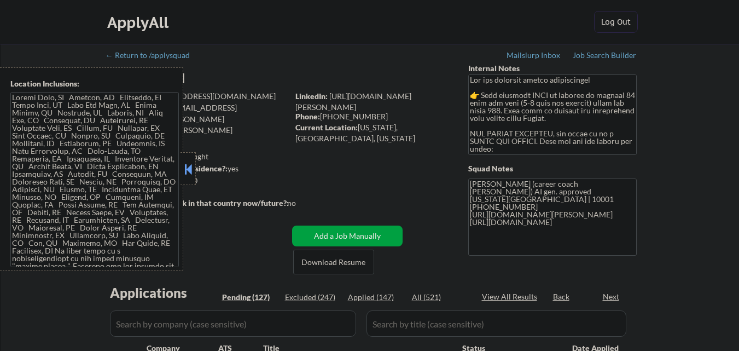
select select ""pending""
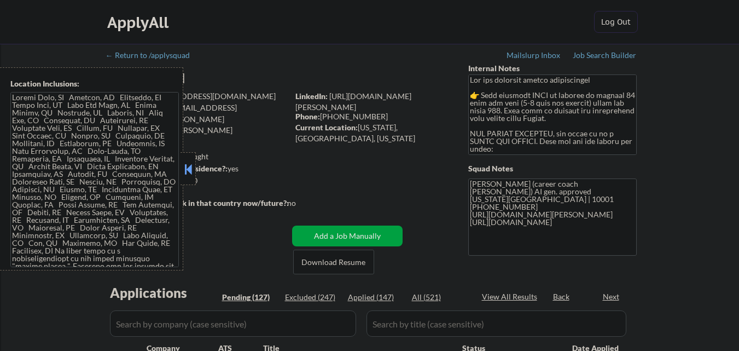
select select ""pending""
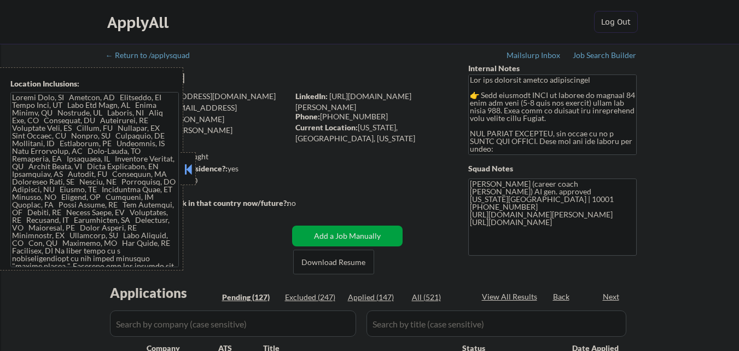
select select ""pending""
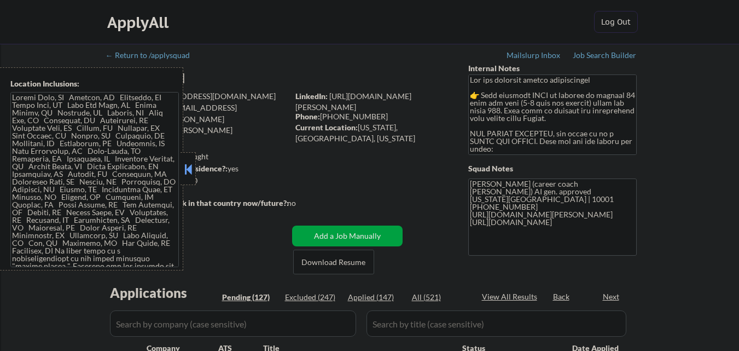
select select ""pending""
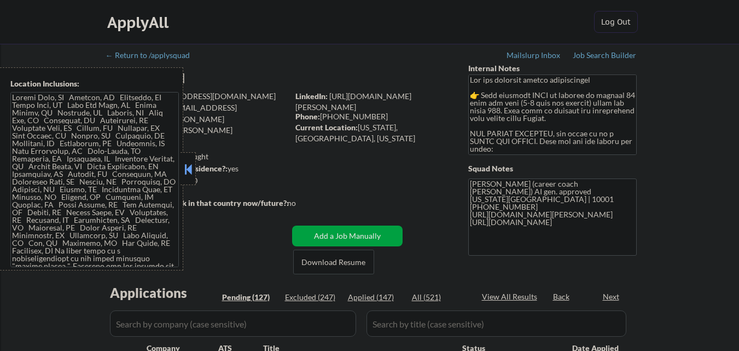
select select ""pending""
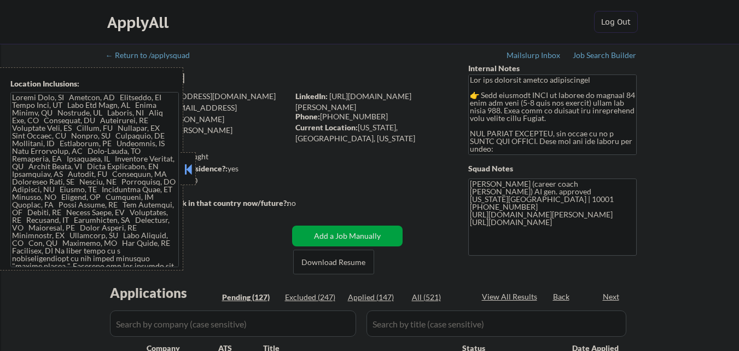
select select ""pending""
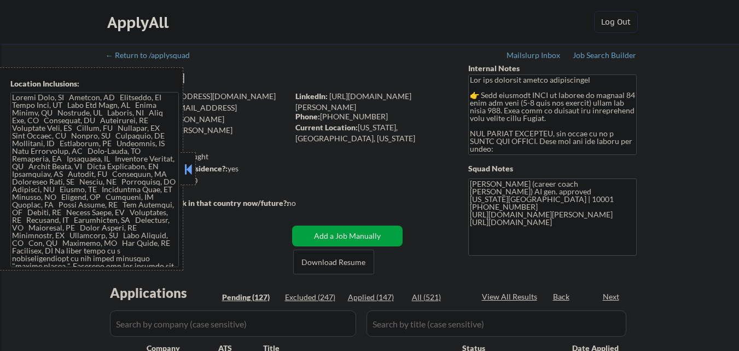
select select ""pending""
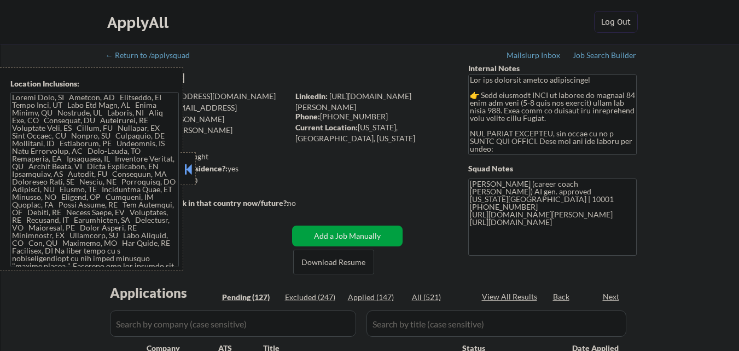
select select ""pending""
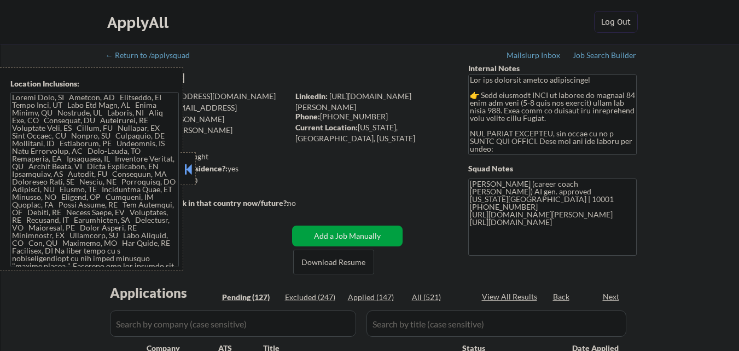
select select ""pending""
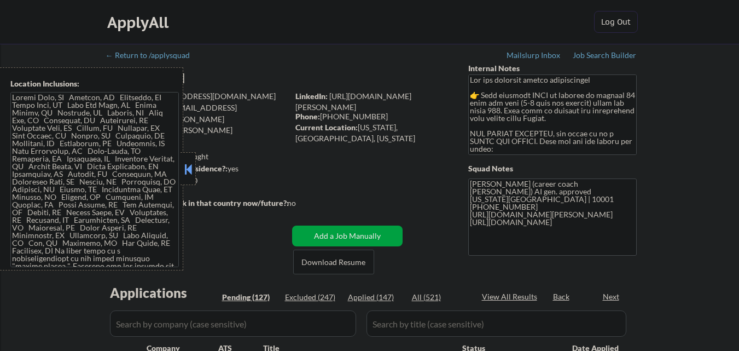
select select ""pending""
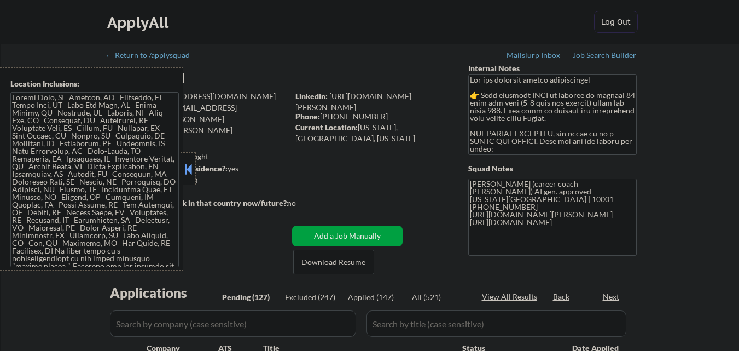
select select ""pending""
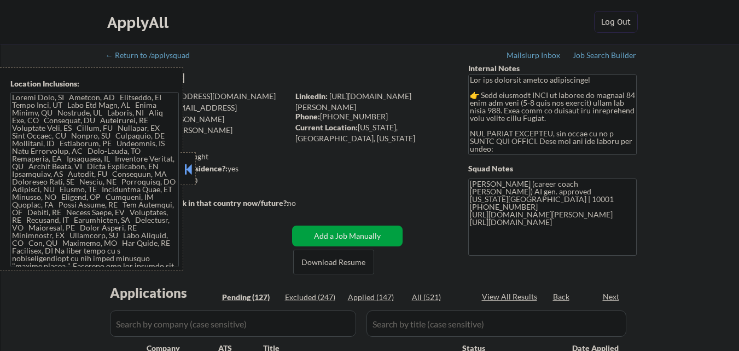
select select ""pending""
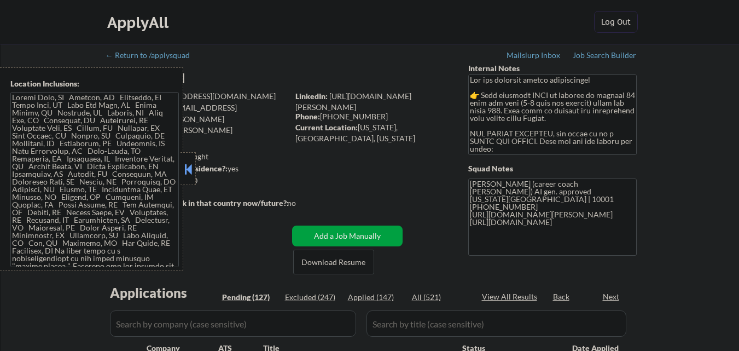
select select ""pending""
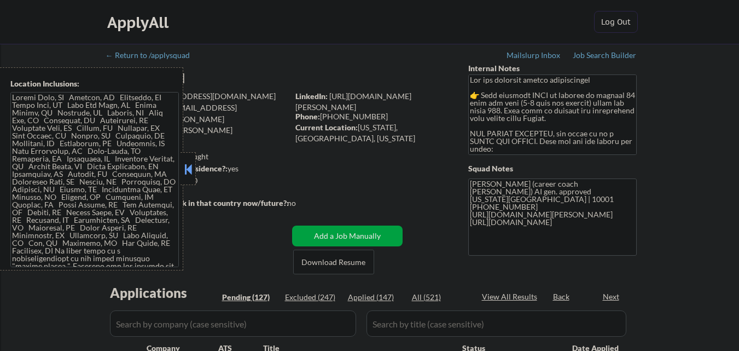
select select ""pending""
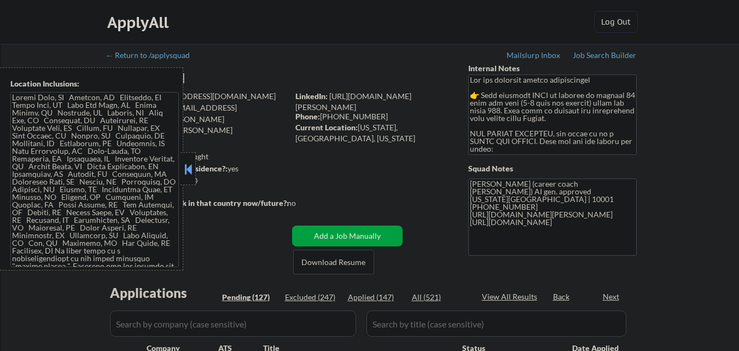
select select ""pending""
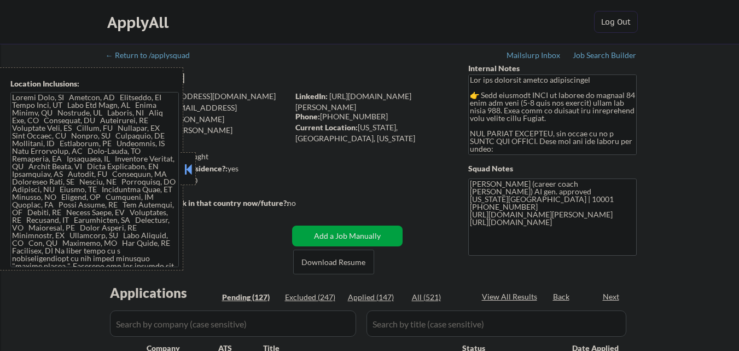
select select ""pending""
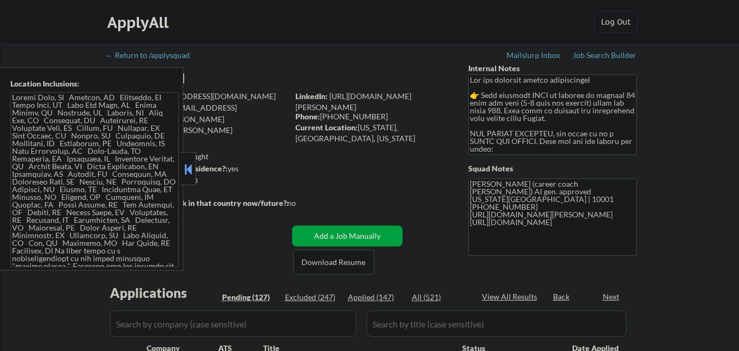
select select ""pending""
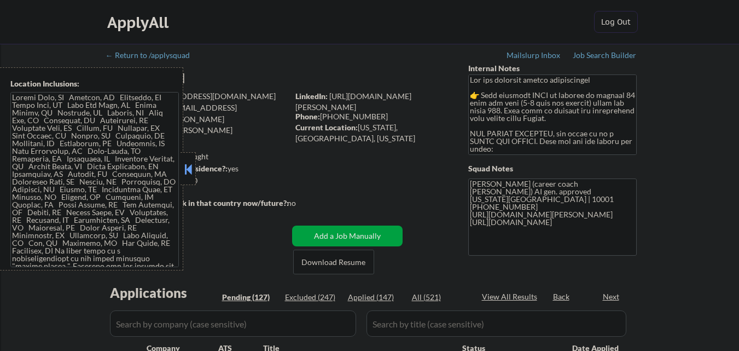
select select ""pending""
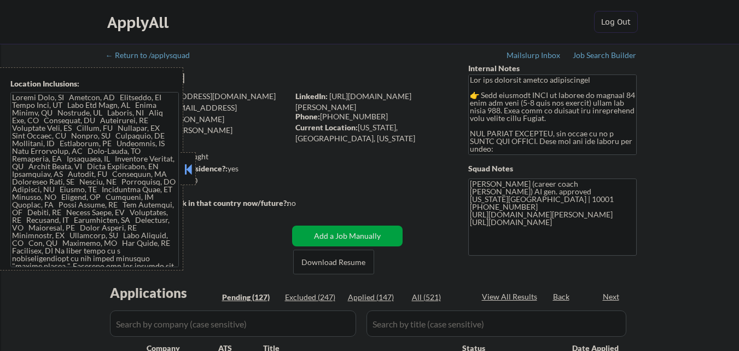
select select ""pending""
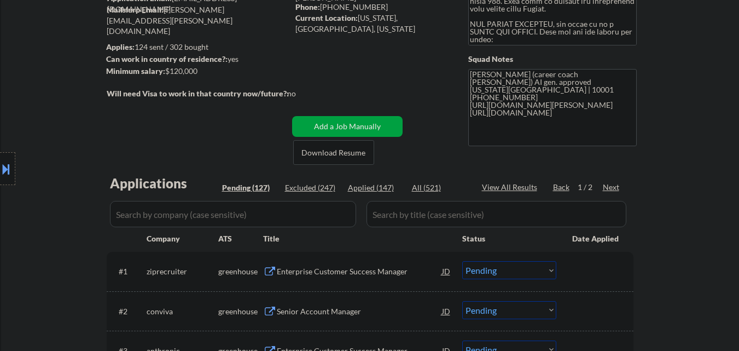
scroll to position [109, 0]
click at [382, 184] on div "Applied (147)" at bounding box center [375, 187] width 55 height 11
select select ""applied""
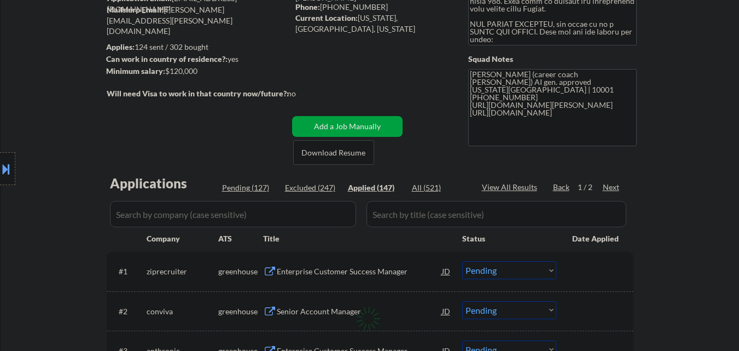
select select ""applied""
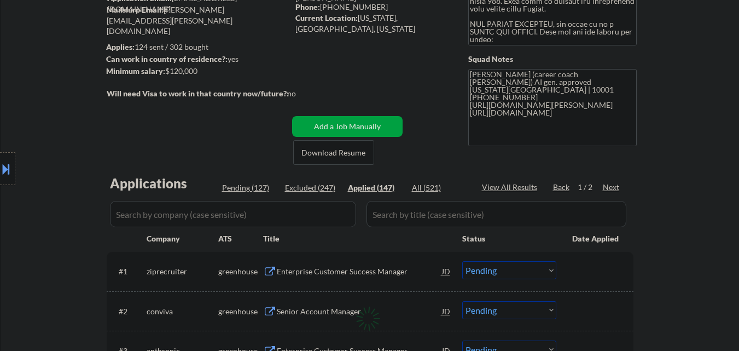
select select ""applied""
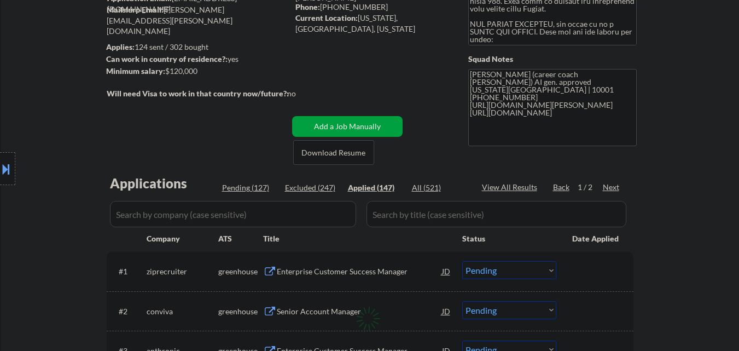
select select ""applied""
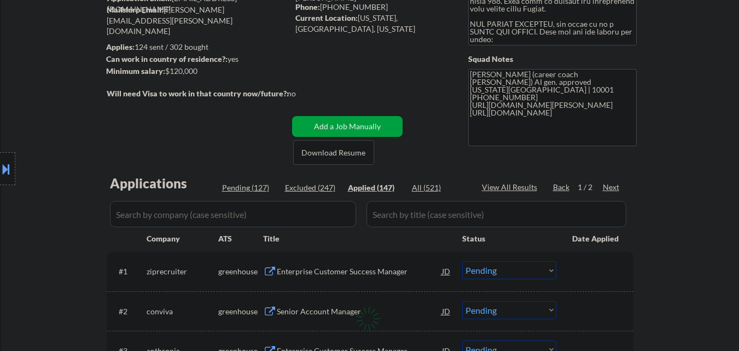
select select ""applied""
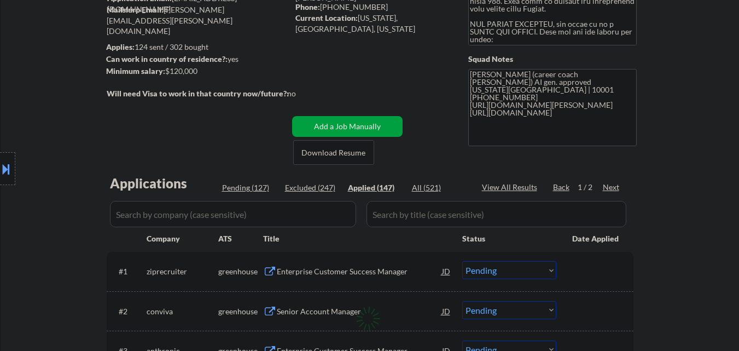
select select ""applied""
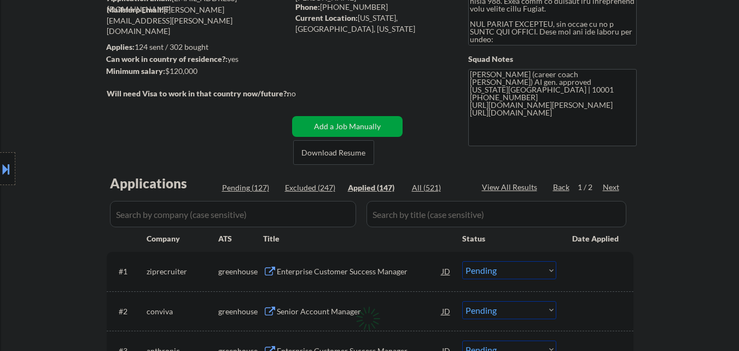
select select ""applied""
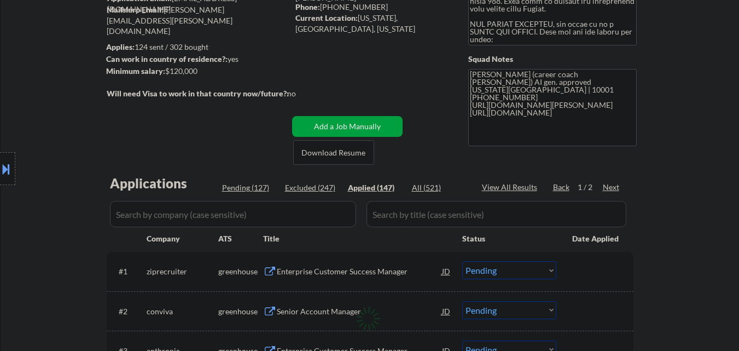
select select ""applied""
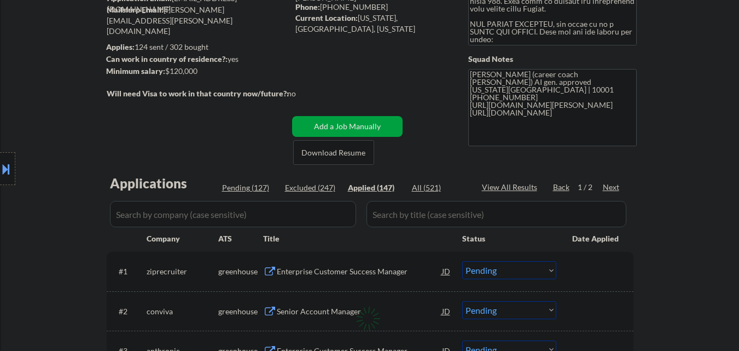
select select ""applied""
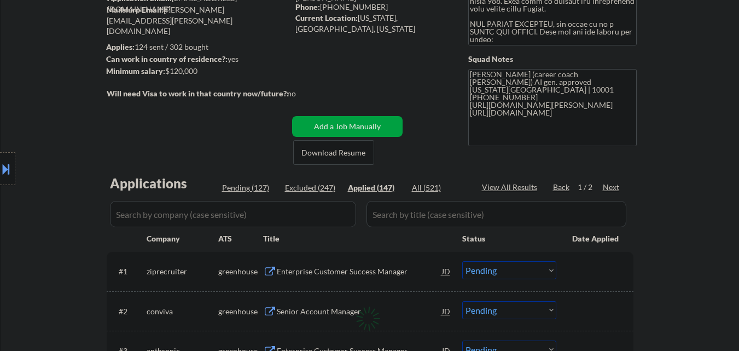
select select ""applied""
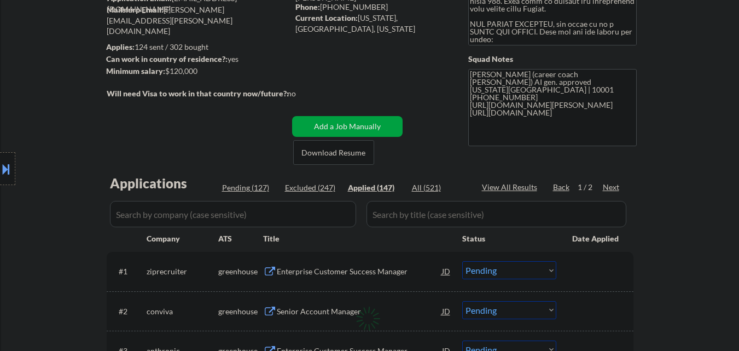
select select ""applied""
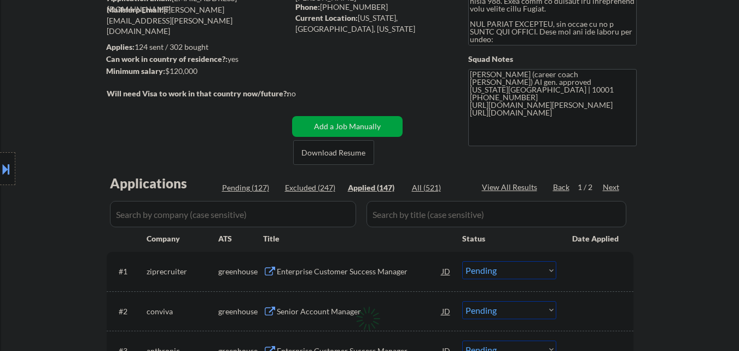
select select ""applied""
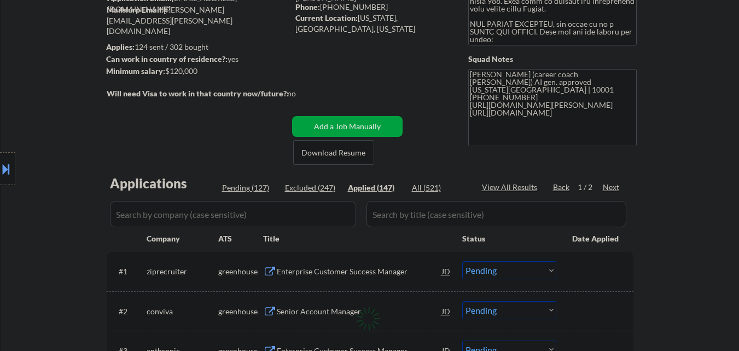
select select ""applied""
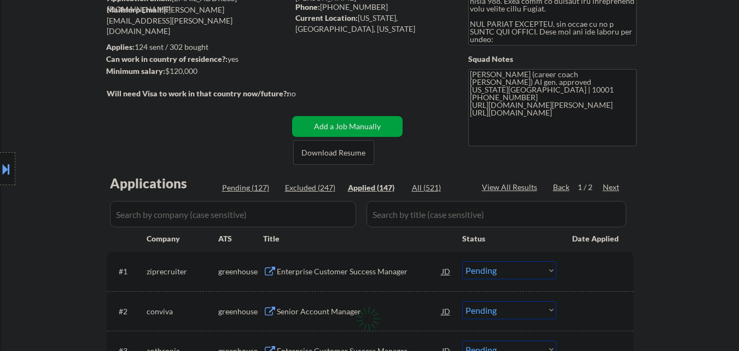
select select ""applied""
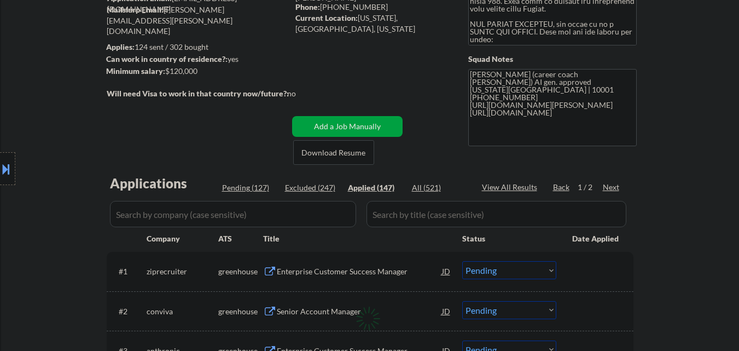
select select ""applied""
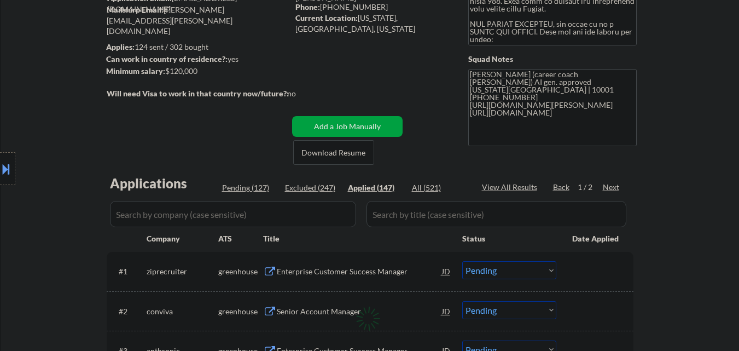
select select ""applied""
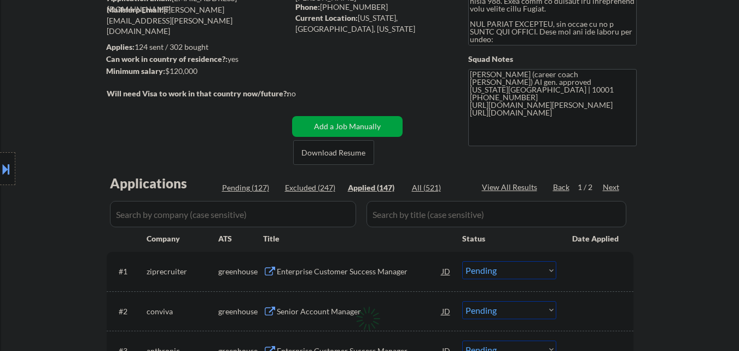
select select ""applied""
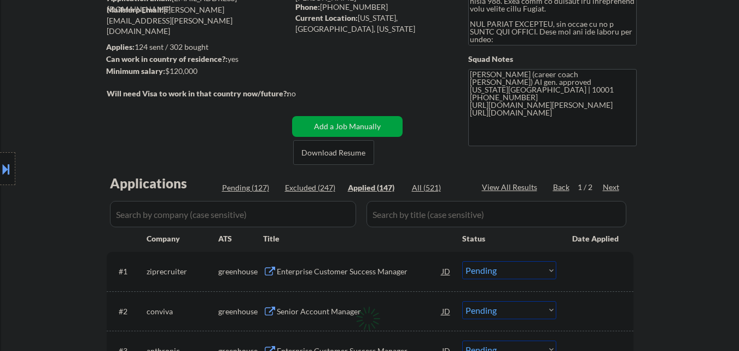
select select ""applied""
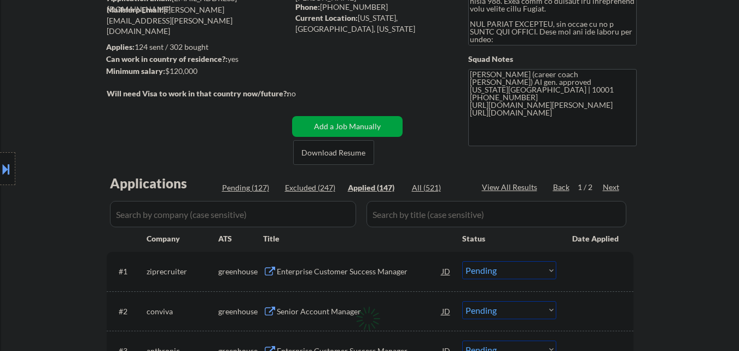
select select ""applied""
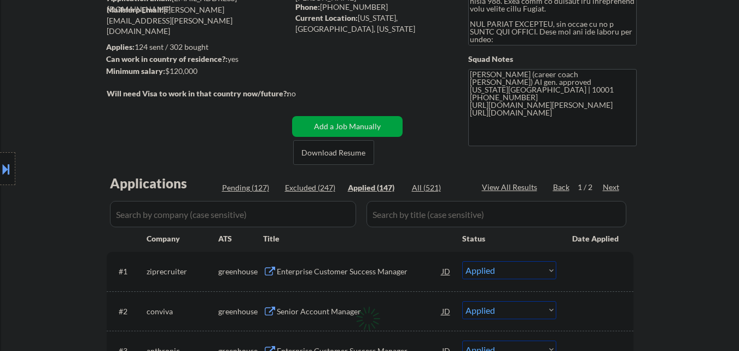
select select ""applied""
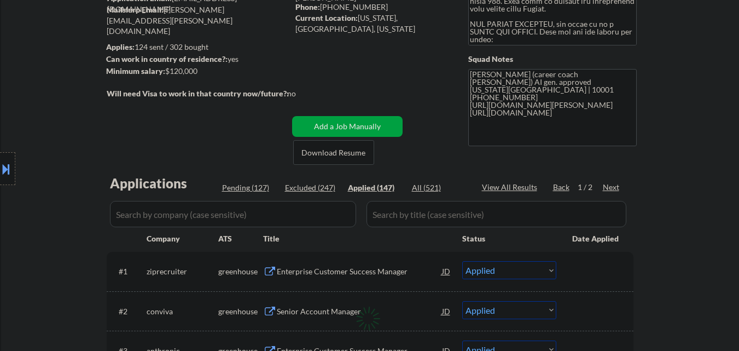
select select ""applied""
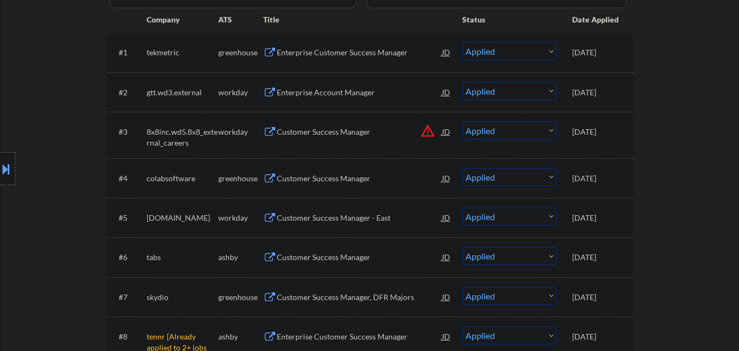
scroll to position [274, 0]
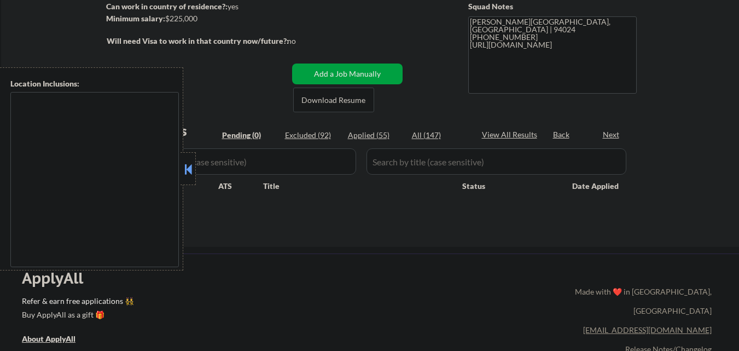
scroll to position [164, 0]
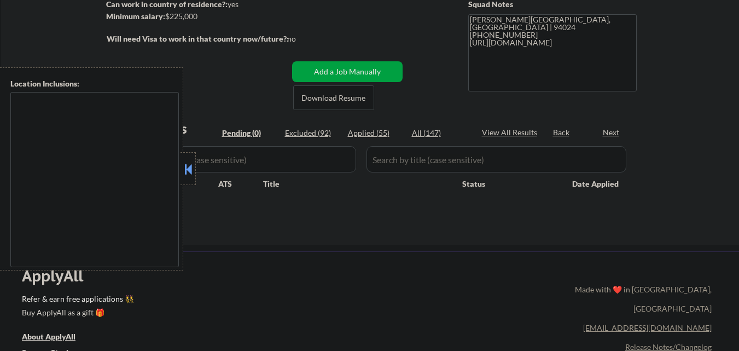
type textarea "[GEOGRAPHIC_DATA], [GEOGRAPHIC_DATA] [GEOGRAPHIC_DATA], [GEOGRAPHIC_DATA] [GEOG…"
